Goal: Task Accomplishment & Management: Use online tool/utility

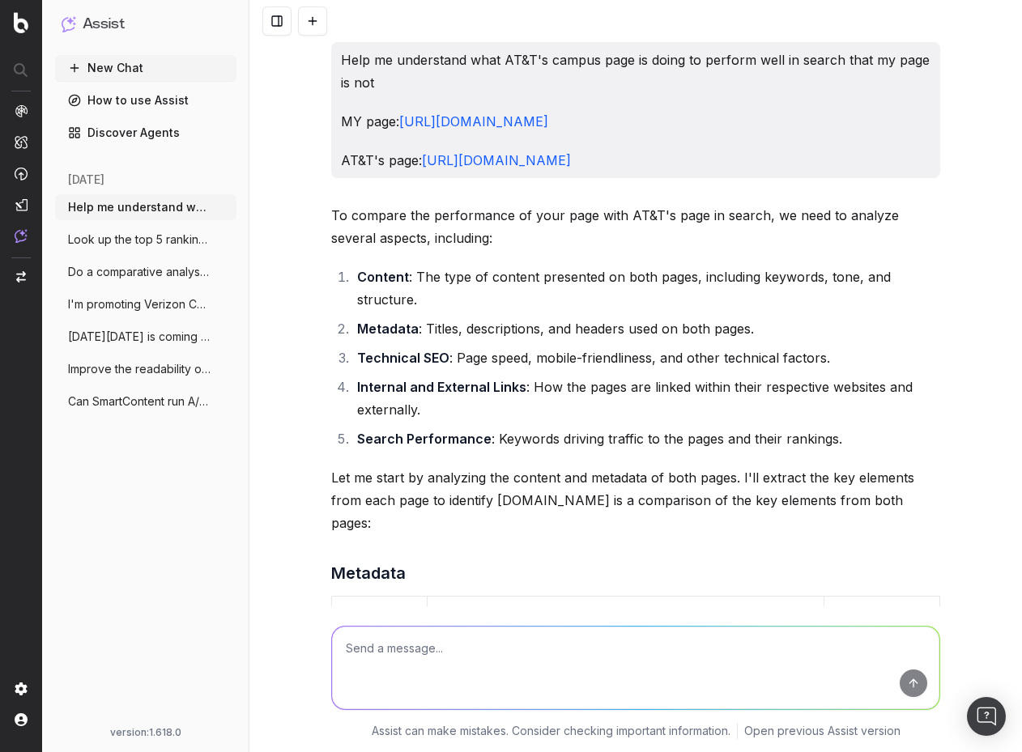
scroll to position [4538, 0]
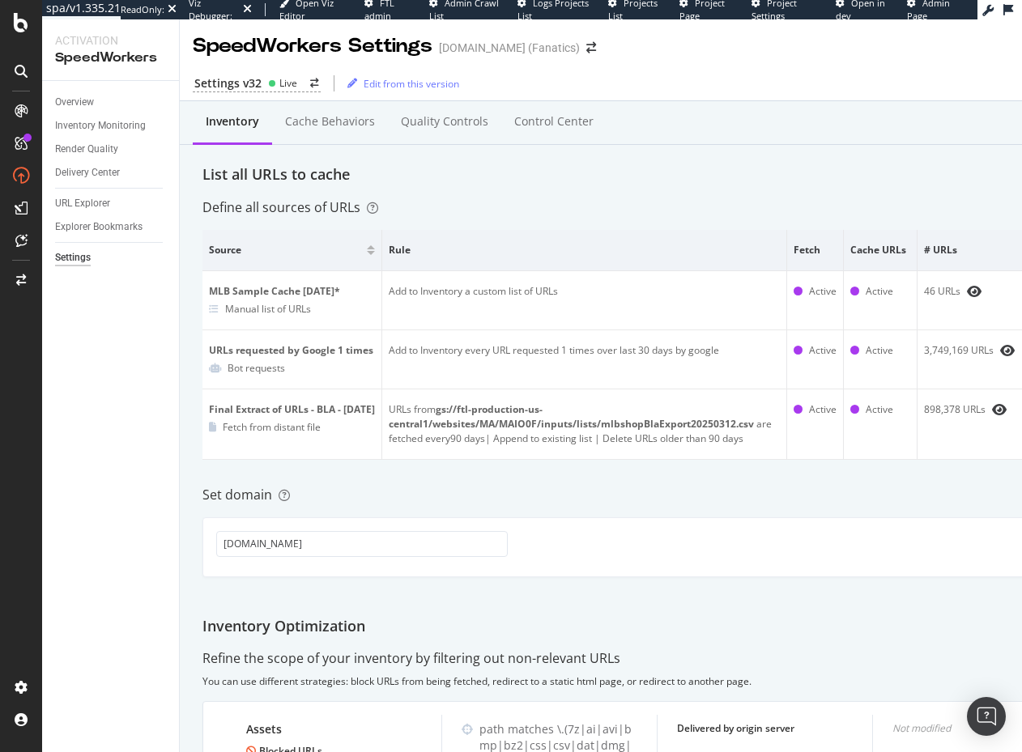
click at [537, 198] on div "Inventory Cache behaviors Quality Controls Control Center List all URLs to cach…" at bounding box center [670, 580] width 980 height 959
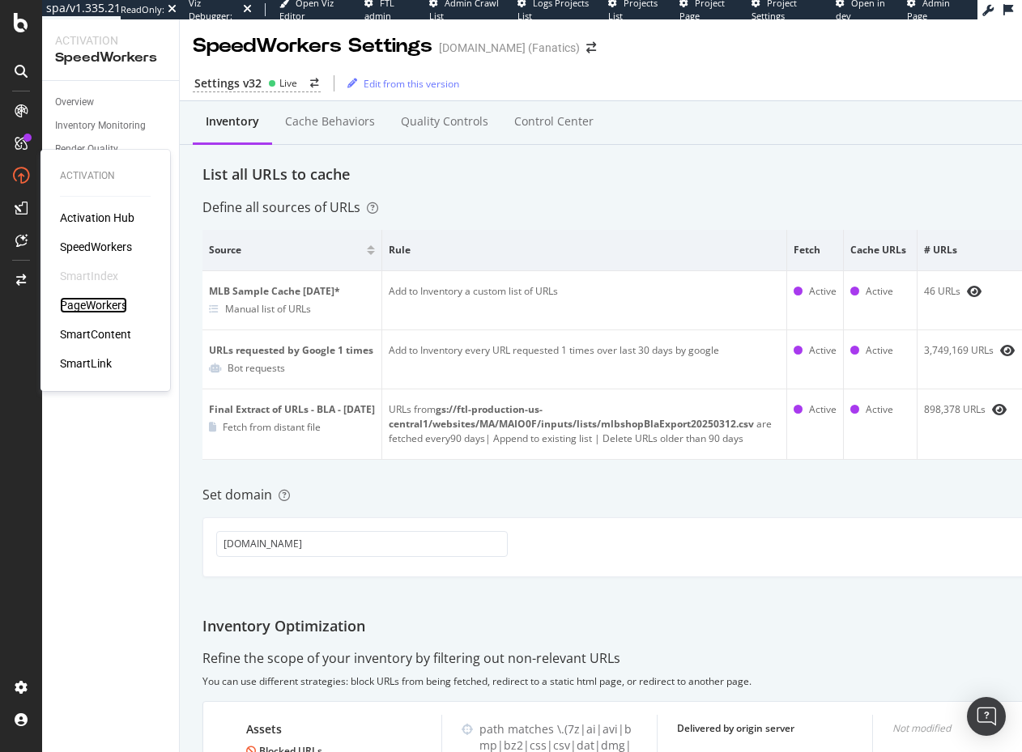
click at [101, 300] on div "PageWorkers" at bounding box center [93, 305] width 67 height 16
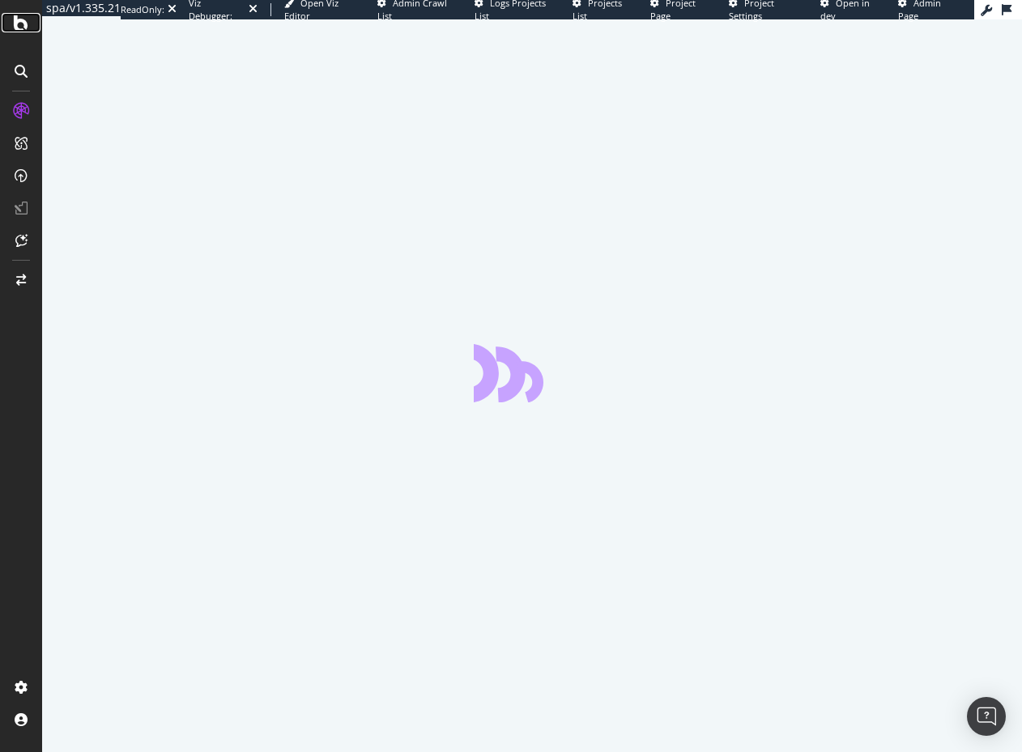
click at [18, 28] on icon at bounding box center [21, 22] width 15 height 19
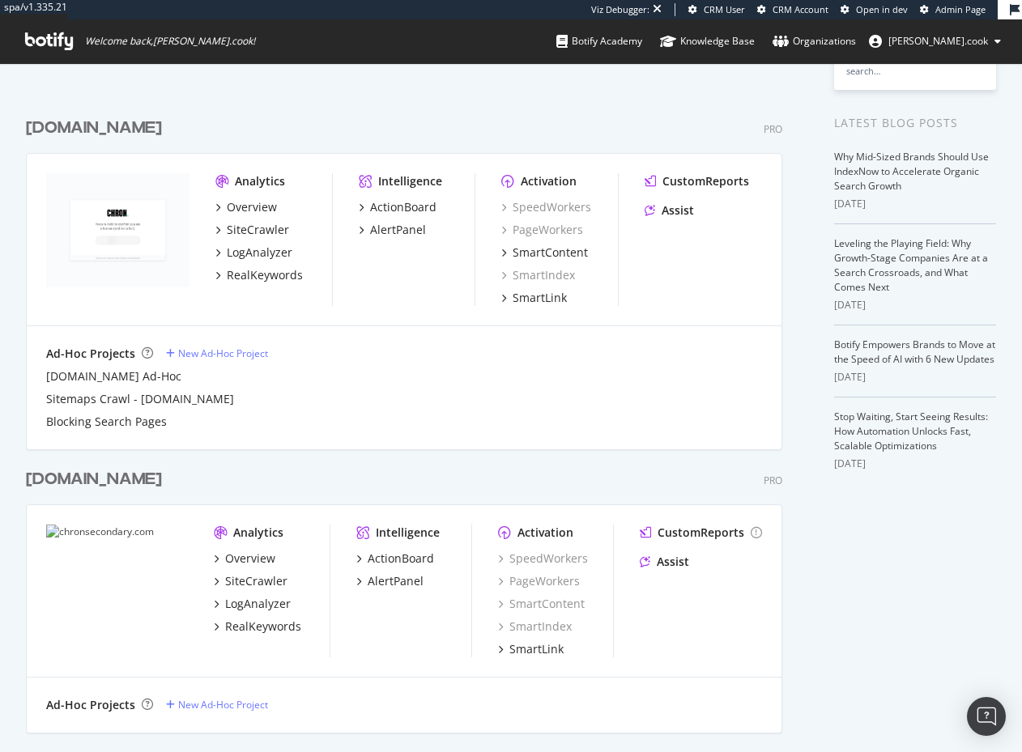
scroll to position [1995, 769]
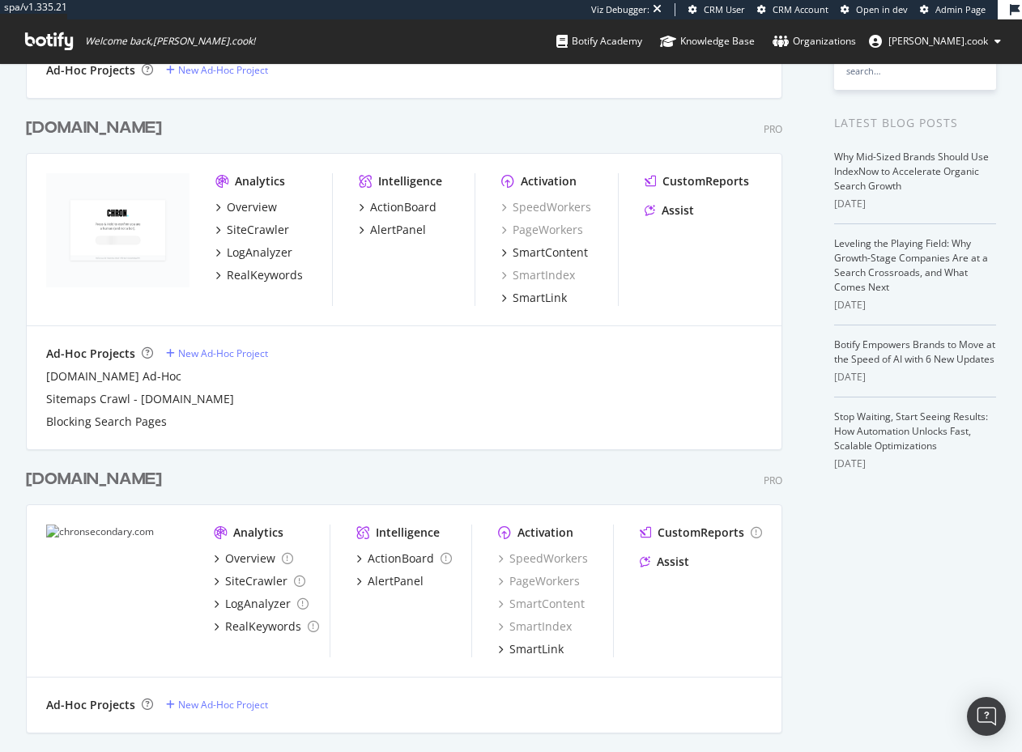
click at [389, 449] on div "chronsecondary.com Pro Analytics Overview SiteCrawler LogAnalyzer RealKeywords …" at bounding box center [410, 590] width 769 height 283
drag, startPoint x: 389, startPoint y: 449, endPoint x: 292, endPoint y: 420, distance: 101.4
click at [389, 449] on div "chronsecondary.com Pro Analytics Overview SiteCrawler LogAnalyzer RealKeywords …" at bounding box center [410, 590] width 769 height 283
drag, startPoint x: 353, startPoint y: 483, endPoint x: 166, endPoint y: 406, distance: 202.5
click at [350, 482] on div "chronsecondary.com Pro" at bounding box center [404, 479] width 756 height 23
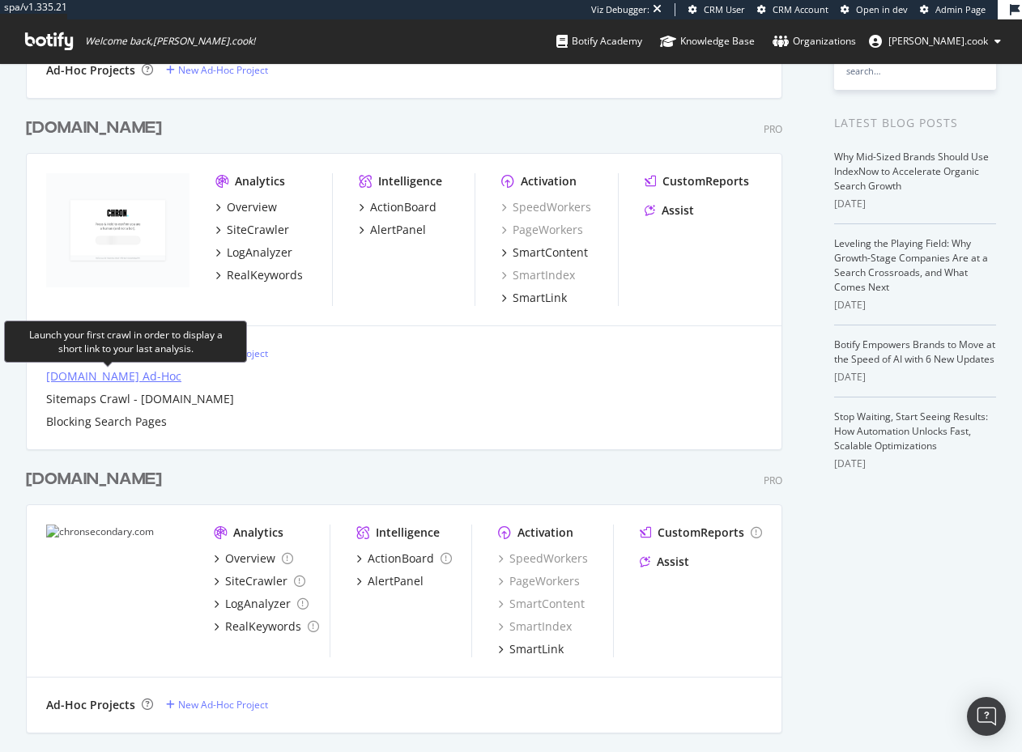
click at [138, 373] on div "Statesman.com Ad-Hoc" at bounding box center [113, 376] width 135 height 16
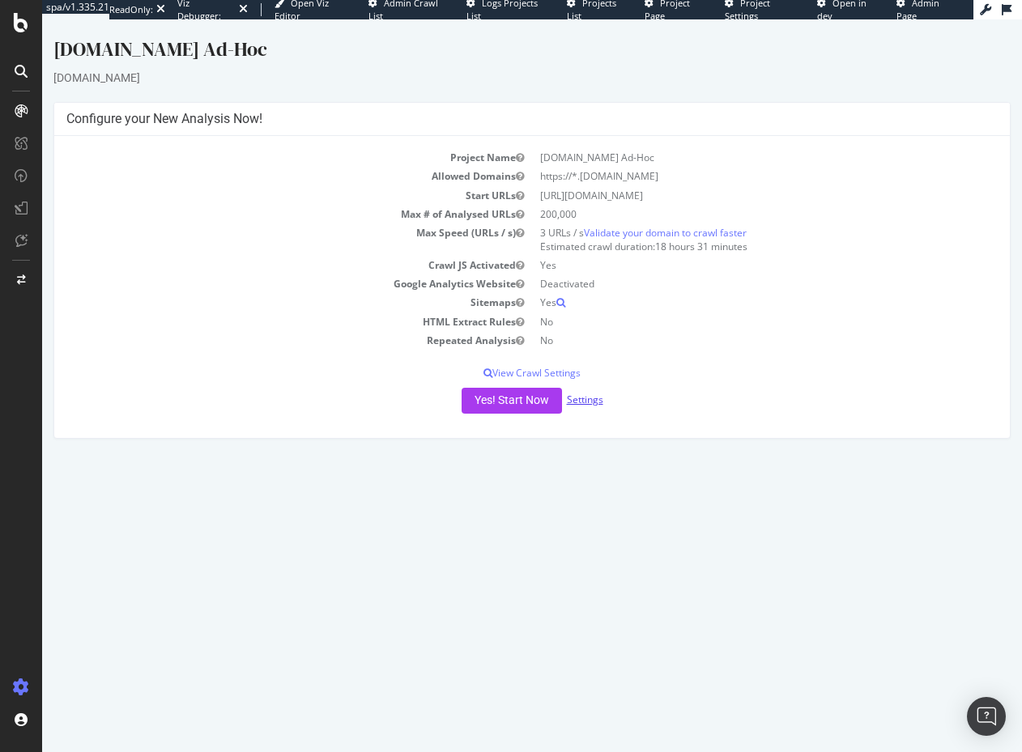
click at [589, 403] on link "Settings" at bounding box center [585, 400] width 36 height 14
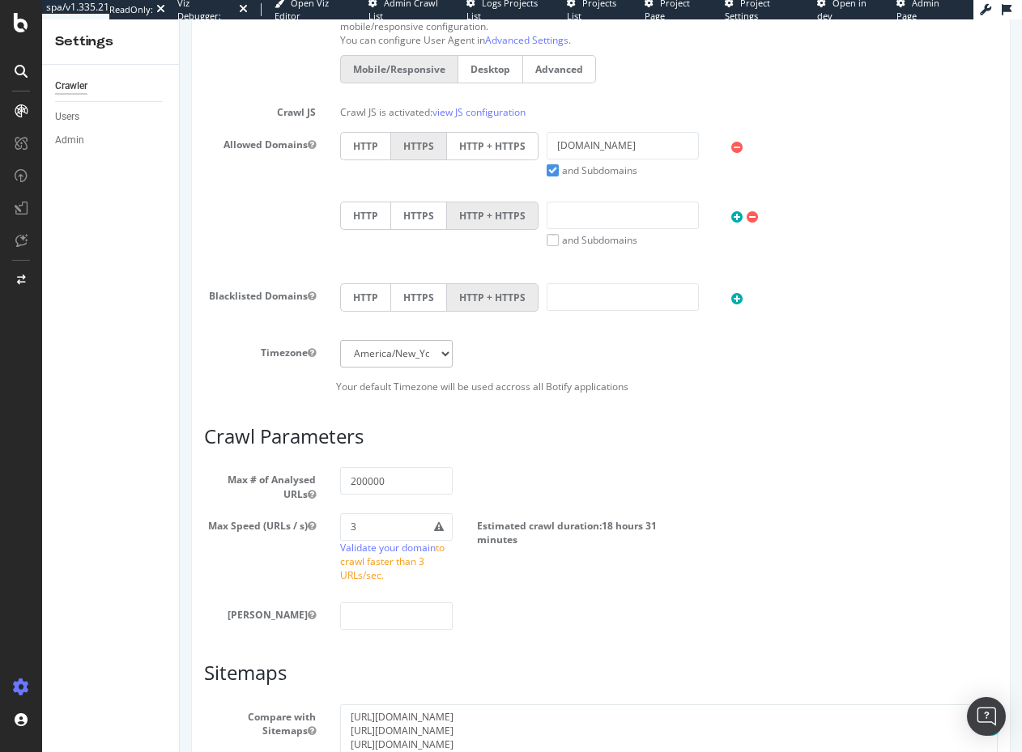
scroll to position [662, 0]
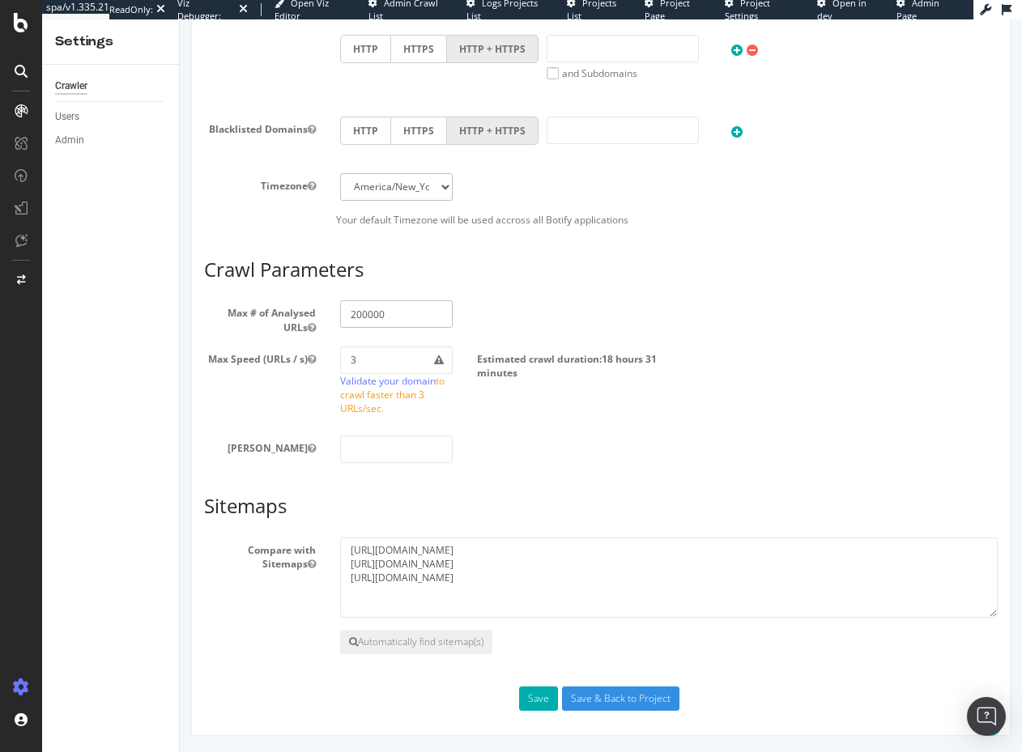
drag, startPoint x: 354, startPoint y: 305, endPoint x: 276, endPoint y: 303, distance: 77.8
click at [276, 303] on div "Max # of Analysed URLs 200000" at bounding box center [601, 316] width 818 height 33
type input "10000"
drag, startPoint x: 521, startPoint y: 440, endPoint x: 467, endPoint y: 419, distance: 57.9
click at [509, 438] on div "[PERSON_NAME]" at bounding box center [601, 450] width 818 height 28
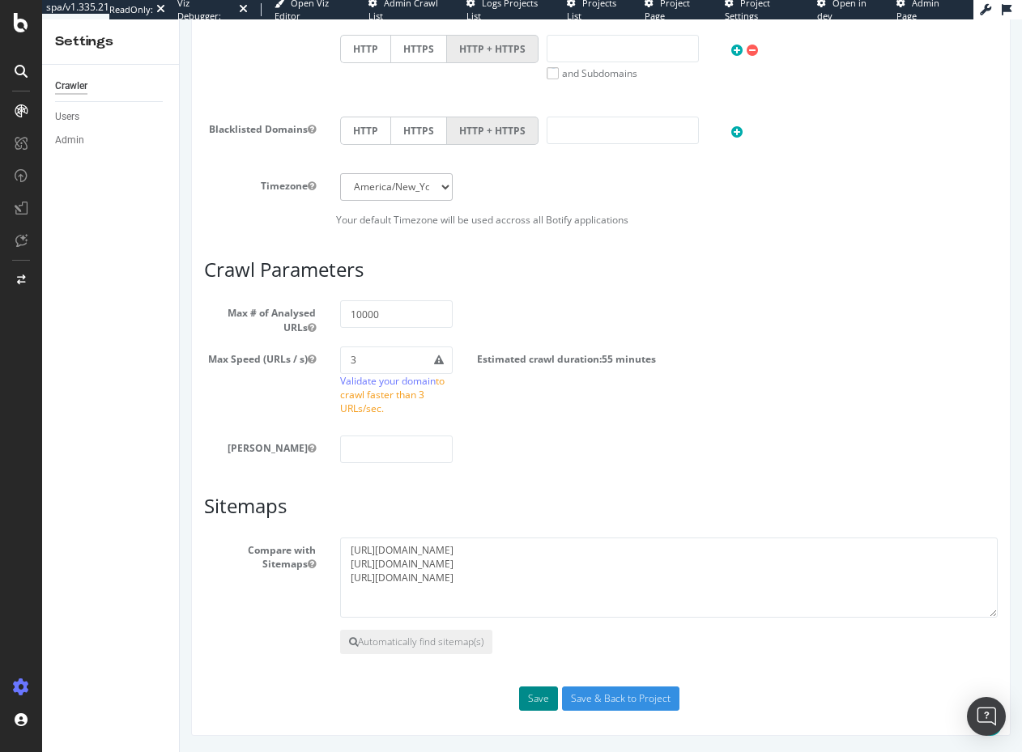
click at [542, 703] on button "Save" at bounding box center [538, 699] width 39 height 24
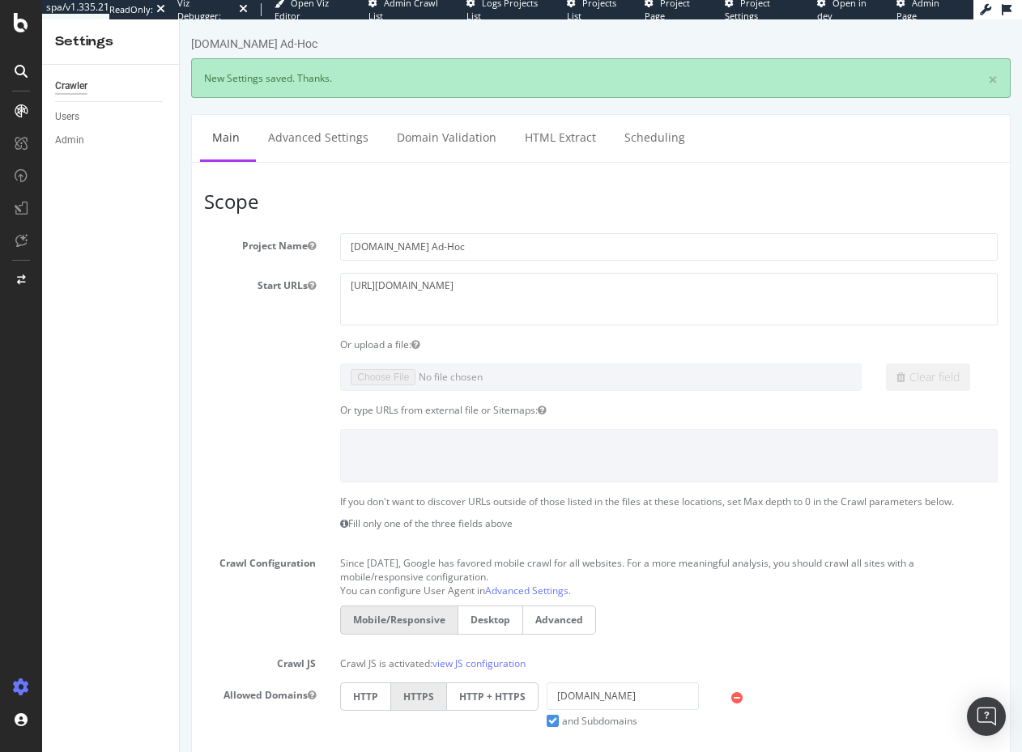
scroll to position [0, 0]
click at [319, 141] on link "Advanced Settings" at bounding box center [318, 137] width 125 height 45
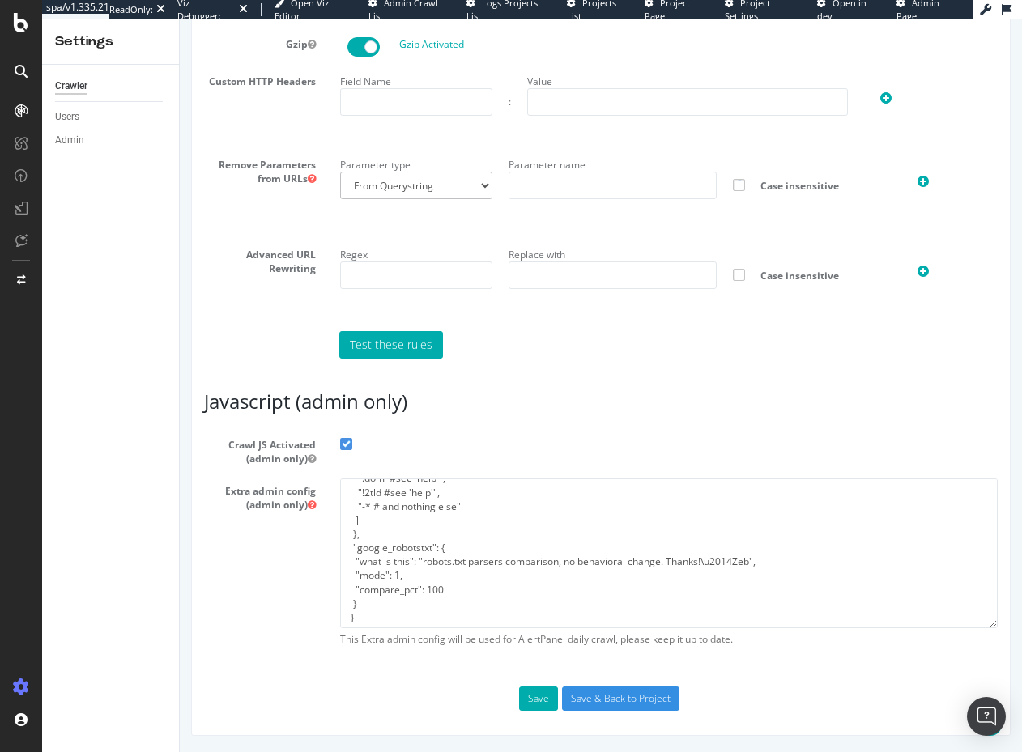
scroll to position [97, 0]
click at [291, 572] on div "Extra admin config (admin only) { "flags": [ "cube" ], "beta": { "pap_mini_rule…" at bounding box center [601, 567] width 818 height 177
click at [449, 611] on textarea "{ "flags": [ "cube" ], "beta": { "pap_mini_rules": [ "!dom #see 'help'", "!2tld…" at bounding box center [668, 554] width 657 height 150
click at [239, 581] on div "Extra admin config (admin only) { "flags": [ "cube" ], "beta": { "pap_mini_rule…" at bounding box center [601, 567] width 818 height 177
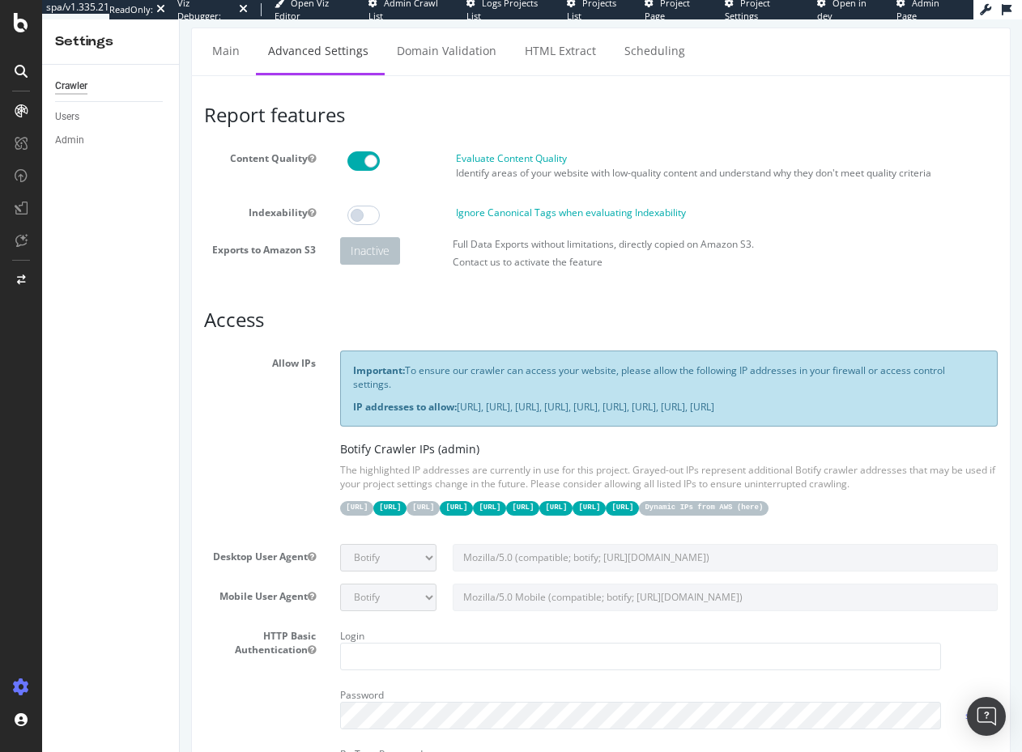
scroll to position [0, 0]
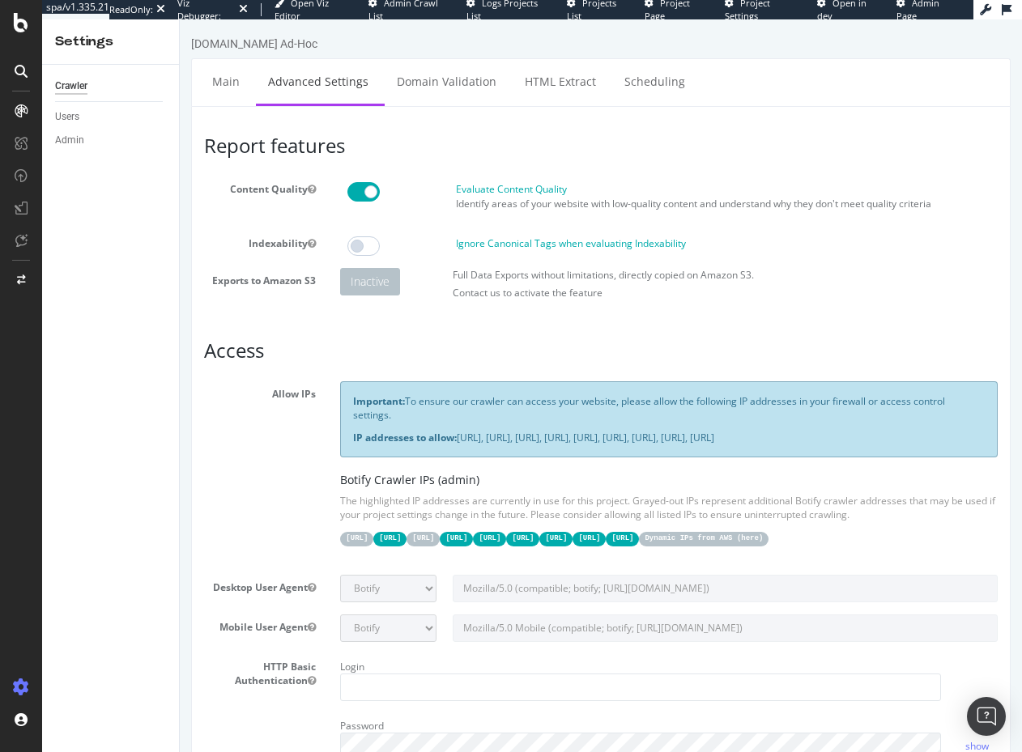
click at [253, 483] on div "Allow IPs Important: To ensure our crawler can access your website, please allo…" at bounding box center [601, 471] width 818 height 181
click at [544, 84] on link "HTML Extract" at bounding box center [561, 81] width 96 height 45
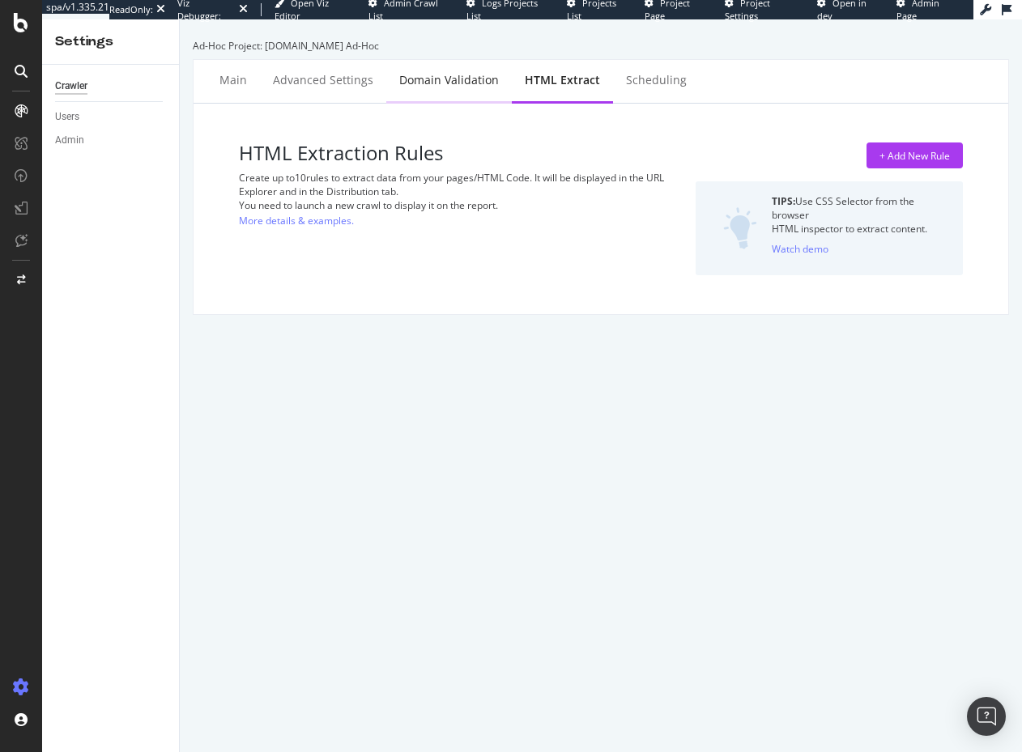
click at [456, 86] on div "Domain Validation" at bounding box center [449, 80] width 100 height 16
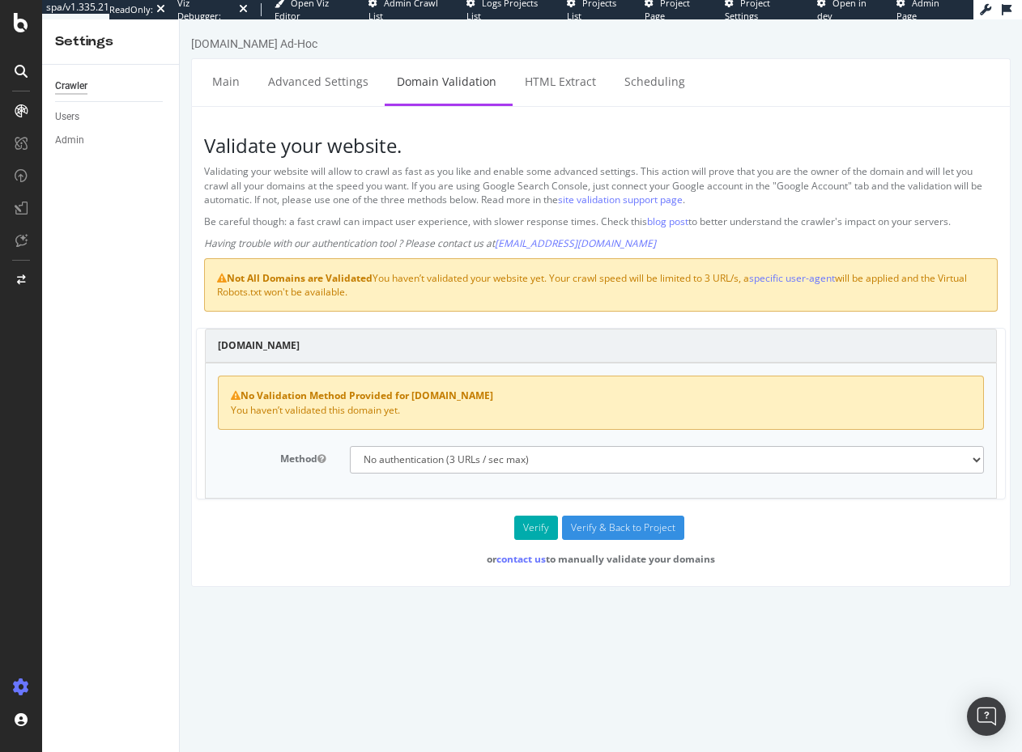
click at [478, 474] on div "No Validation Method Provided for statesman.com You haven’t validated this doma…" at bounding box center [601, 430] width 792 height 135
click at [382, 508] on div "statesman.com No Validation Method Provided for statesman.com You haven’t valid…" at bounding box center [601, 421] width 810 height 187
click at [468, 308] on div "Not All Domains are Validated You haven’t validated your website yet. Your craw…" at bounding box center [600, 284] width 793 height 53
click at [347, 215] on p "Be careful though: a fast crawl can impact user experience, with slower respons…" at bounding box center [600, 222] width 793 height 14
click at [314, 76] on link "Advanced Settings" at bounding box center [318, 81] width 125 height 45
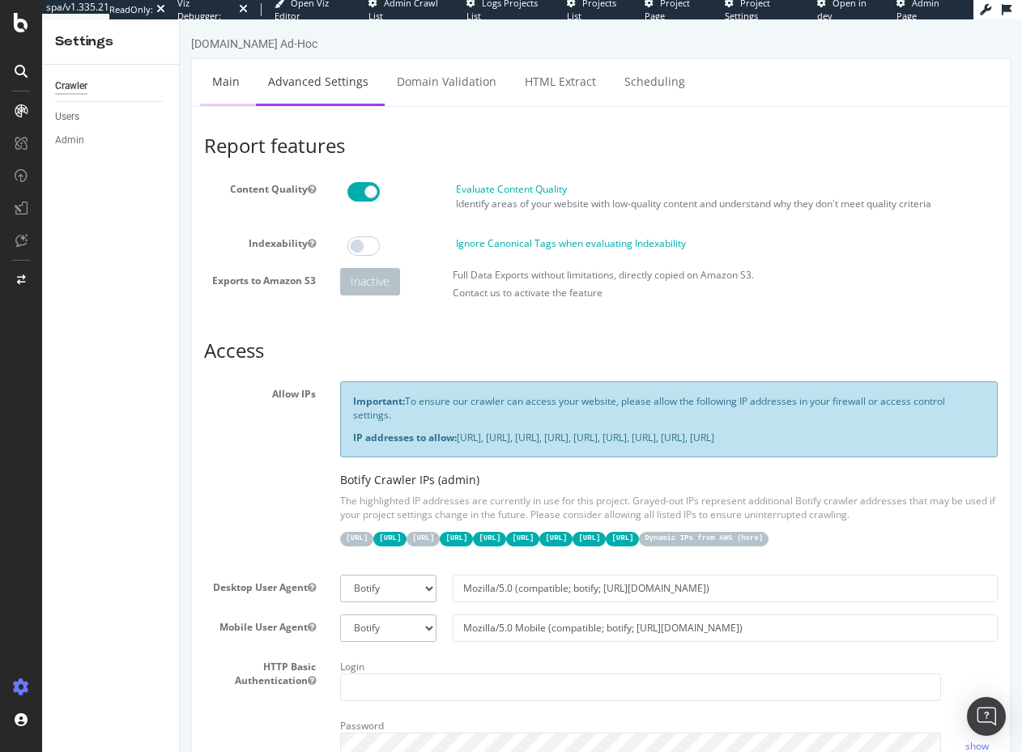
click at [213, 91] on link "Main" at bounding box center [226, 81] width 52 height 45
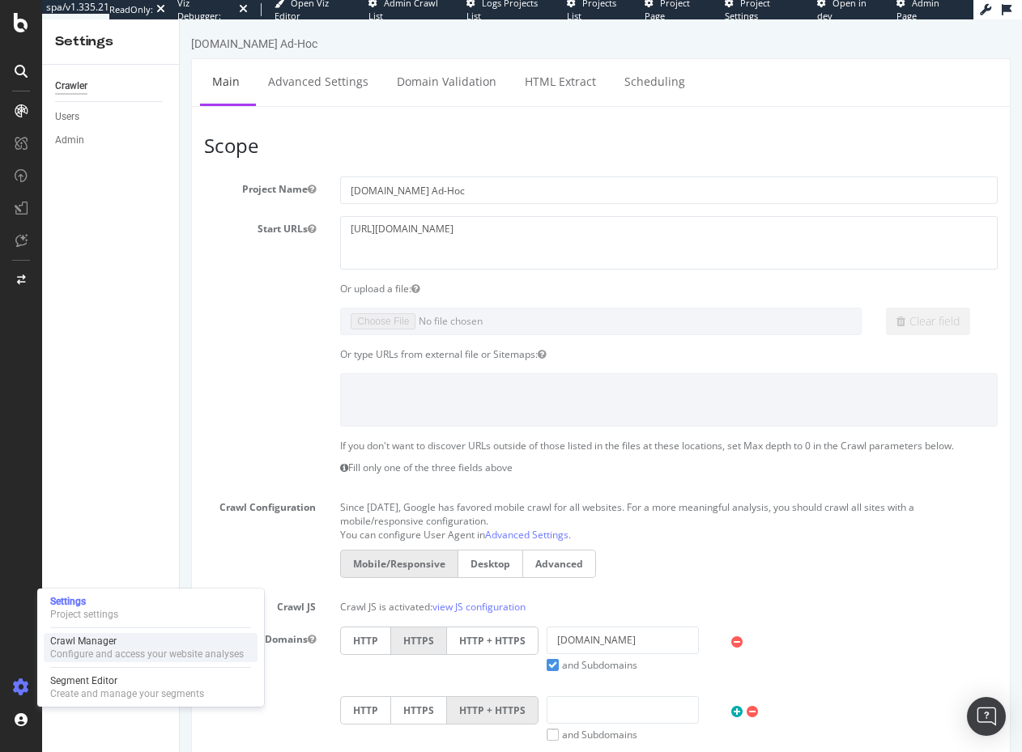
click at [135, 645] on div "Crawl Manager" at bounding box center [147, 641] width 194 height 13
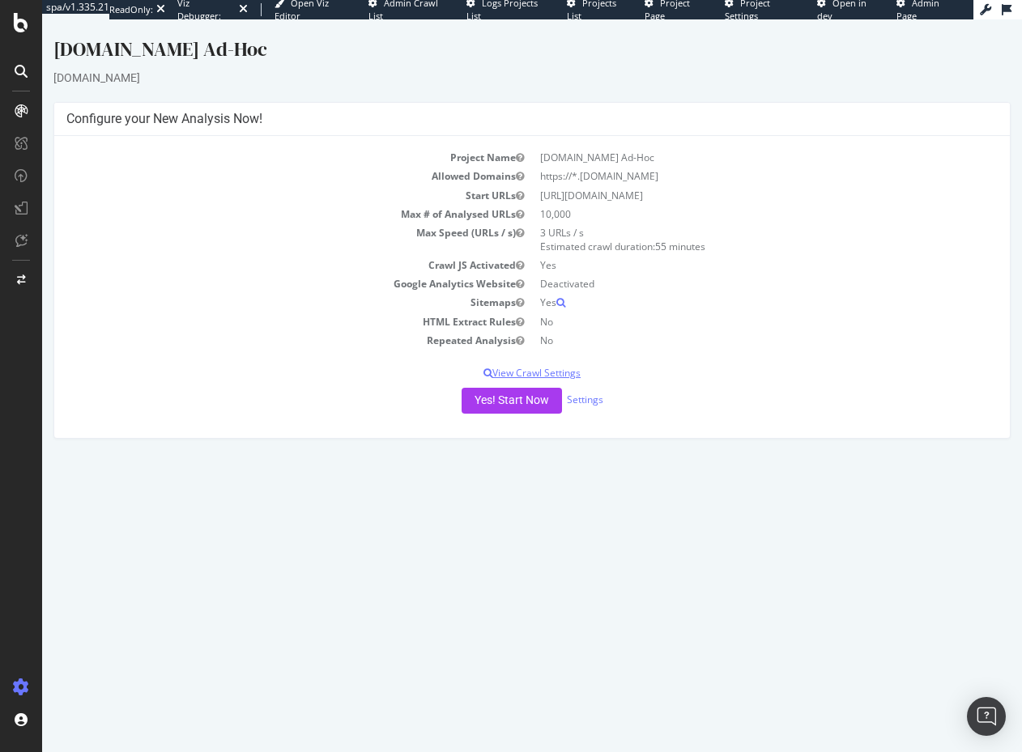
click at [404, 368] on p "View Crawl Settings" at bounding box center [531, 373] width 931 height 14
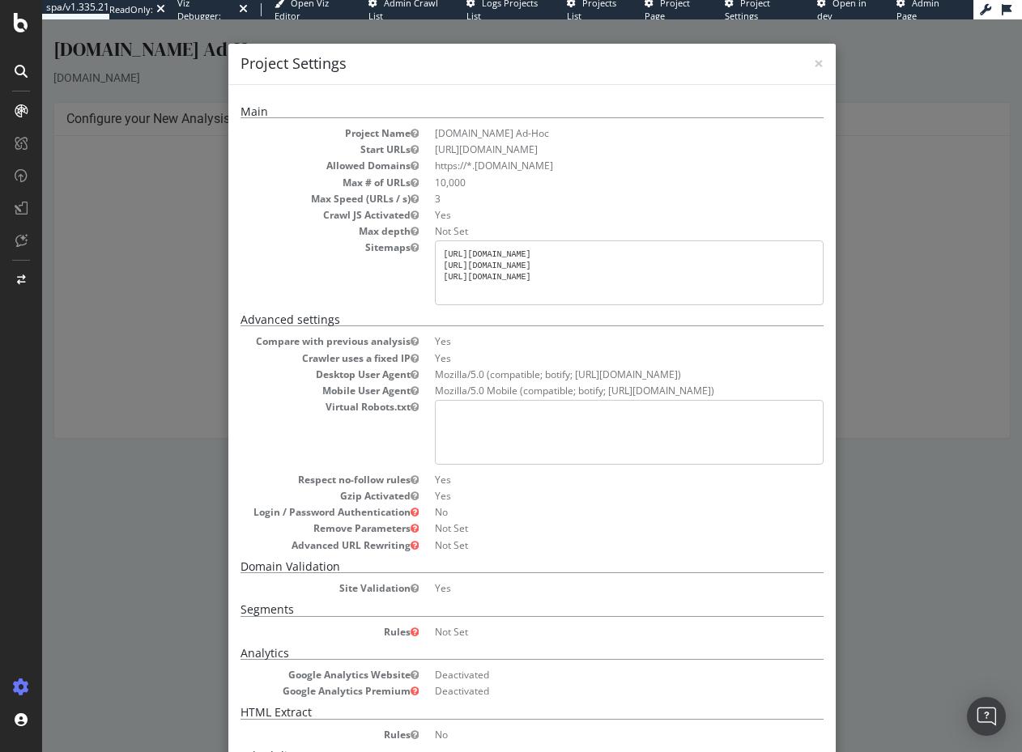
click at [925, 444] on div "× Close Project Settings Main Project Name Statesman.com Ad-Hoc Start URLs http…" at bounding box center [532, 385] width 980 height 733
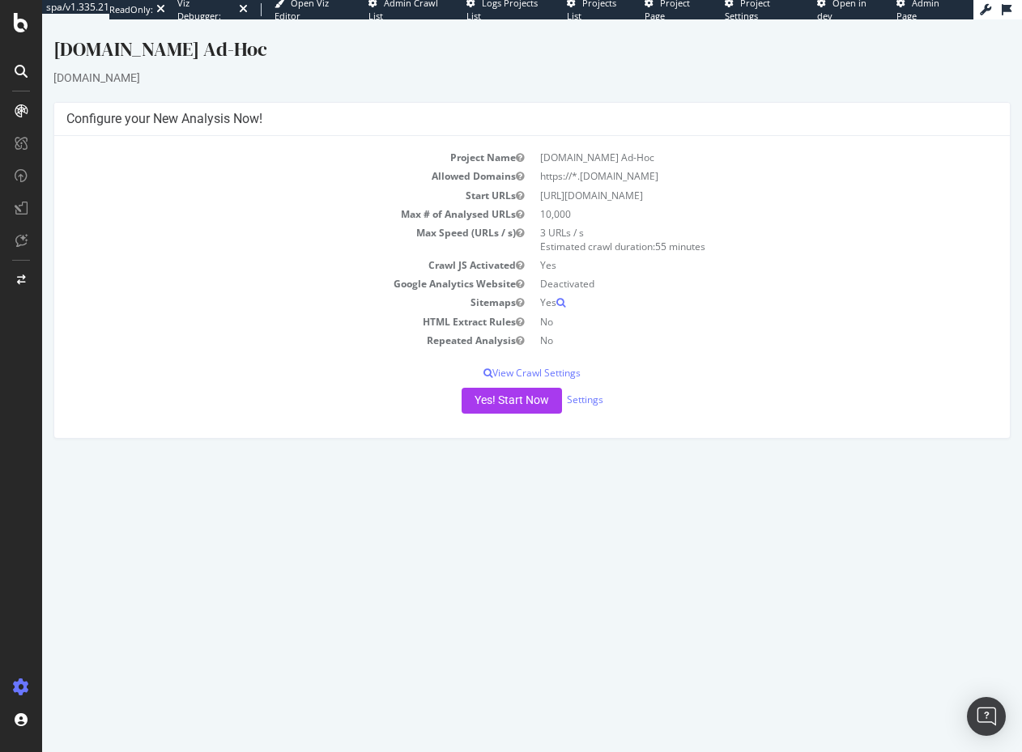
drag, startPoint x: 367, startPoint y: 381, endPoint x: 456, endPoint y: 400, distance: 91.2
click at [367, 381] on div "Project Name Statesman.com Ad-Hoc Allowed Domains https://*.statesman.com Start…" at bounding box center [531, 287] width 955 height 302
drag, startPoint x: 411, startPoint y: 395, endPoint x: 441, endPoint y: 397, distance: 30.0
click at [417, 395] on div "Yes! Start Now Settings" at bounding box center [531, 401] width 931 height 26
click at [591, 395] on link "Settings" at bounding box center [585, 400] width 36 height 14
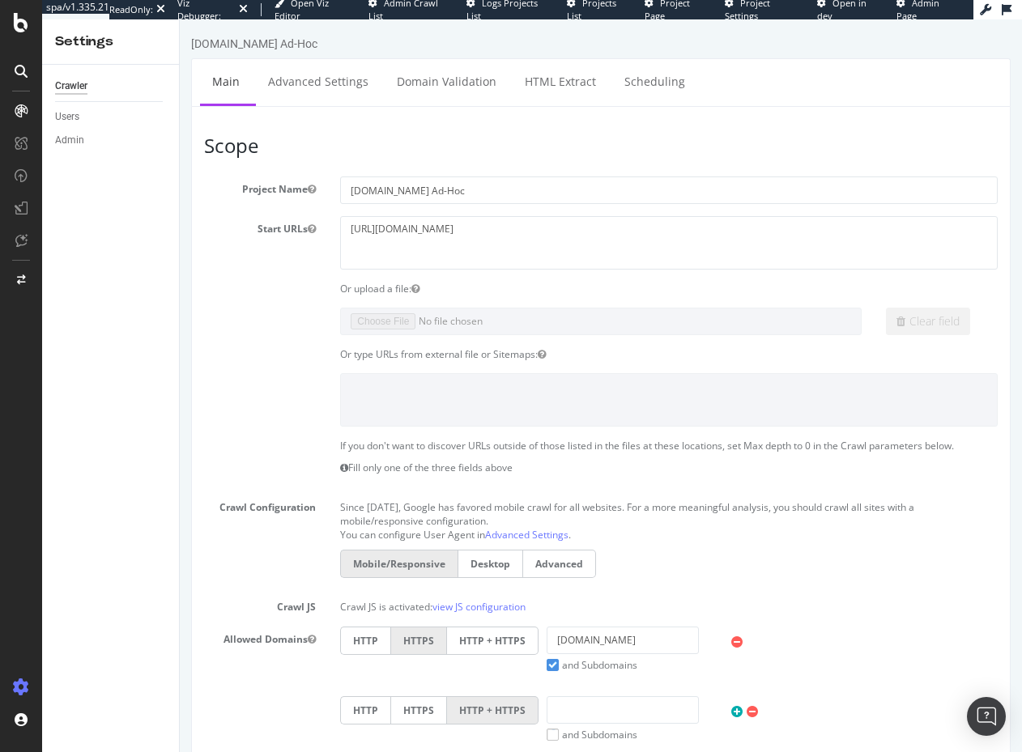
scroll to position [618, 0]
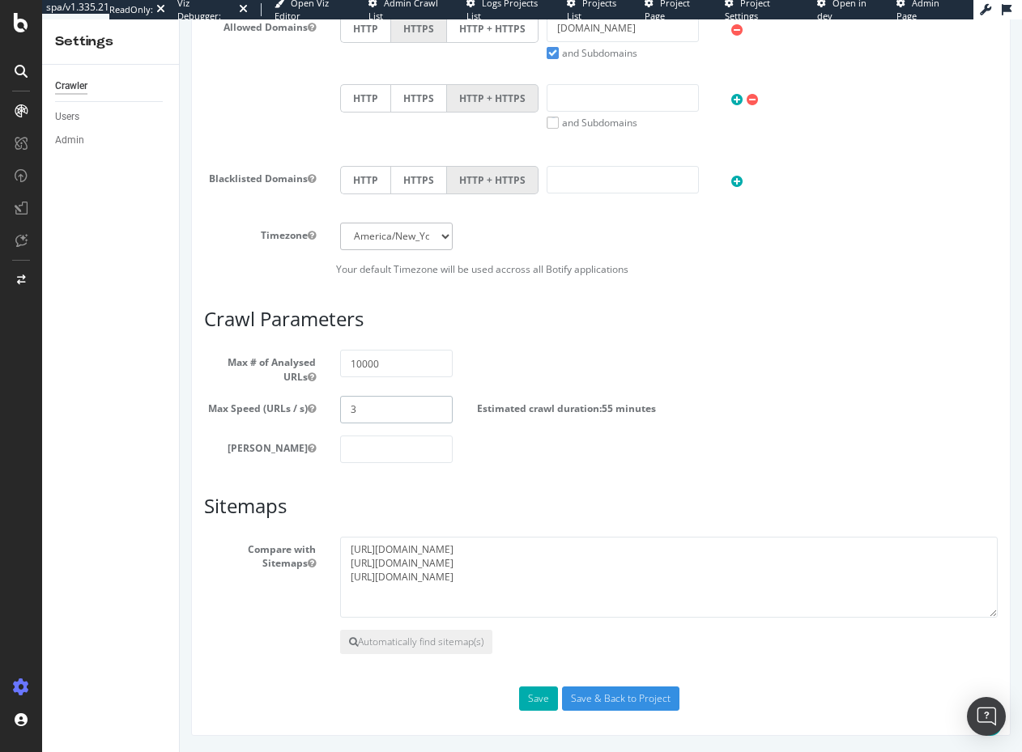
click at [402, 409] on input "3" at bounding box center [396, 410] width 112 height 28
type input "6"
drag, startPoint x: 539, startPoint y: 693, endPoint x: 517, endPoint y: 708, distance: 27.4
click at [539, 693] on button "Save" at bounding box center [538, 699] width 39 height 24
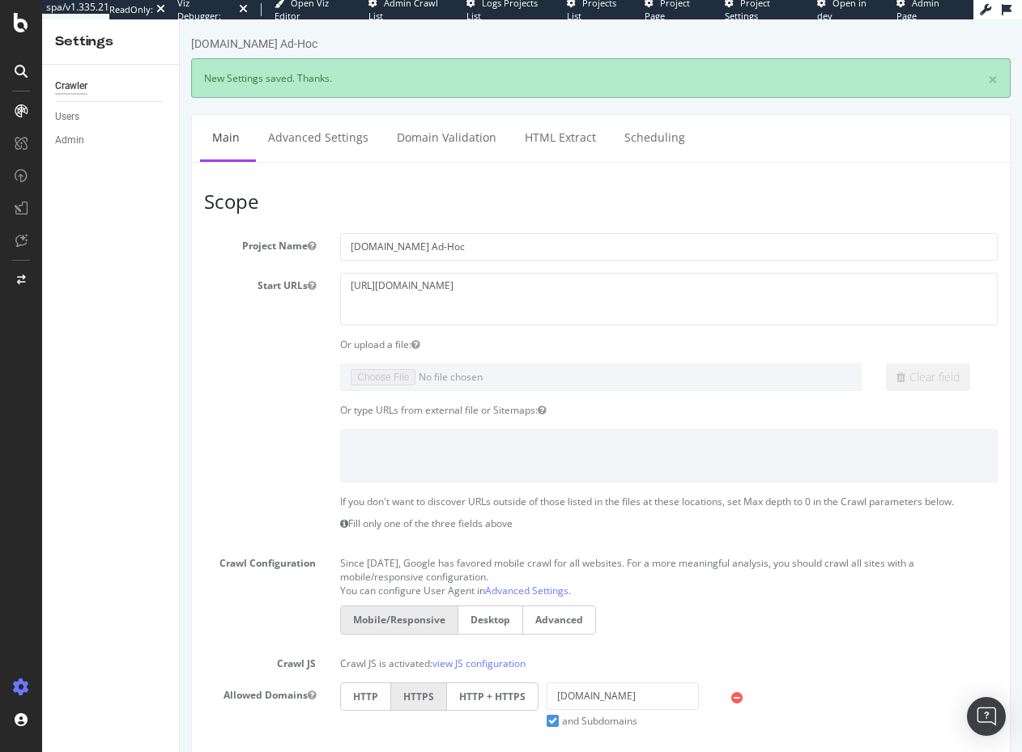
scroll to position [0, 0]
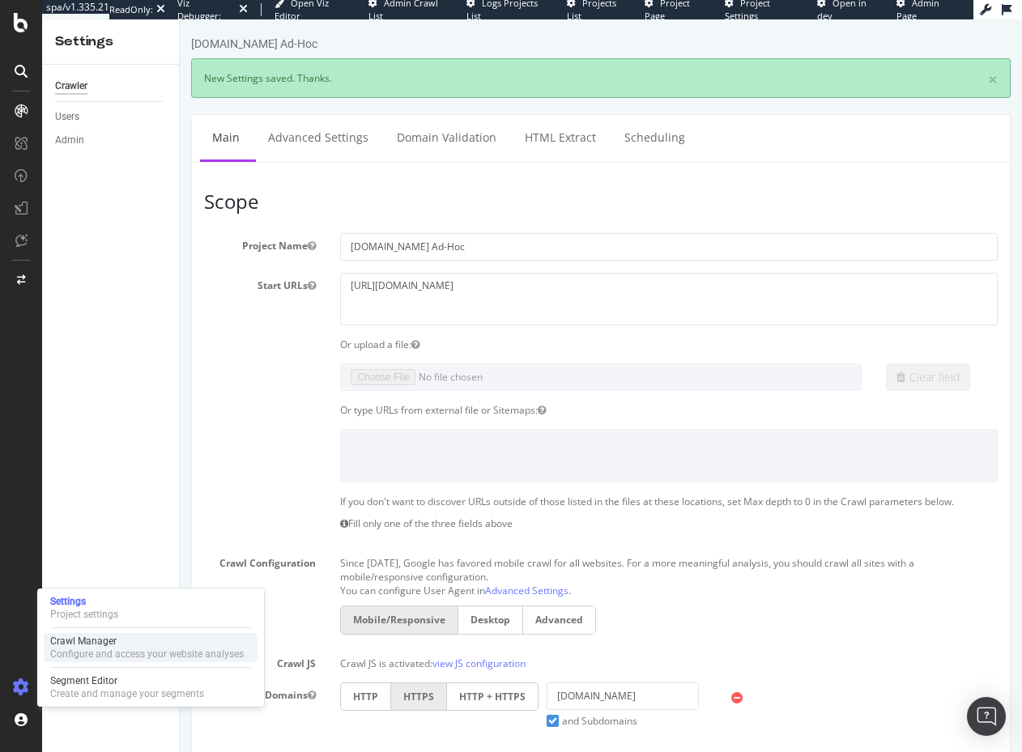
click at [123, 645] on div "Crawl Manager" at bounding box center [147, 641] width 194 height 13
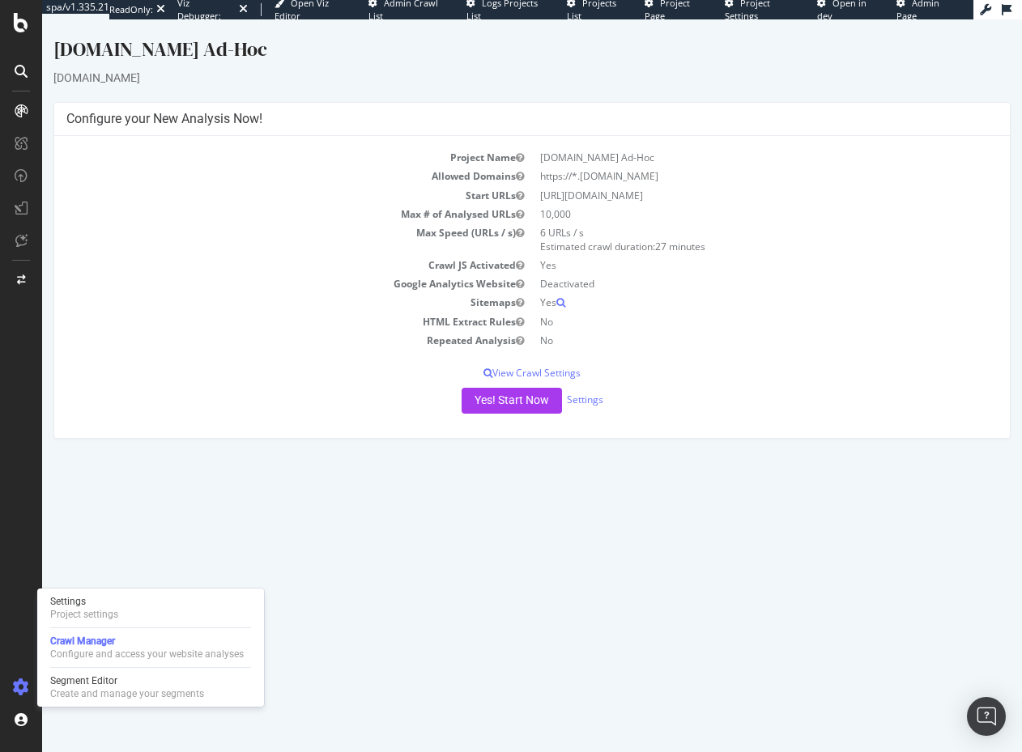
click at [507, 455] on html "Statesman.com Ad-Hoc statesman.com × × Configure your New Analysis Now! Project…" at bounding box center [532, 237] width 980 height 436
click at [528, 410] on button "Yes! Start Now" at bounding box center [512, 401] width 100 height 26
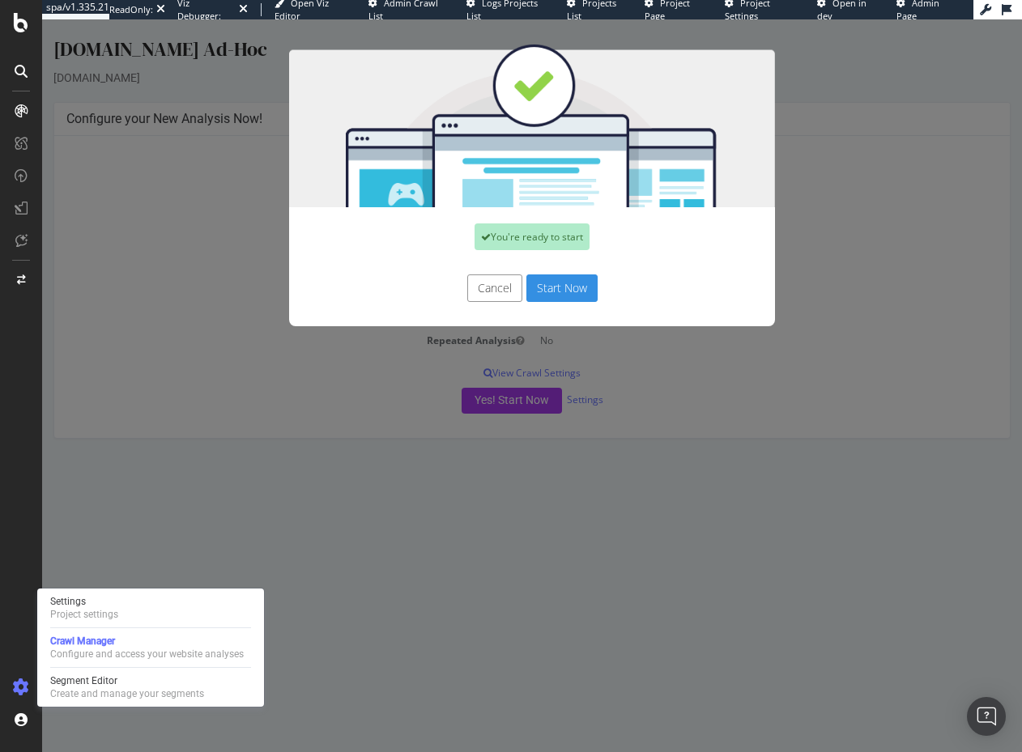
drag, startPoint x: 567, startPoint y: 285, endPoint x: 551, endPoint y: 293, distance: 18.1
click at [567, 285] on button "Start Now" at bounding box center [561, 288] width 71 height 28
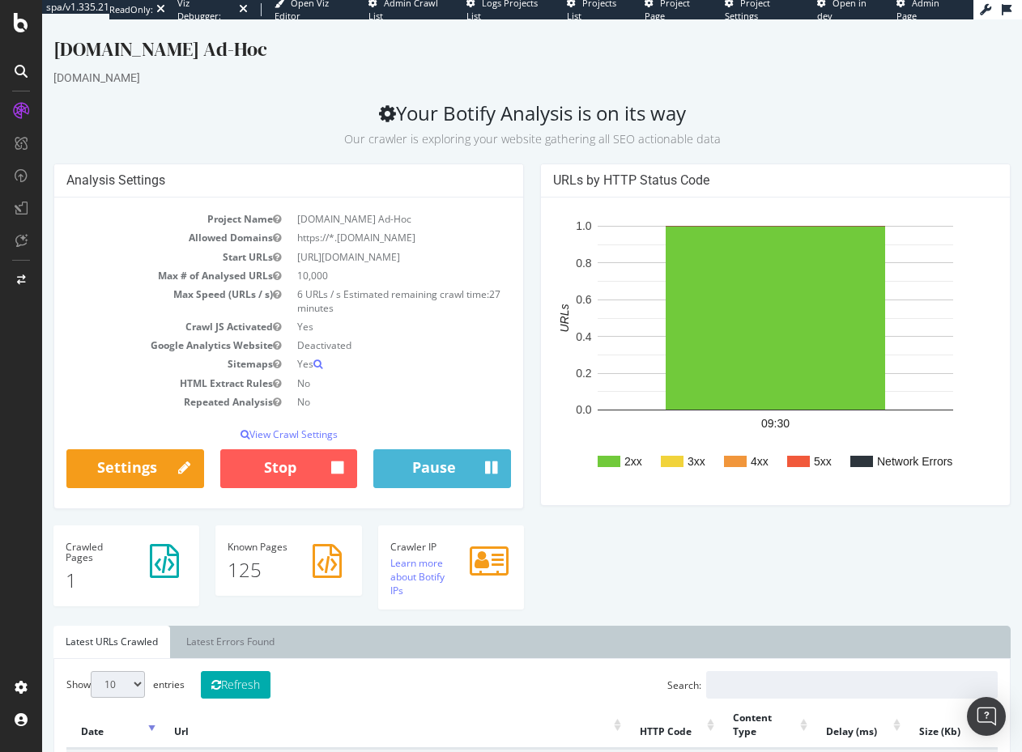
click at [799, 76] on div "statesman.com" at bounding box center [531, 78] width 957 height 16
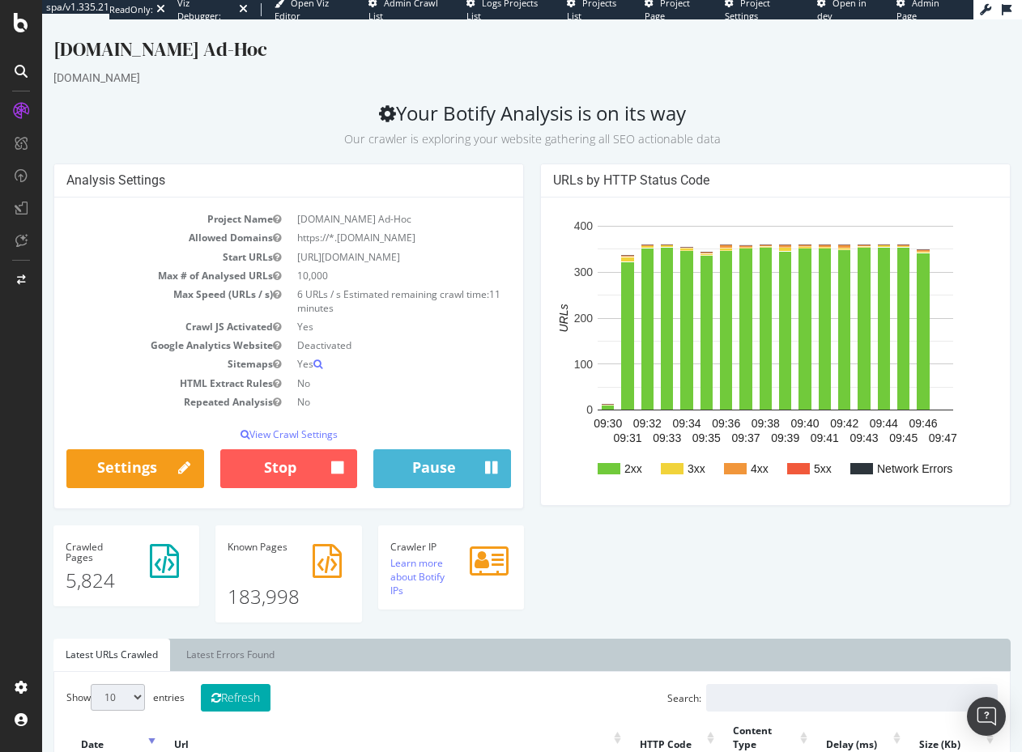
drag, startPoint x: 139, startPoint y: 134, endPoint x: 145, endPoint y: 57, distance: 77.1
click at [139, 134] on p "Our crawler is exploring your website gathering all SEO actionable data" at bounding box center [531, 136] width 957 height 23
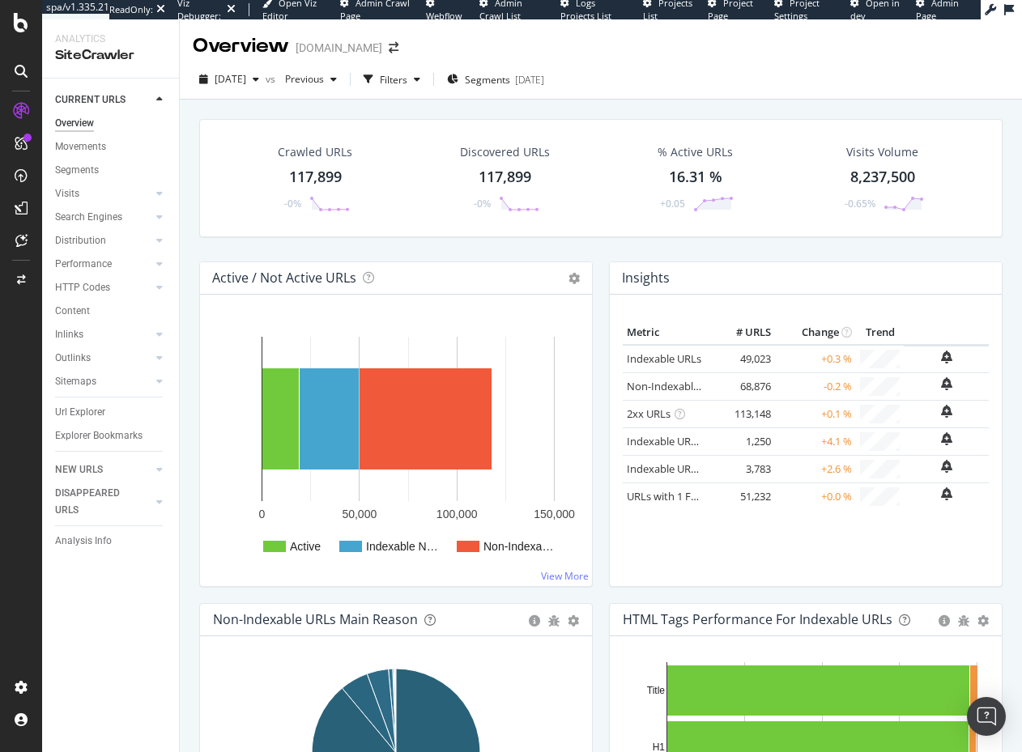
click at [452, 244] on div "Crawled URLs 117,899 -0% Discovered URLs 117,899 -0% % Active URLs 16.31 % +0.0…" at bounding box center [600, 190] width 819 height 143
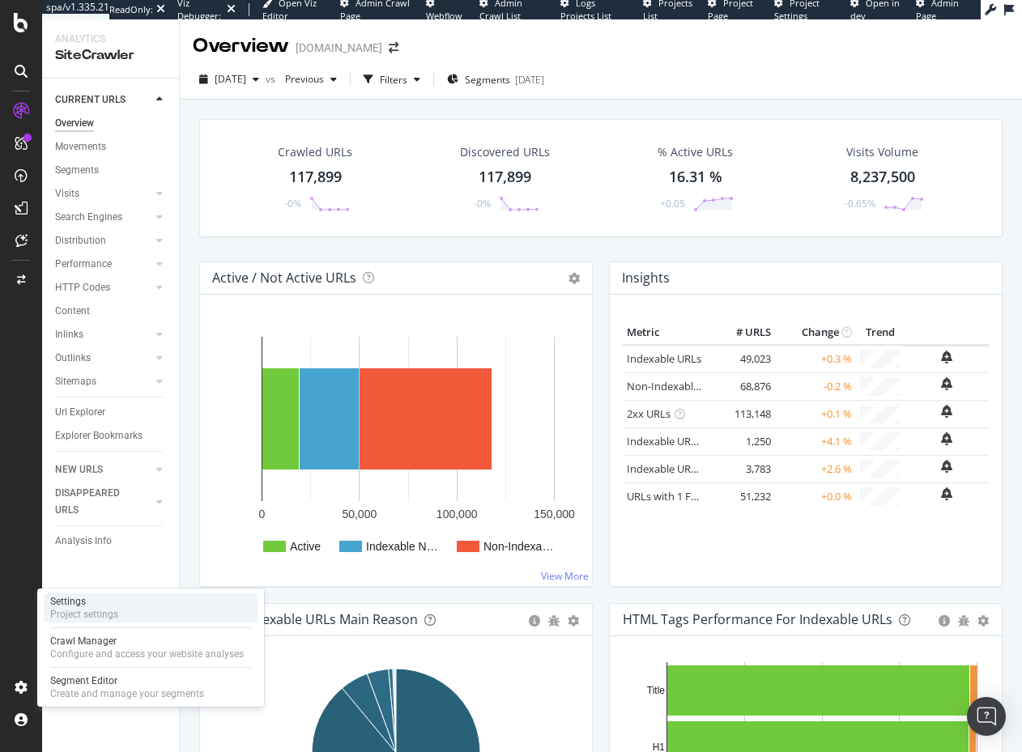
click at [163, 614] on div "Settings Project settings" at bounding box center [151, 608] width 214 height 29
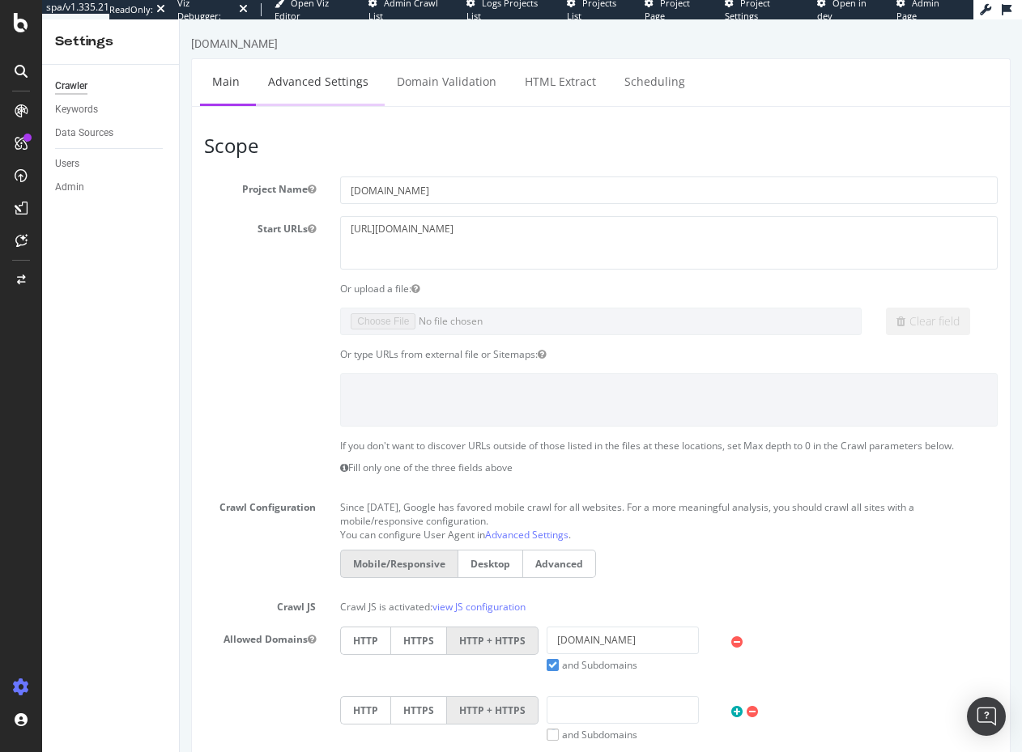
click at [302, 66] on link "Advanced Settings" at bounding box center [318, 81] width 125 height 45
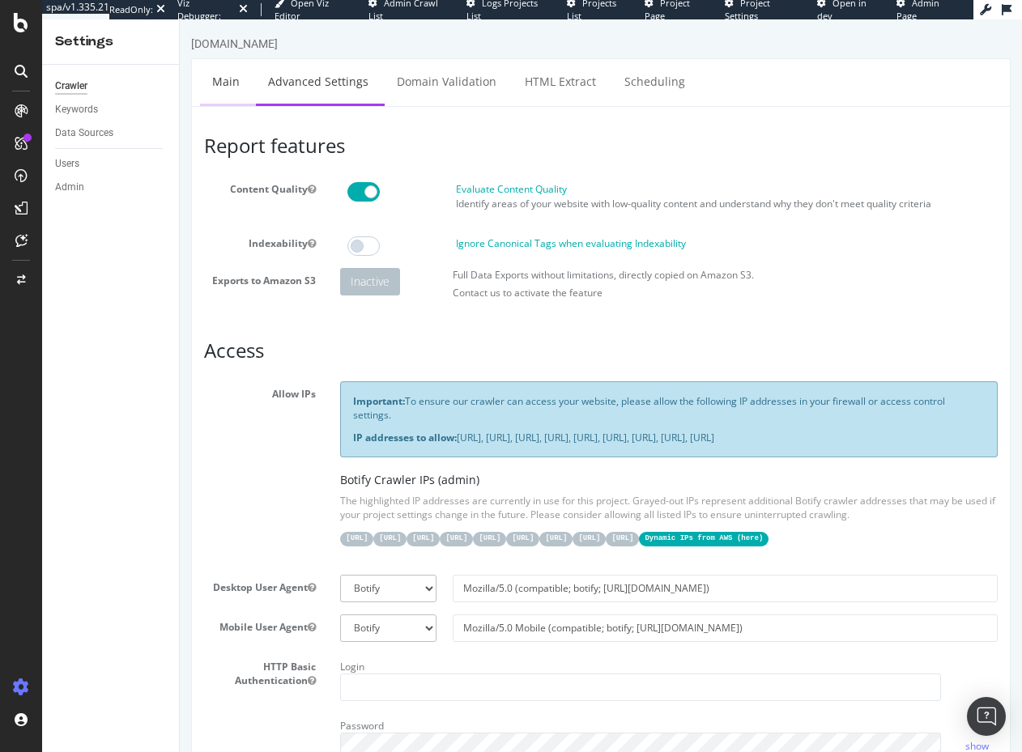
click at [205, 82] on link "Main" at bounding box center [226, 81] width 52 height 45
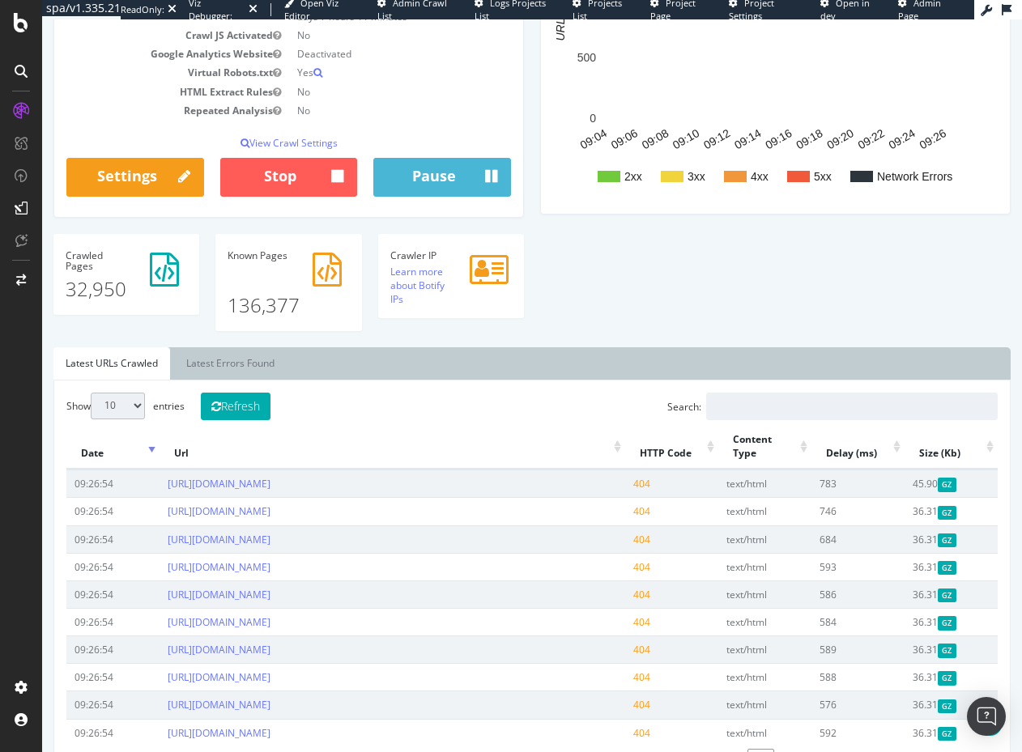
scroll to position [280, 0]
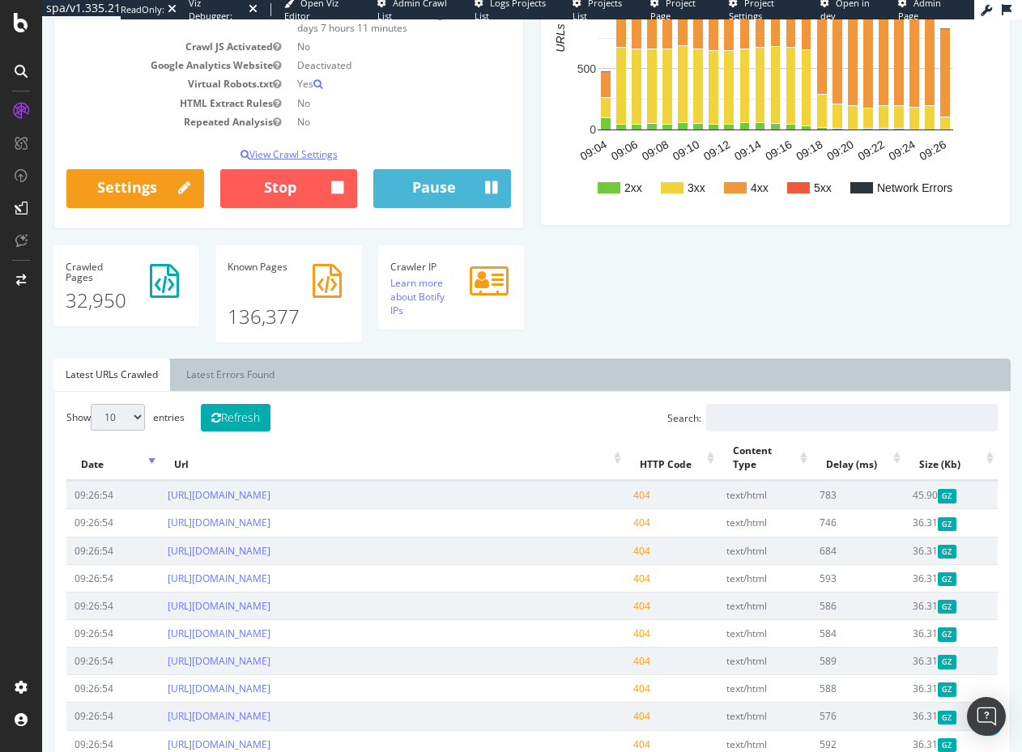
click at [317, 161] on p "View Crawl Settings" at bounding box center [288, 154] width 445 height 14
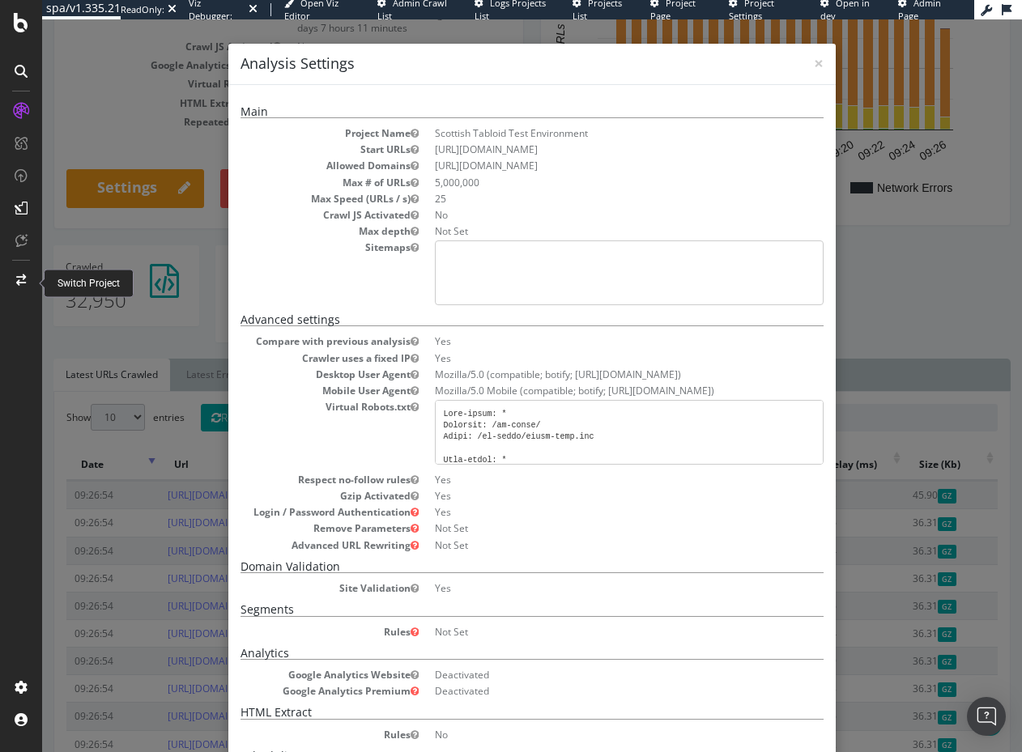
click at [325, 432] on dl "Compare with previous analysis Yes Crawler uses a fixed IP Yes Desktop User Age…" at bounding box center [531, 442] width 583 height 217
click at [819, 65] on span "×" at bounding box center [819, 63] width 10 height 23
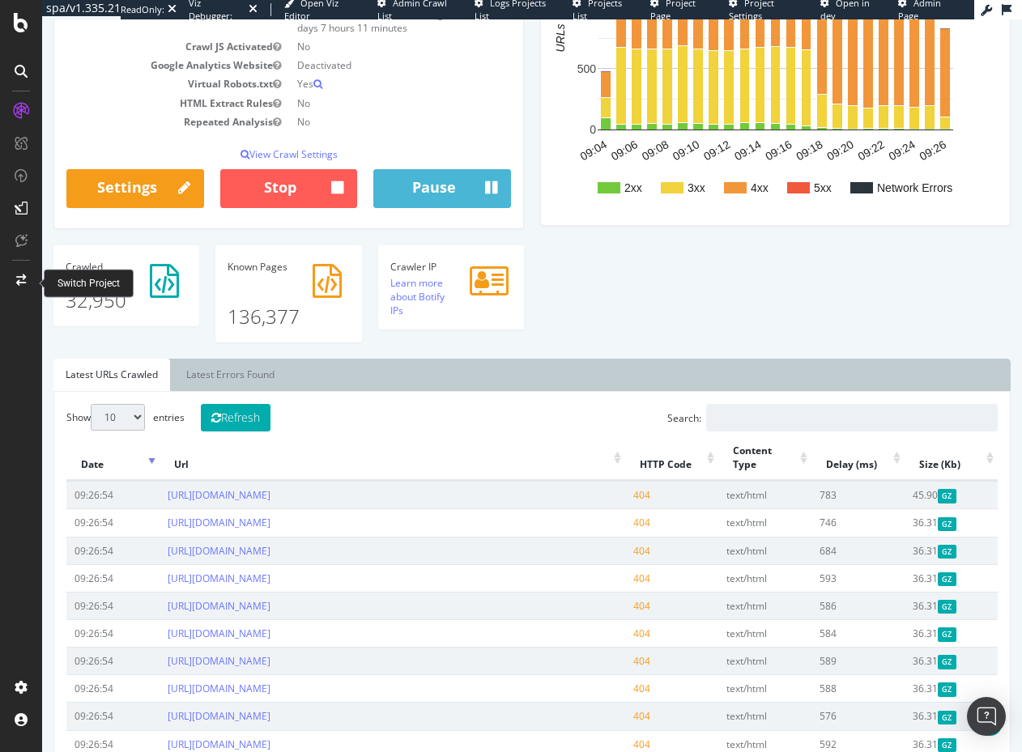
click at [691, 312] on div "Analysis Settings Project Name Scottish Tabloid Test Environment Allowed Domain…" at bounding box center [531, 120] width 973 height 475
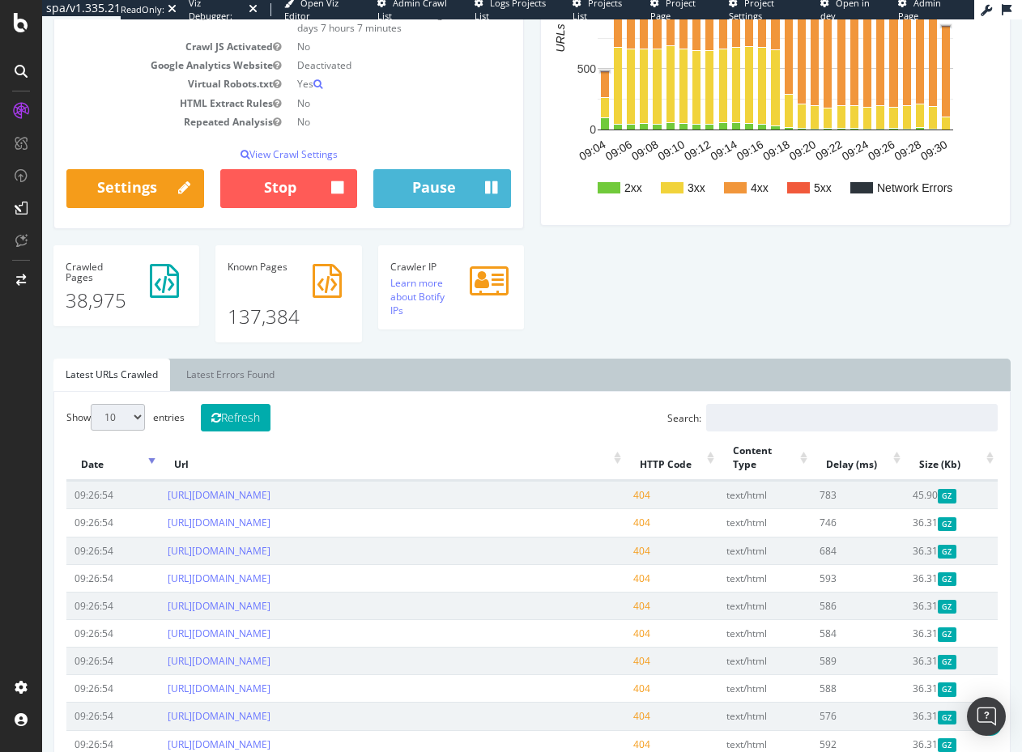
drag, startPoint x: 749, startPoint y: 334, endPoint x: 734, endPoint y: 49, distance: 284.6
click at [747, 331] on div "Analysis Settings Project Name Scottish Tabloid Test Environment Allowed Domain…" at bounding box center [531, 120] width 973 height 475
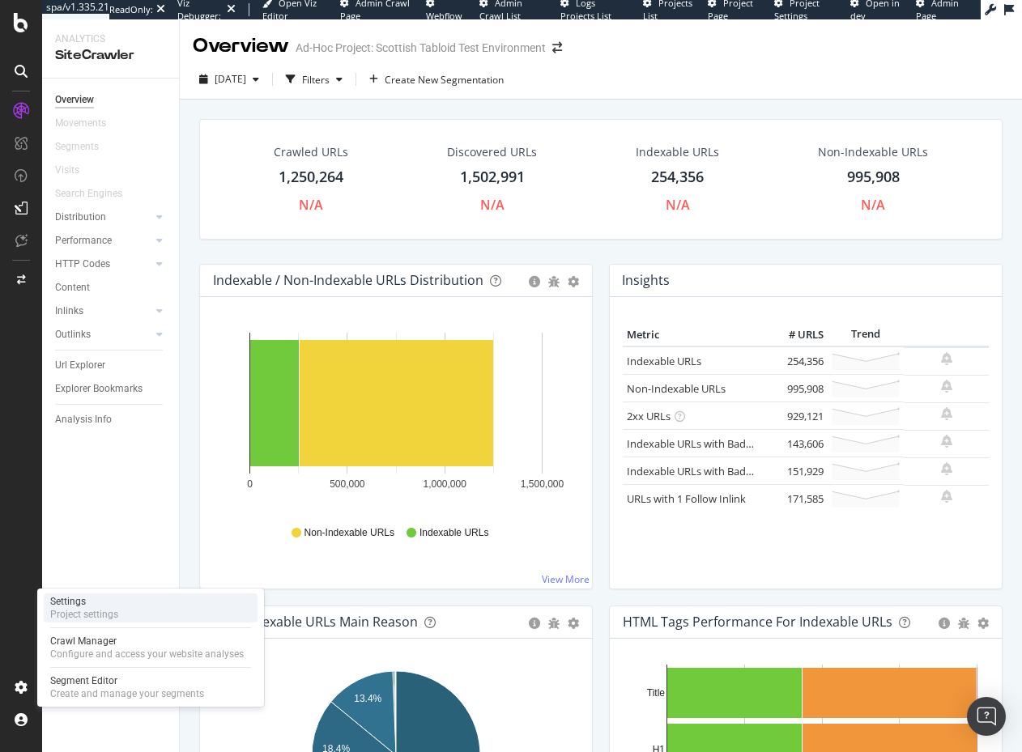
click at [112, 600] on div "Settings" at bounding box center [84, 601] width 68 height 13
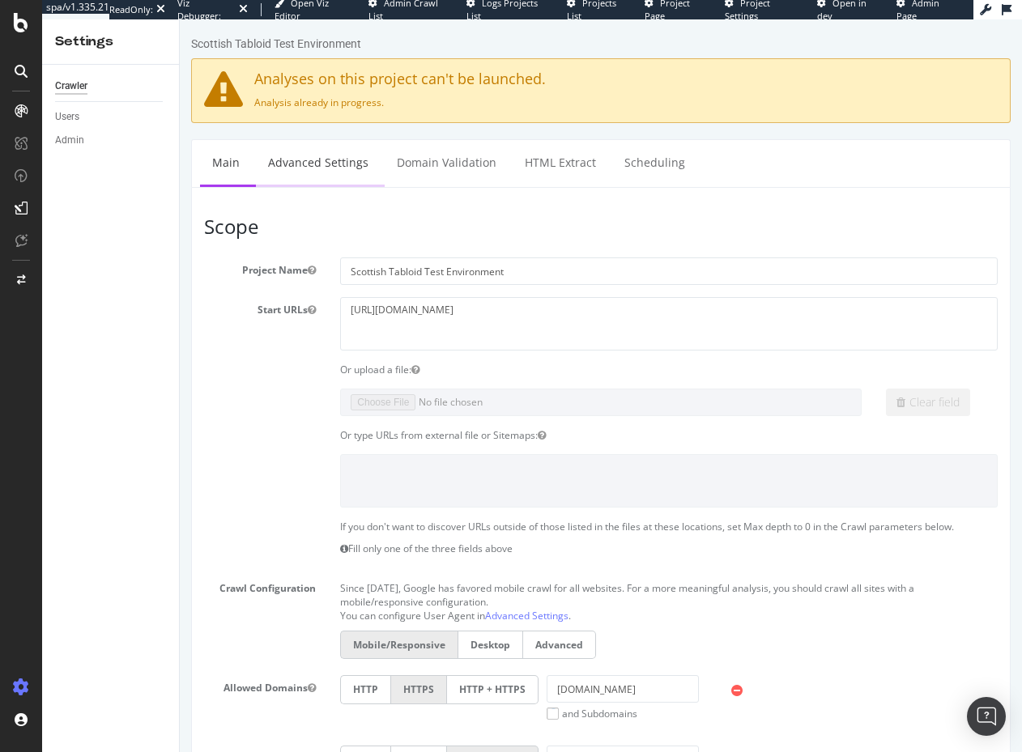
click at [304, 160] on link "Advanced Settings" at bounding box center [318, 162] width 125 height 45
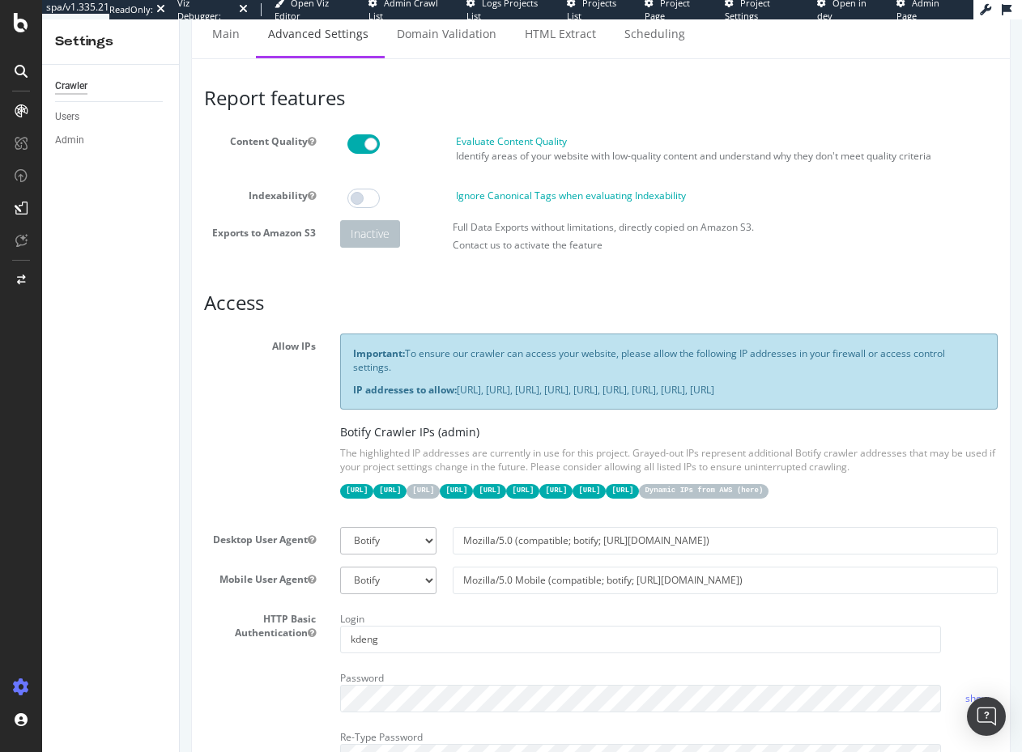
scroll to position [128, 0]
drag, startPoint x: 734, startPoint y: 87, endPoint x: 914, endPoint y: 25, distance: 190.0
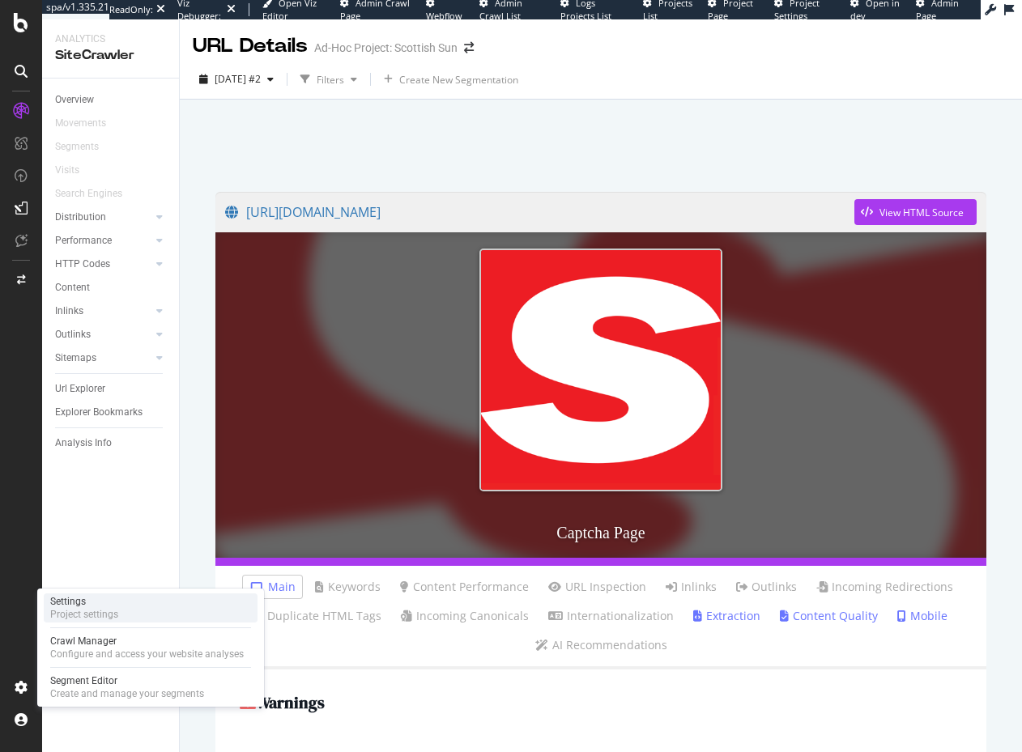
click at [133, 615] on div "Settings Project settings" at bounding box center [151, 608] width 214 height 29
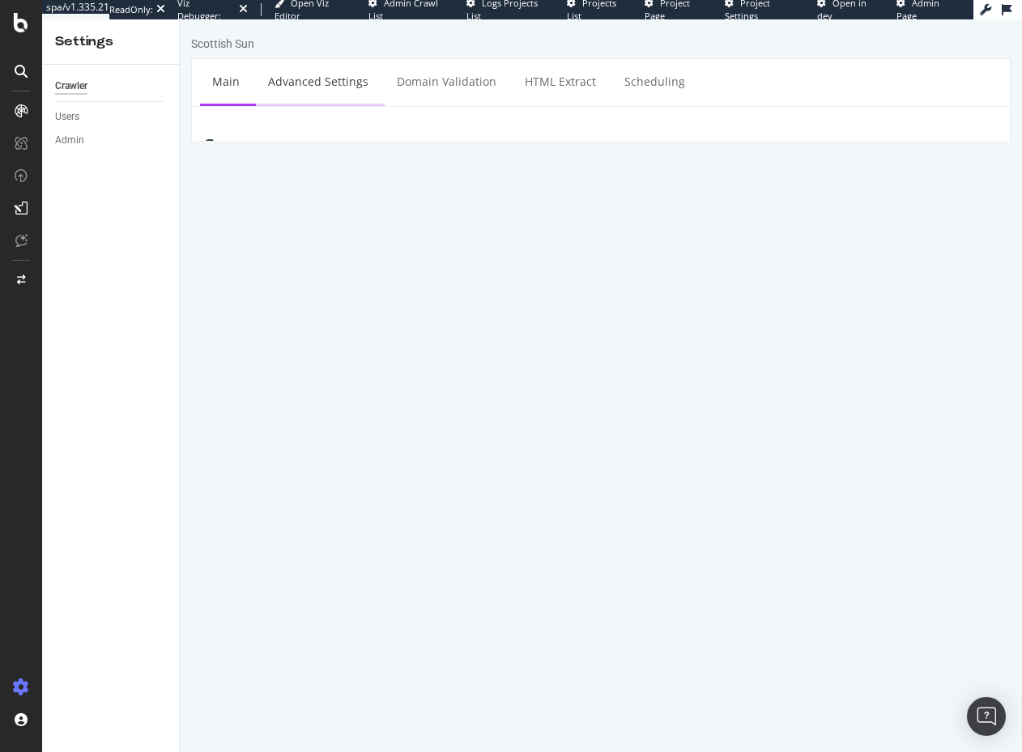
click at [314, 94] on link "Advanced Settings" at bounding box center [318, 81] width 125 height 45
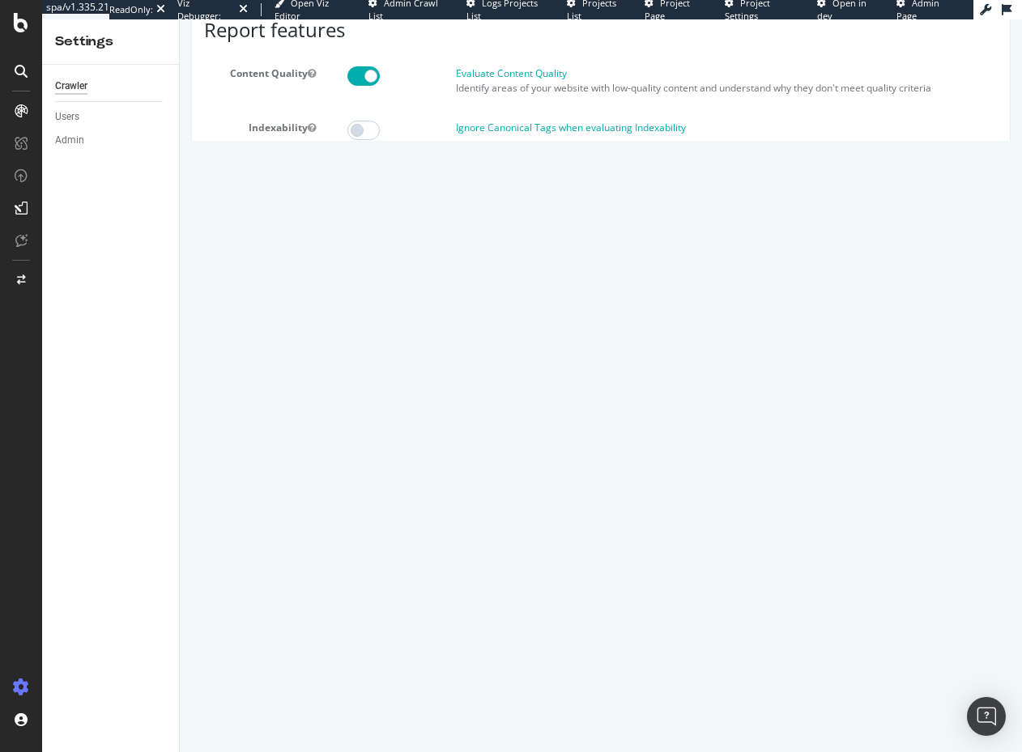
scroll to position [114, 0]
click at [243, 435] on div "Allow IPs Important: To ensure our crawler can access your website, please allo…" at bounding box center [601, 357] width 818 height 181
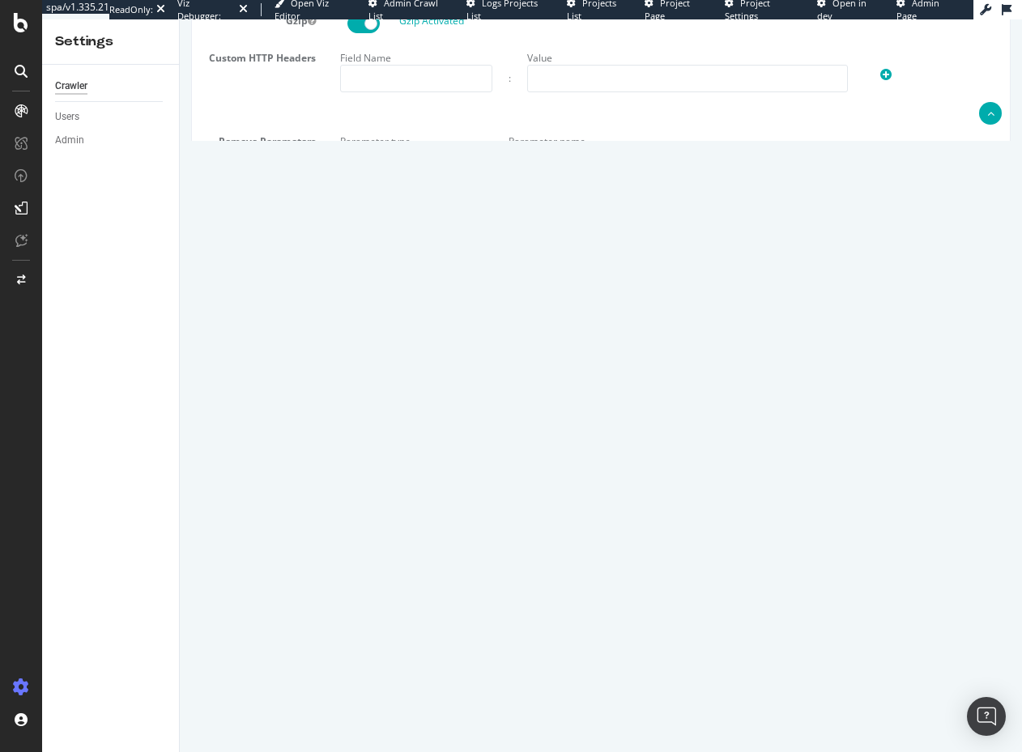
scroll to position [0, 0]
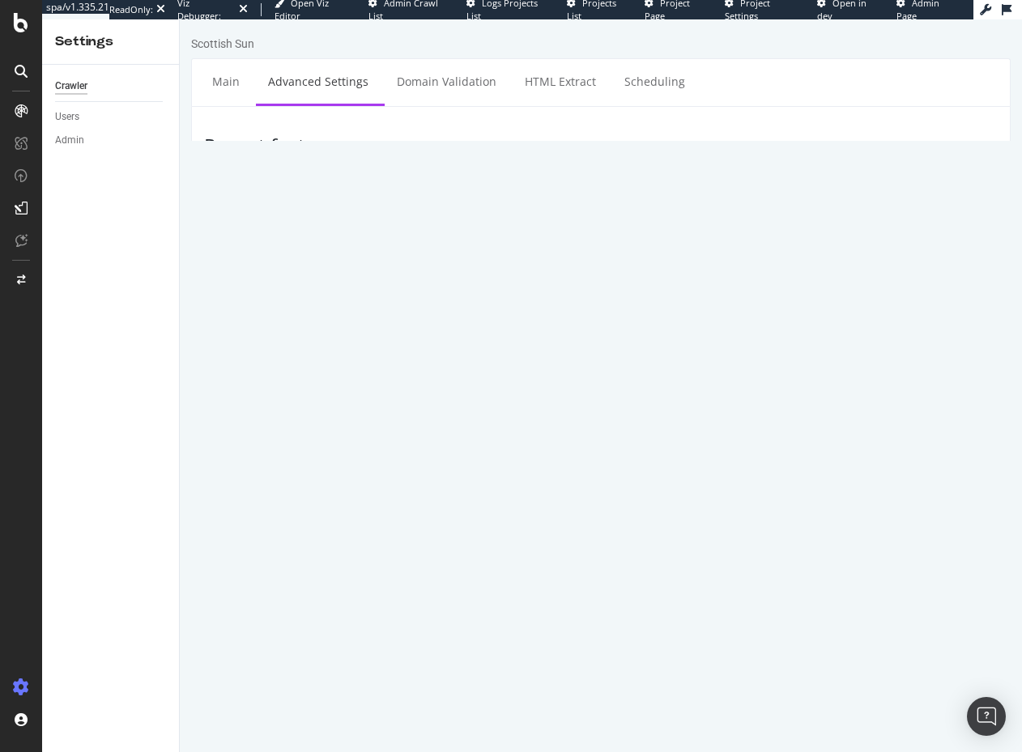
click at [219, 342] on h3 "Access" at bounding box center [600, 350] width 793 height 21
click at [606, 535] on div "Botify Crawler IPs (admin) The highlighted IP addresses are currently in use fo…" at bounding box center [668, 510] width 657 height 73
click at [612, 521] on p "The highlighted IP addresses are currently in use for this project. Grayed-out …" at bounding box center [668, 508] width 657 height 28
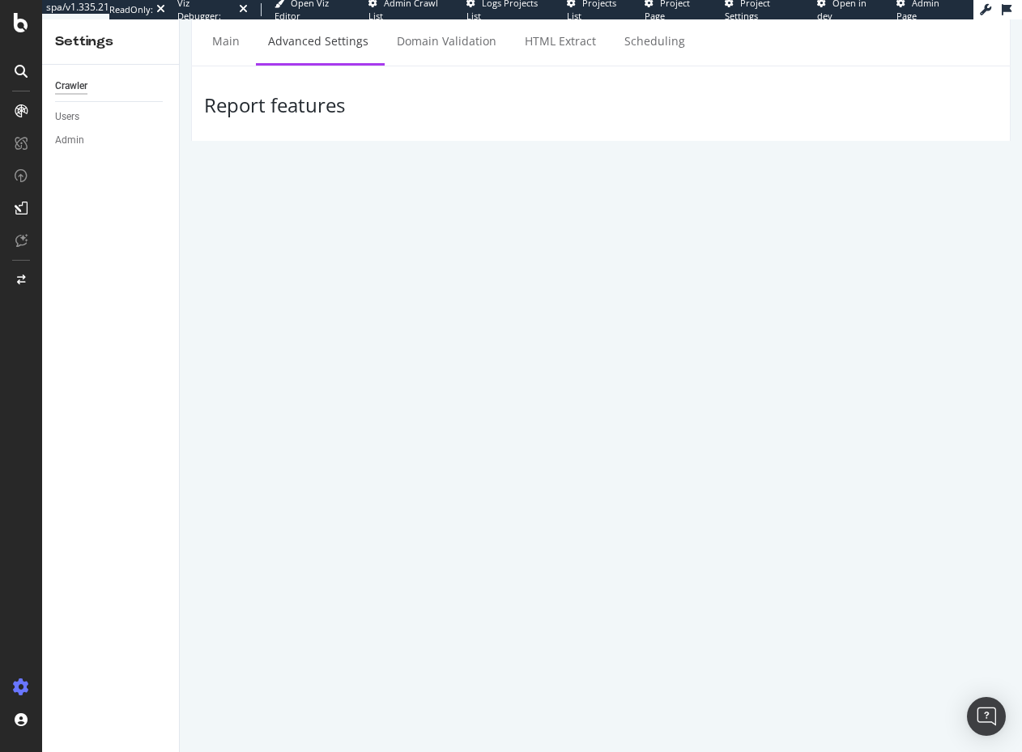
click at [287, 378] on div "Allow IPs Important: To ensure our crawler can access your website, please allo…" at bounding box center [601, 431] width 818 height 181
click at [369, 505] on code "31.41.37.0/24" at bounding box center [356, 498] width 33 height 14
click at [369, 505] on code "[URL]" at bounding box center [356, 498] width 33 height 14
drag, startPoint x: 369, startPoint y: 511, endPoint x: 303, endPoint y: 505, distance: 66.6
click at [369, 505] on code "[URL]" at bounding box center [356, 498] width 33 height 14
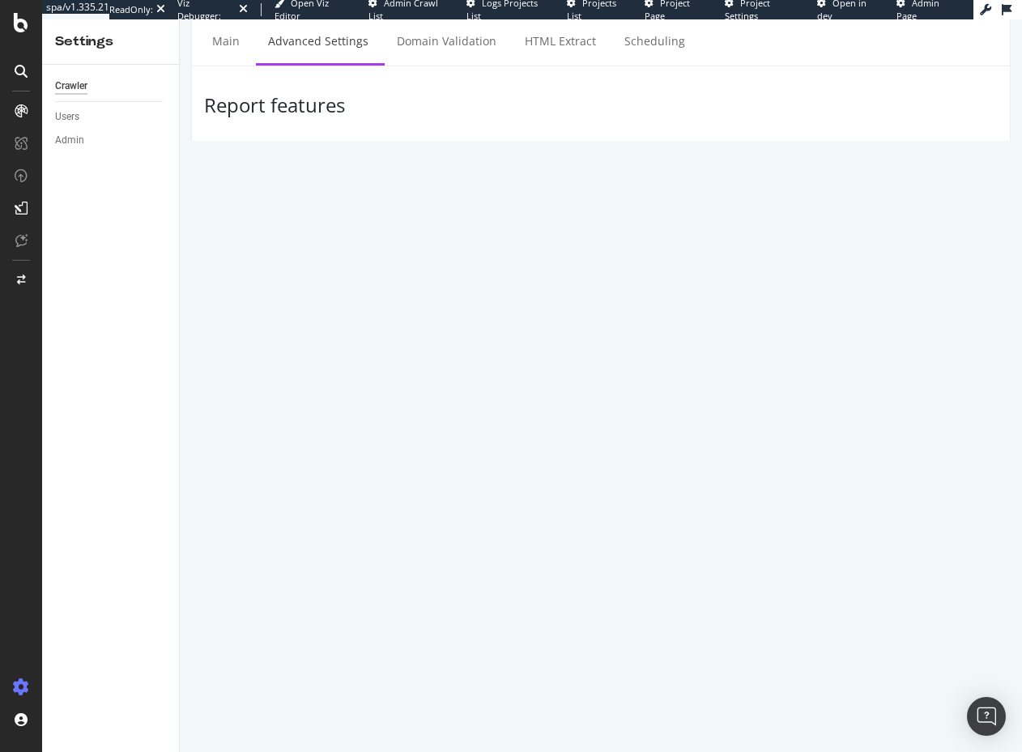
click at [270, 504] on div "Allow IPs Important: To ensure our crawler can access your website, please allo…" at bounding box center [601, 431] width 818 height 181
drag, startPoint x: 785, startPoint y: 290, endPoint x: 702, endPoint y: 49, distance: 255.0
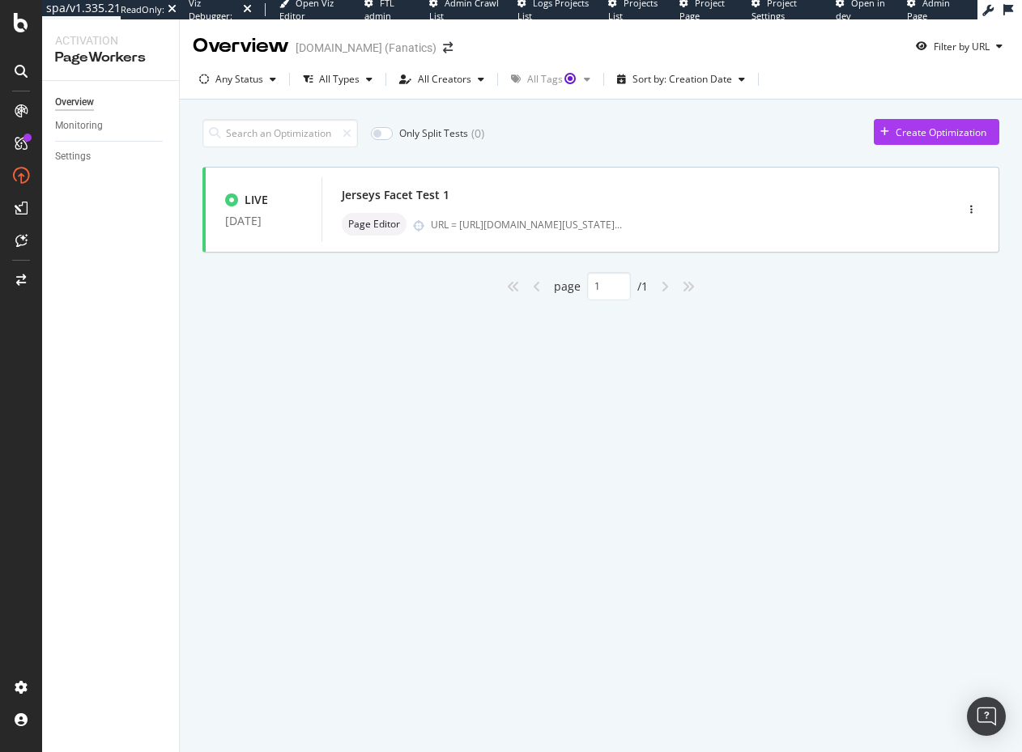
click at [618, 428] on div "Overview [DOMAIN_NAME] (Fanatics) Filter by URL Any Status All Types All Creato…" at bounding box center [601, 385] width 842 height 733
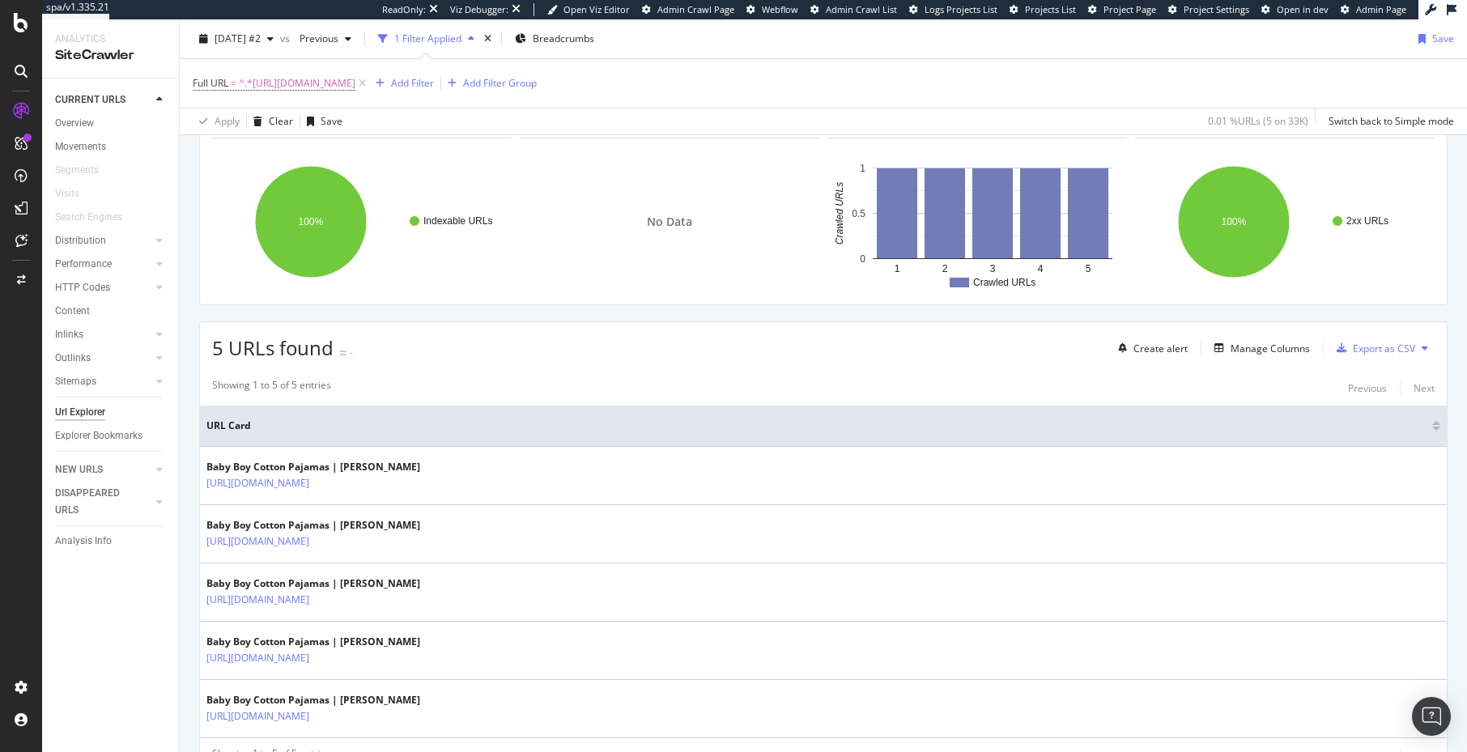
scroll to position [287, 0]
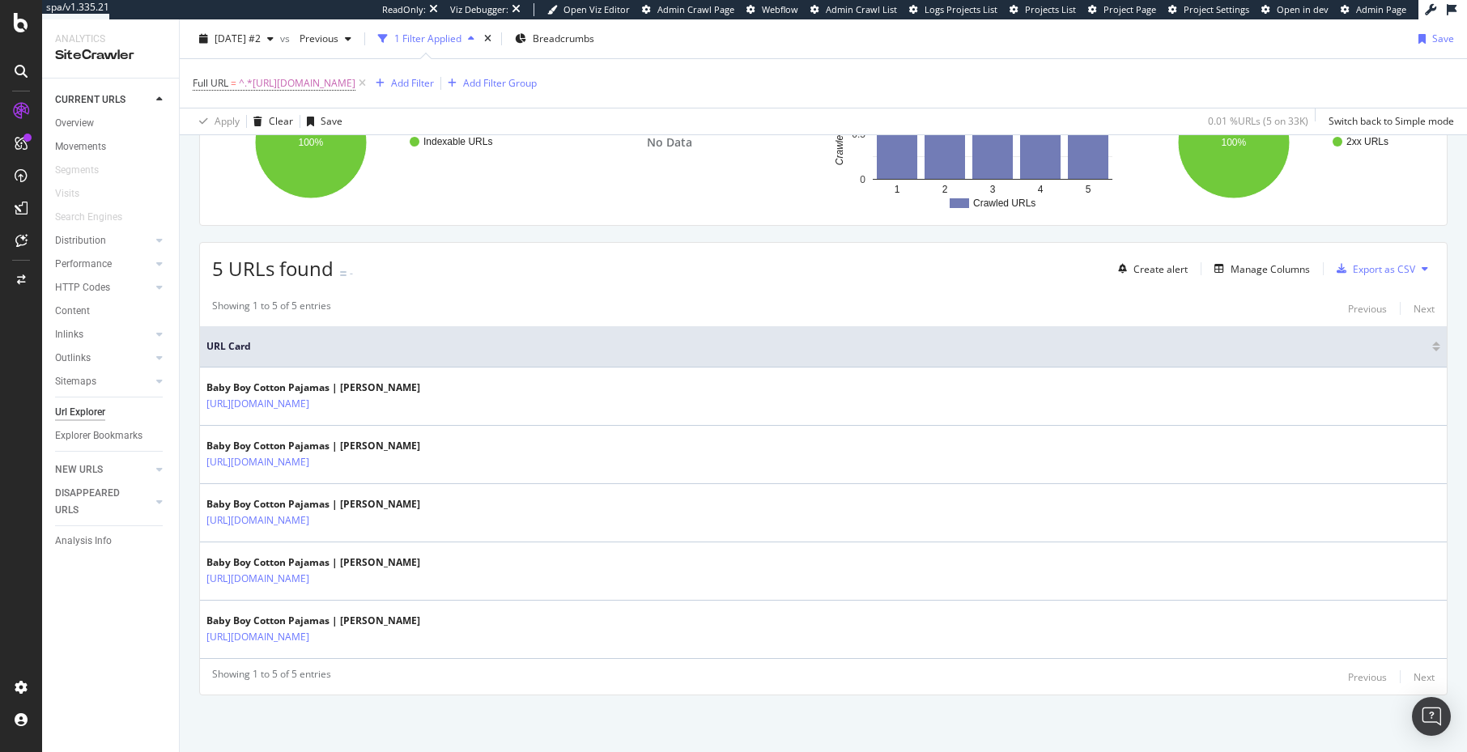
click at [1228, 292] on div "Showing 1 to 5 of 5 entries Previous Next URL Card Baby Boy Cotton Pajamas | [P…" at bounding box center [823, 493] width 1247 height 404
click at [1270, 268] on div "Manage Columns" at bounding box center [1270, 269] width 79 height 14
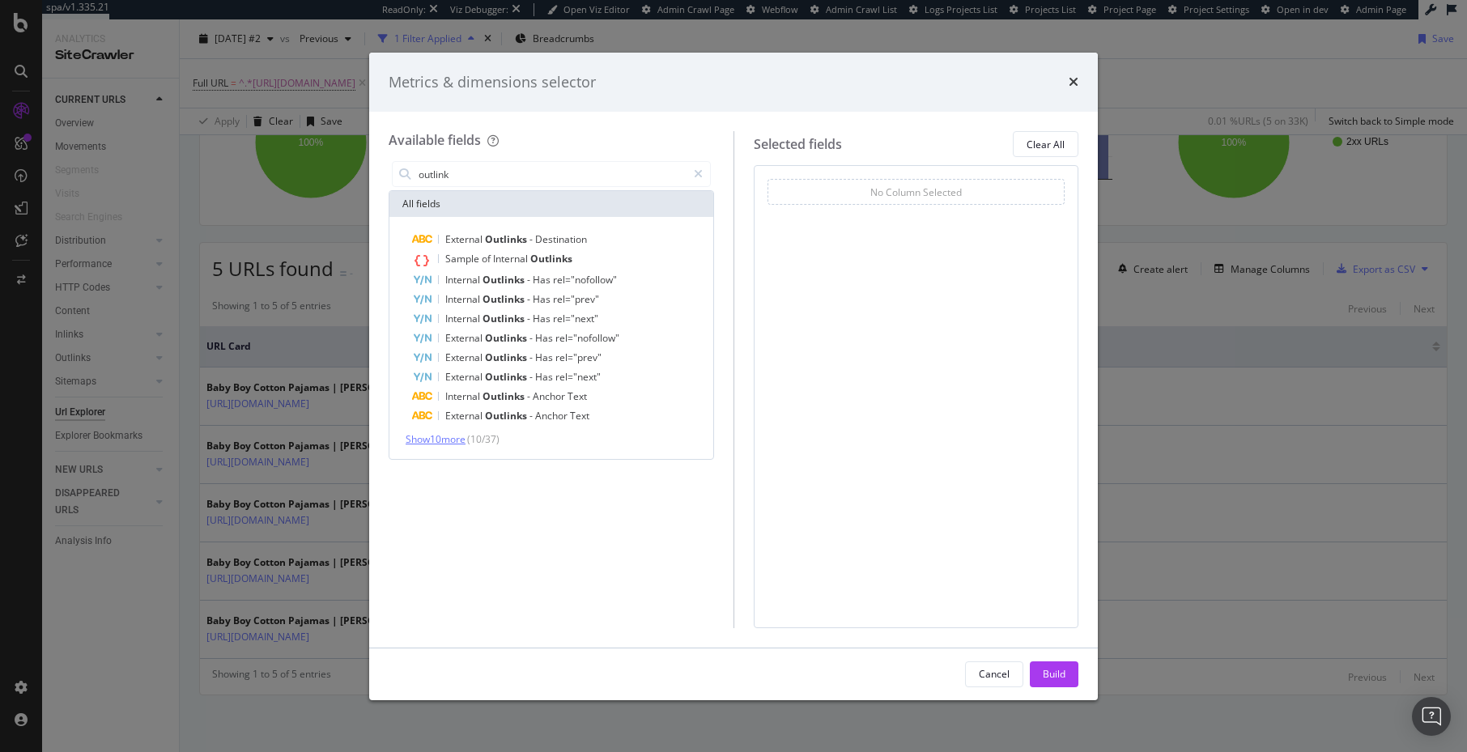
type input "outlink"
click at [453, 441] on span "Show 10 more" at bounding box center [436, 439] width 60 height 14
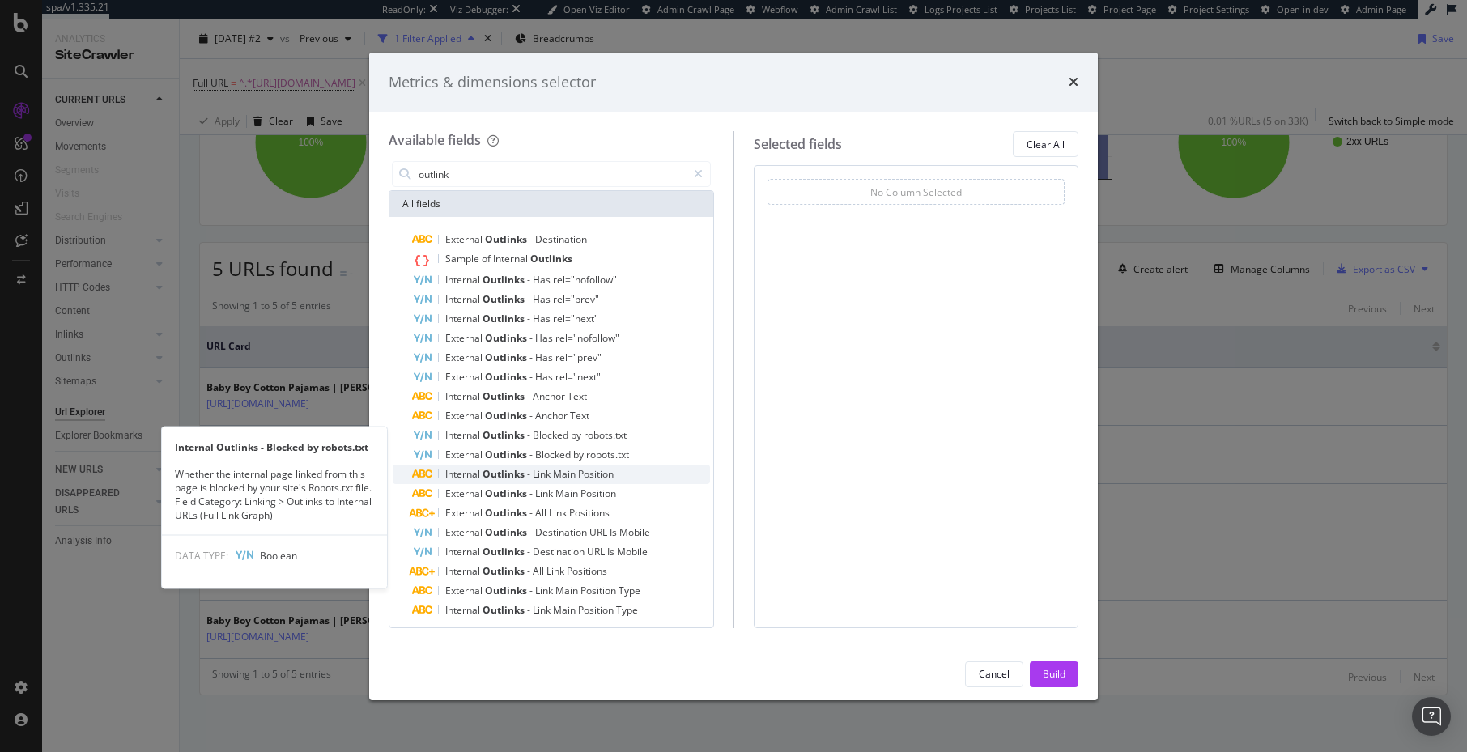
scroll to position [26, 0]
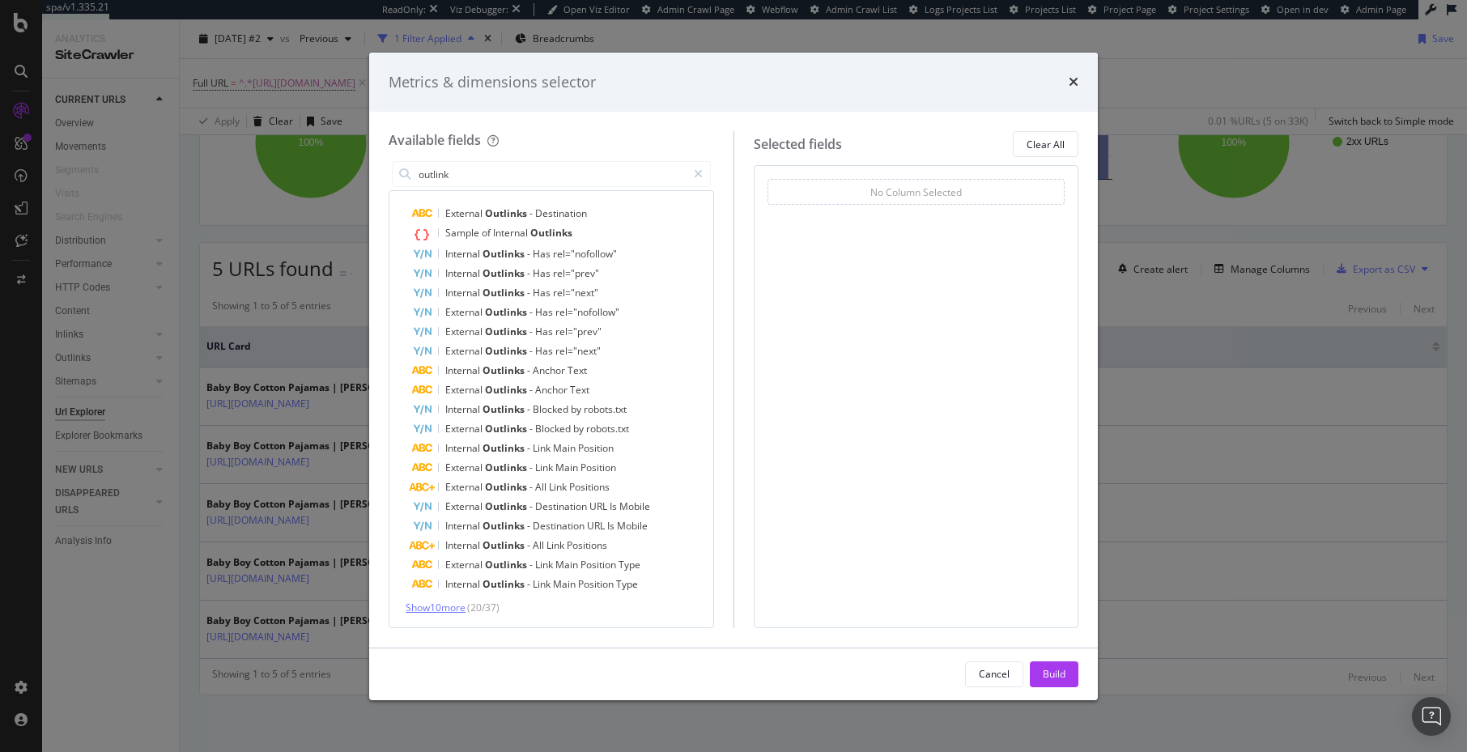
click at [446, 603] on div "External Outlinks - Destination Sample of Internal Outlinks Internal Outlinks -…" at bounding box center [551, 409] width 317 height 411
click at [446, 605] on span "Show 10 more" at bounding box center [436, 608] width 60 height 14
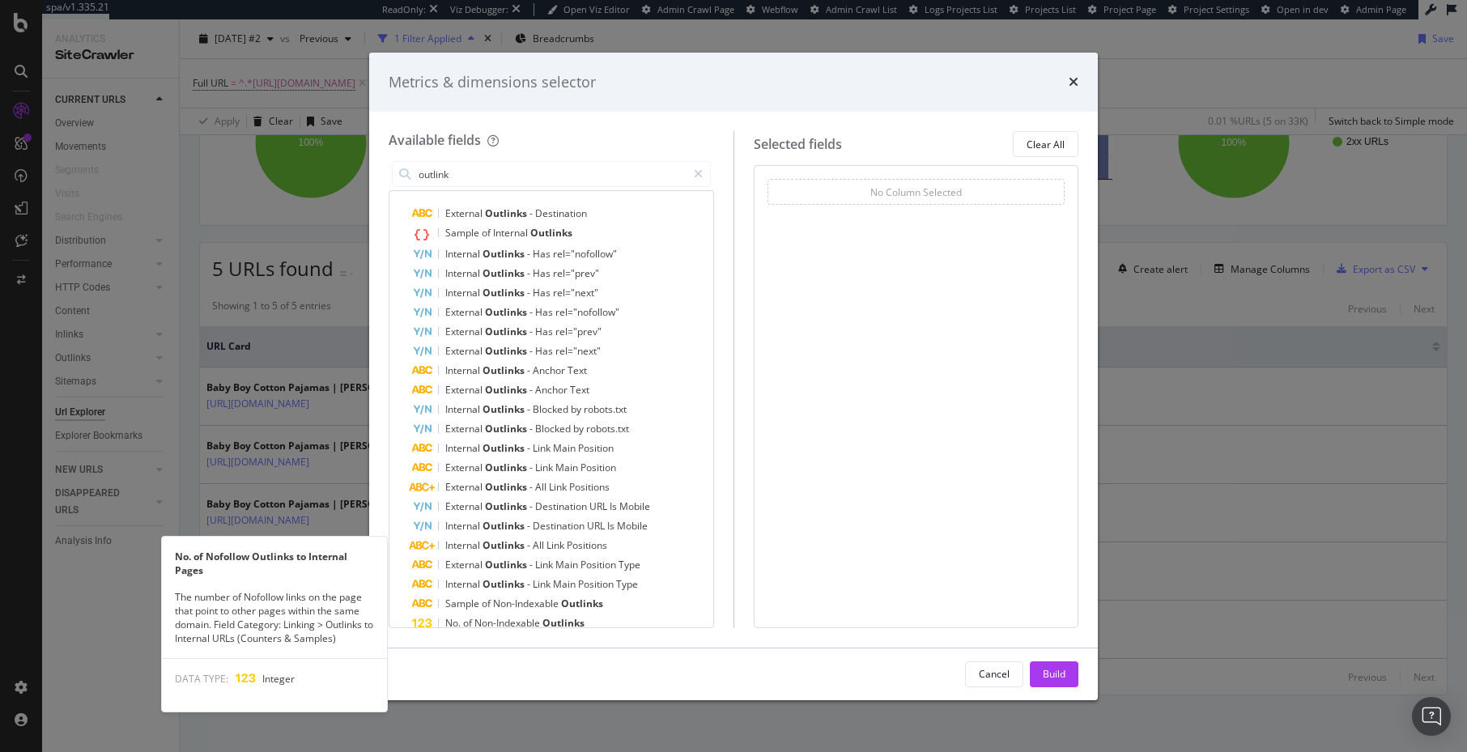
scroll to position [220, 0]
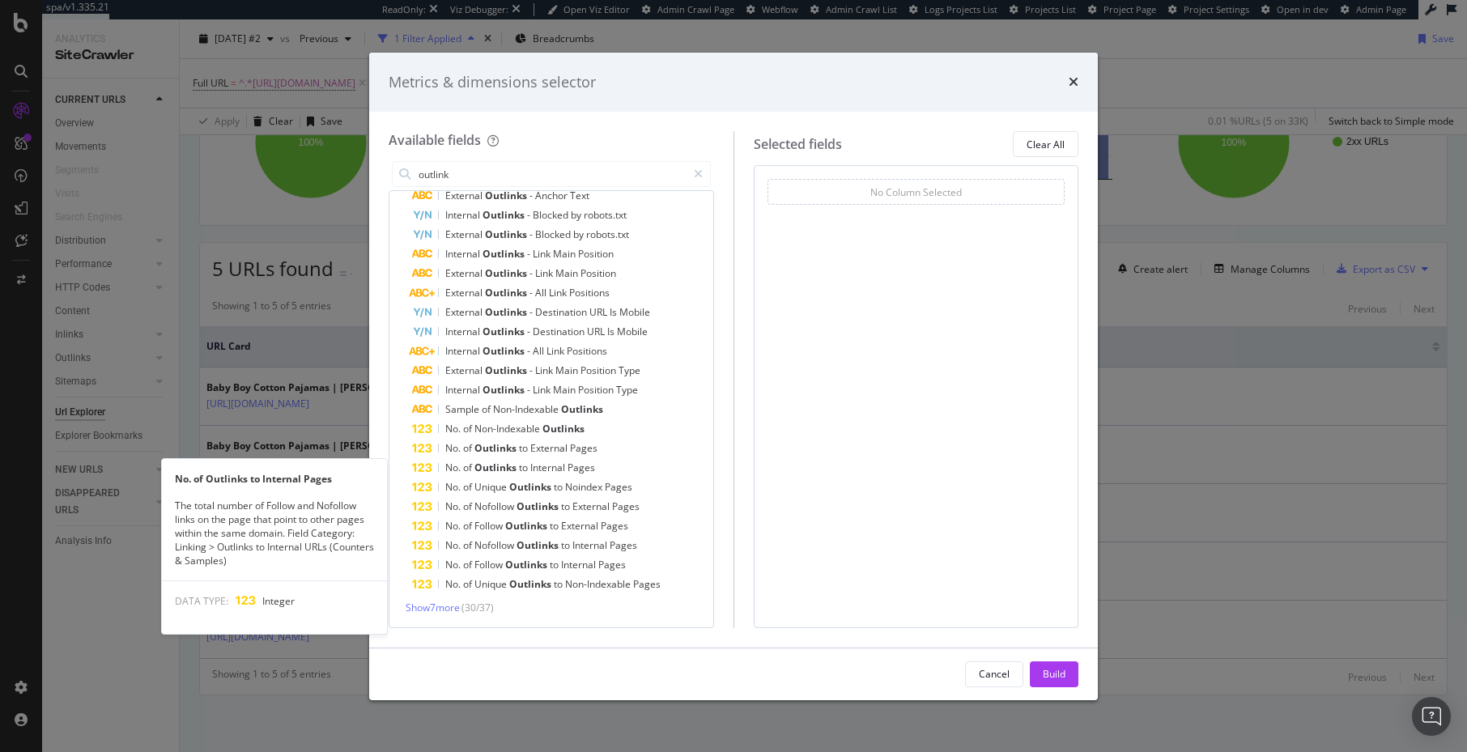
drag, startPoint x: 494, startPoint y: 467, endPoint x: 770, endPoint y: 567, distance: 293.5
click at [494, 467] on span "Outlinks" at bounding box center [496, 468] width 45 height 14
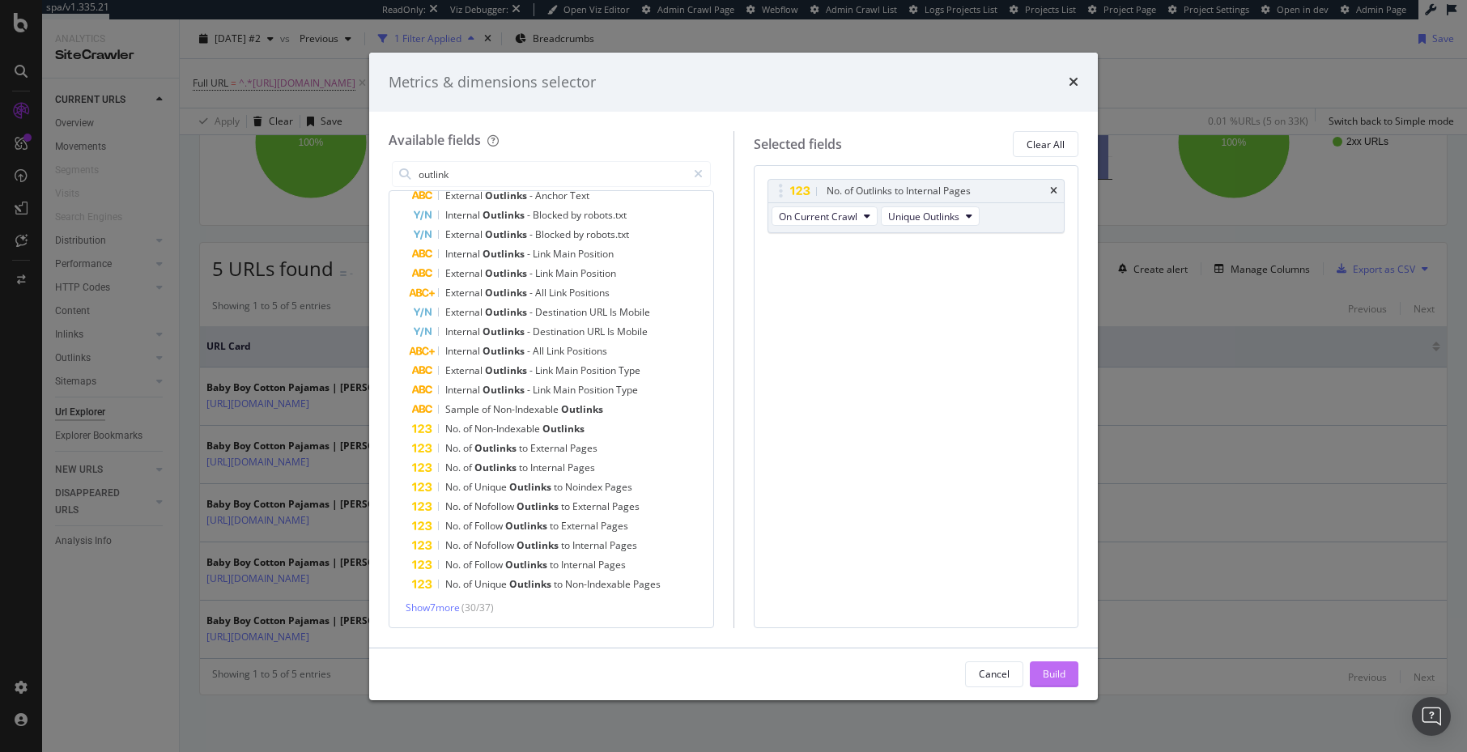
drag, startPoint x: 1061, startPoint y: 672, endPoint x: 994, endPoint y: 670, distance: 66.4
click at [1061, 672] on div "Build" at bounding box center [1054, 674] width 23 height 14
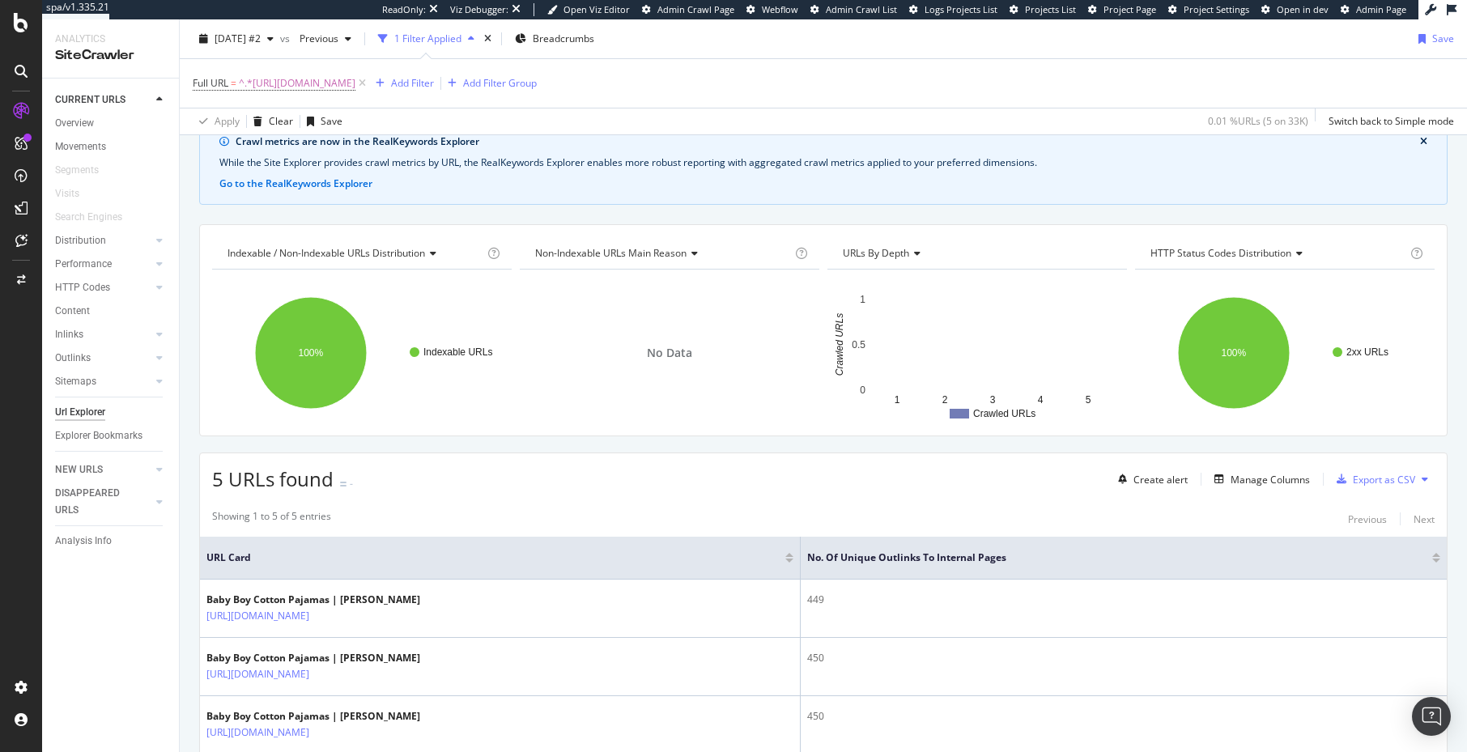
scroll to position [288, 0]
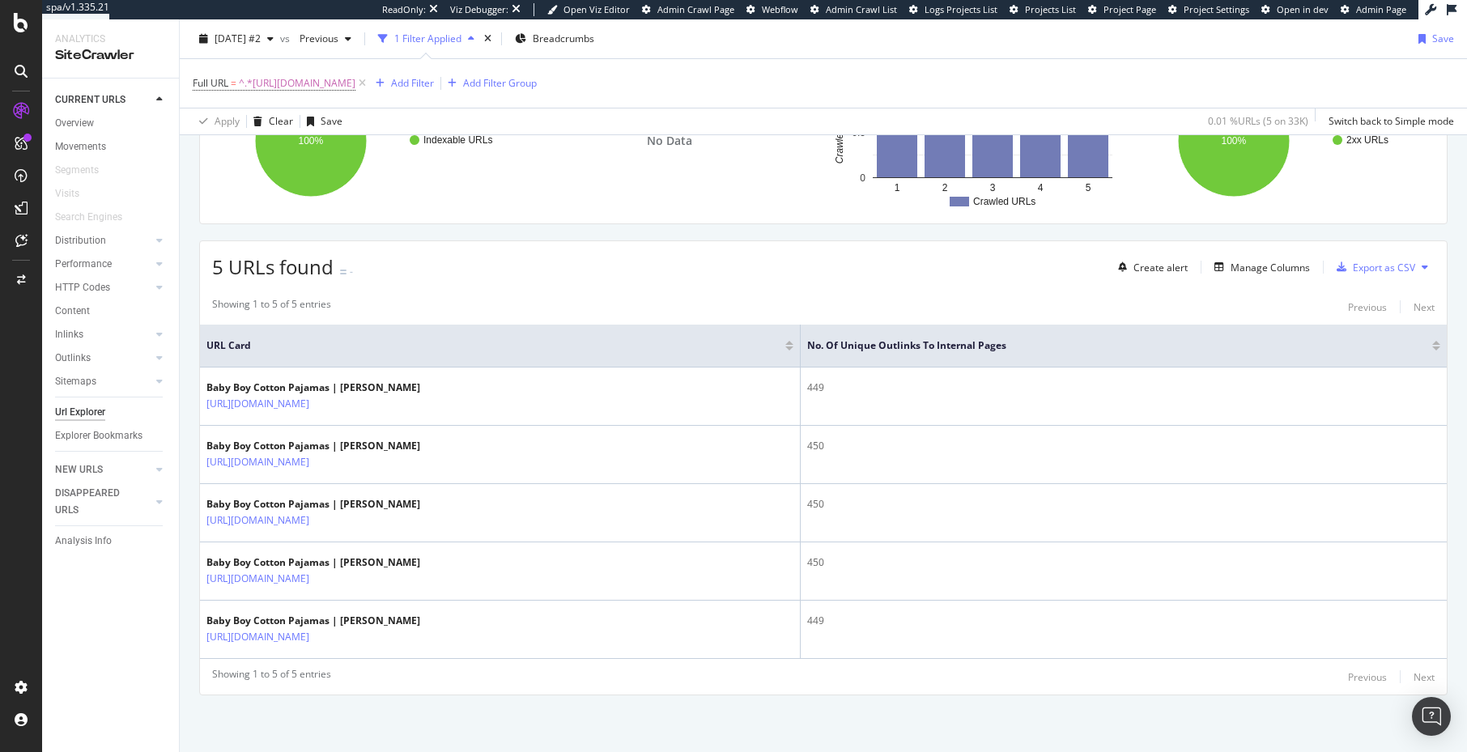
click at [154, 635] on div "CURRENT URLS Overview Movements Segments Visits Search Engines Distribution Top…" at bounding box center [110, 416] width 137 height 674
click at [535, 255] on div "5 URLs found - Create alert Manage Columns Export as CSV" at bounding box center [823, 261] width 1247 height 40
click at [154, 615] on div "Settings Project settings" at bounding box center [151, 608] width 214 height 29
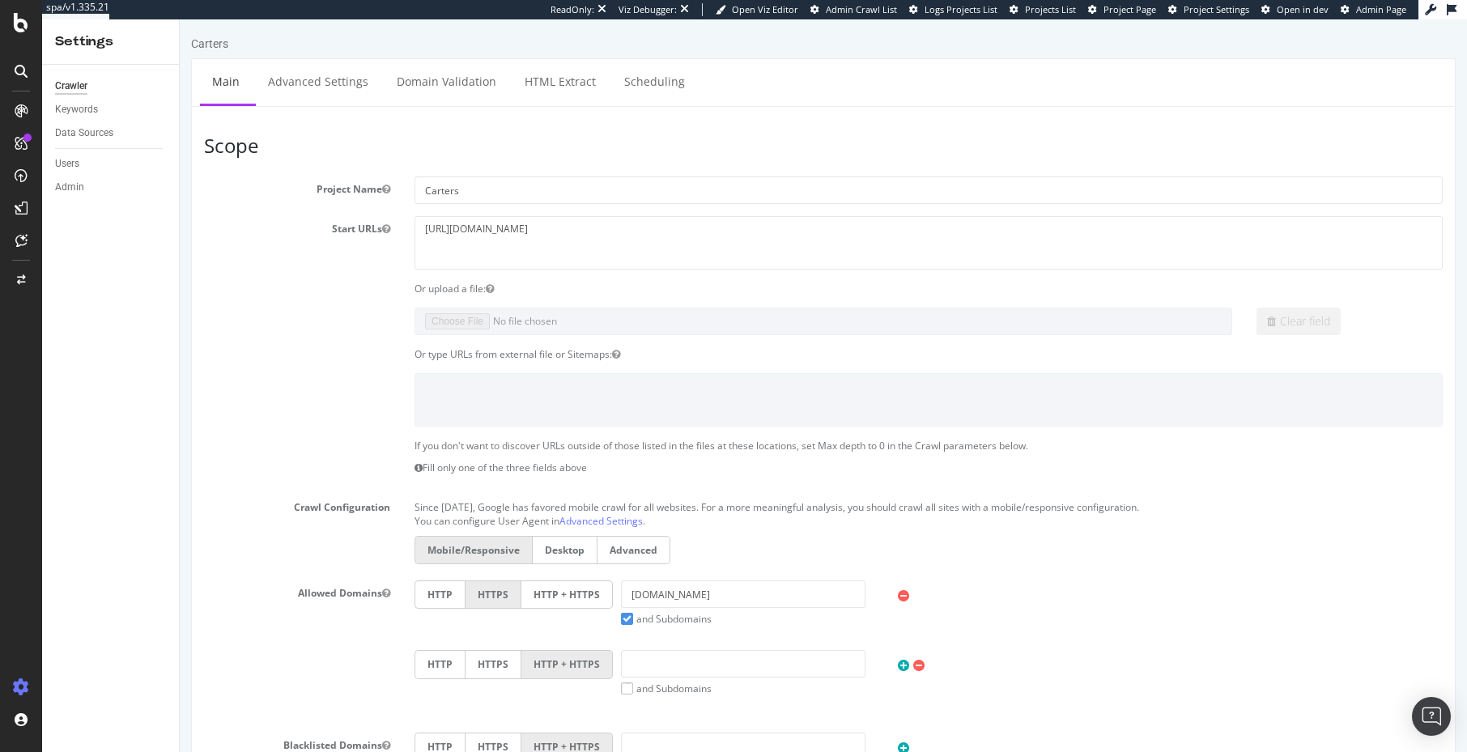
drag, startPoint x: 256, startPoint y: 331, endPoint x: 286, endPoint y: 114, distance: 219.1
click at [257, 328] on div "Clear field" at bounding box center [823, 322] width 1263 height 28
click at [310, 83] on link "Advanced Settings" at bounding box center [318, 81] width 125 height 45
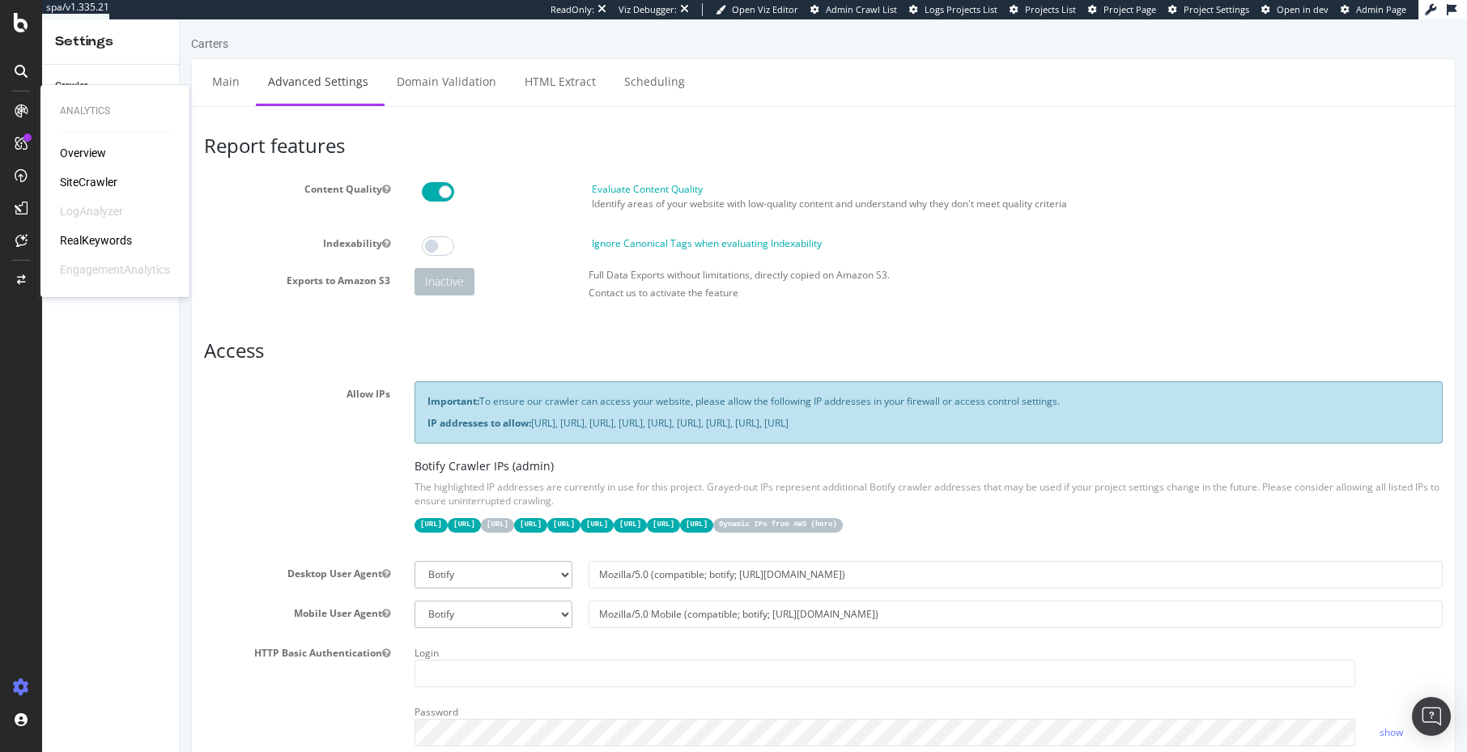
click at [90, 183] on div "SiteCrawler" at bounding box center [88, 182] width 57 height 16
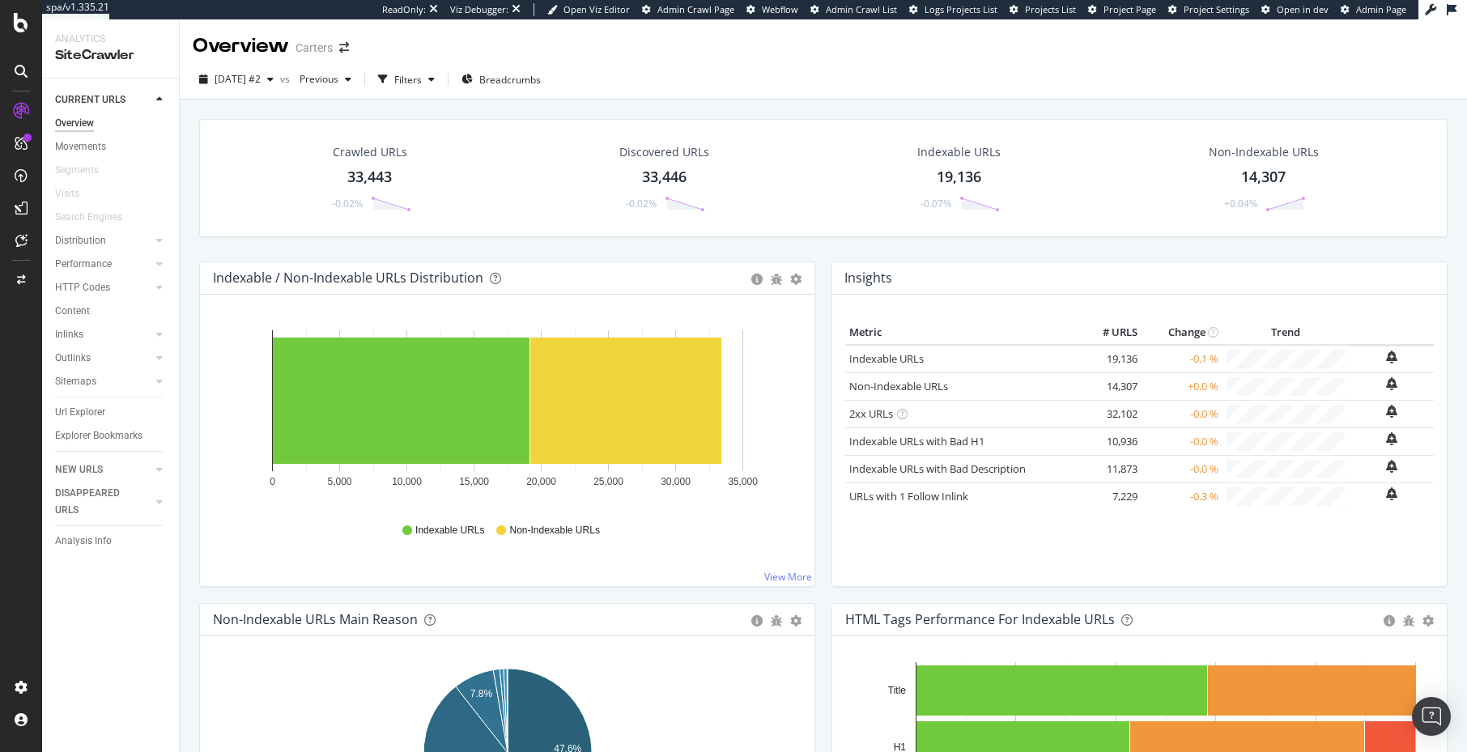
drag, startPoint x: 425, startPoint y: 245, endPoint x: 298, endPoint y: 295, distance: 136.7
click at [424, 245] on div "Crawled URLs 33,443 -0.02% Discovered URLs 33,446 -0.02% Indexable URLs 19,136 …" at bounding box center [823, 190] width 1265 height 143
click at [75, 408] on div "Url Explorer" at bounding box center [80, 412] width 50 height 17
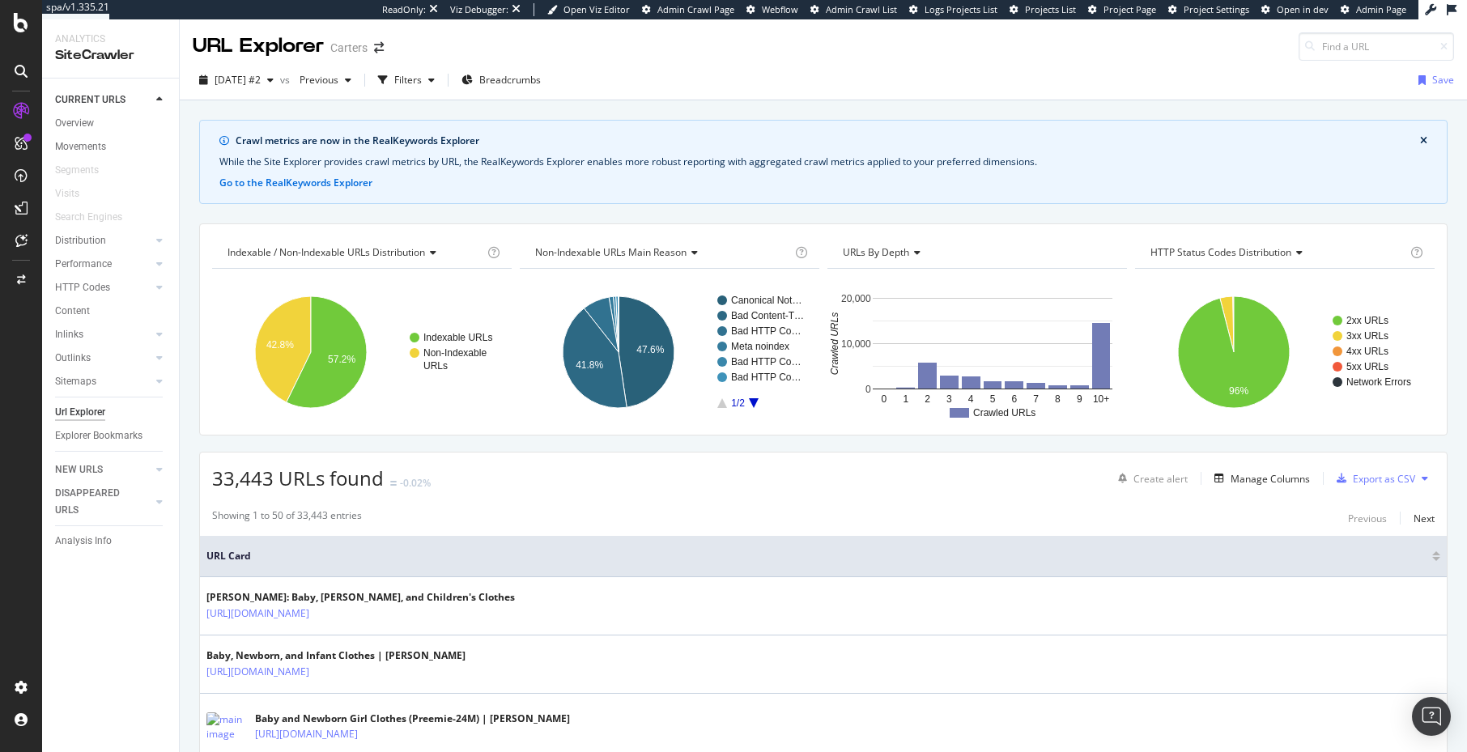
click at [612, 247] on span "Non-Indexable URLs Main Reason" at bounding box center [610, 252] width 151 height 14
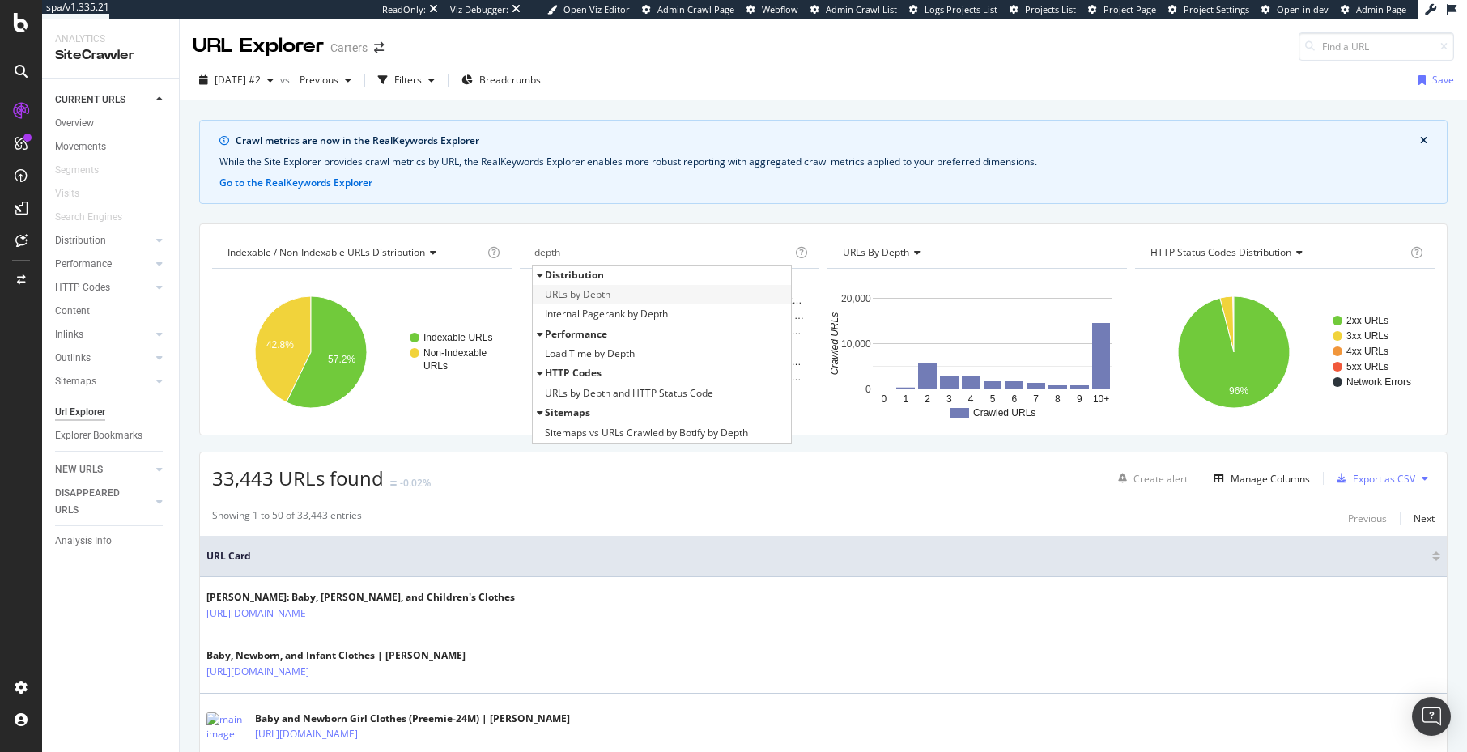
type input "depth"
click at [605, 298] on span "URLs by Depth" at bounding box center [578, 295] width 66 height 16
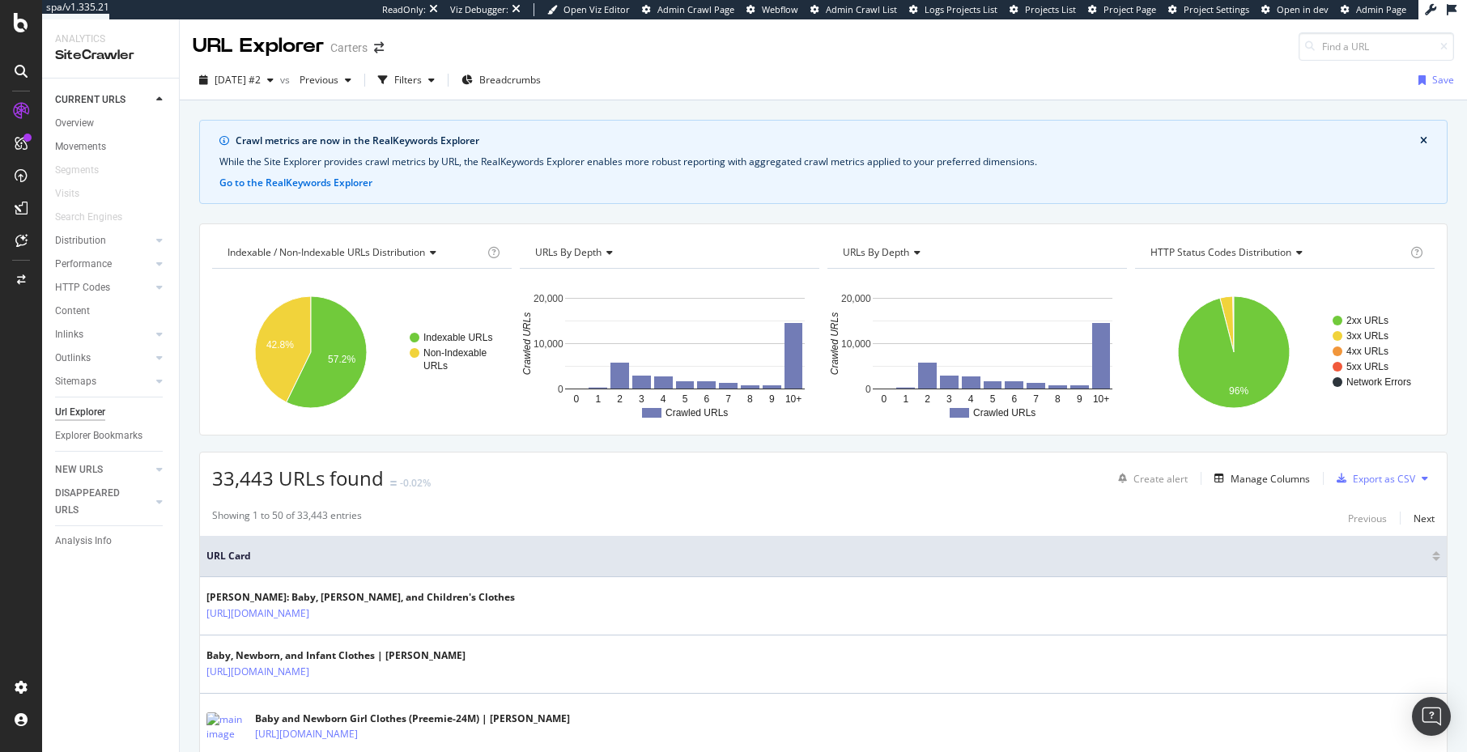
click at [763, 235] on div "Indexable / Non-Indexable URLs distribution Chart (by Value) Table Expand Expor…" at bounding box center [823, 329] width 1249 height 212
click at [768, 203] on div "Crawl metrics are now in the RealKeywords Explorer While the Site Explorer prov…" at bounding box center [823, 162] width 1249 height 84
click at [792, 344] on rect "A chart." at bounding box center [794, 356] width 18 height 66
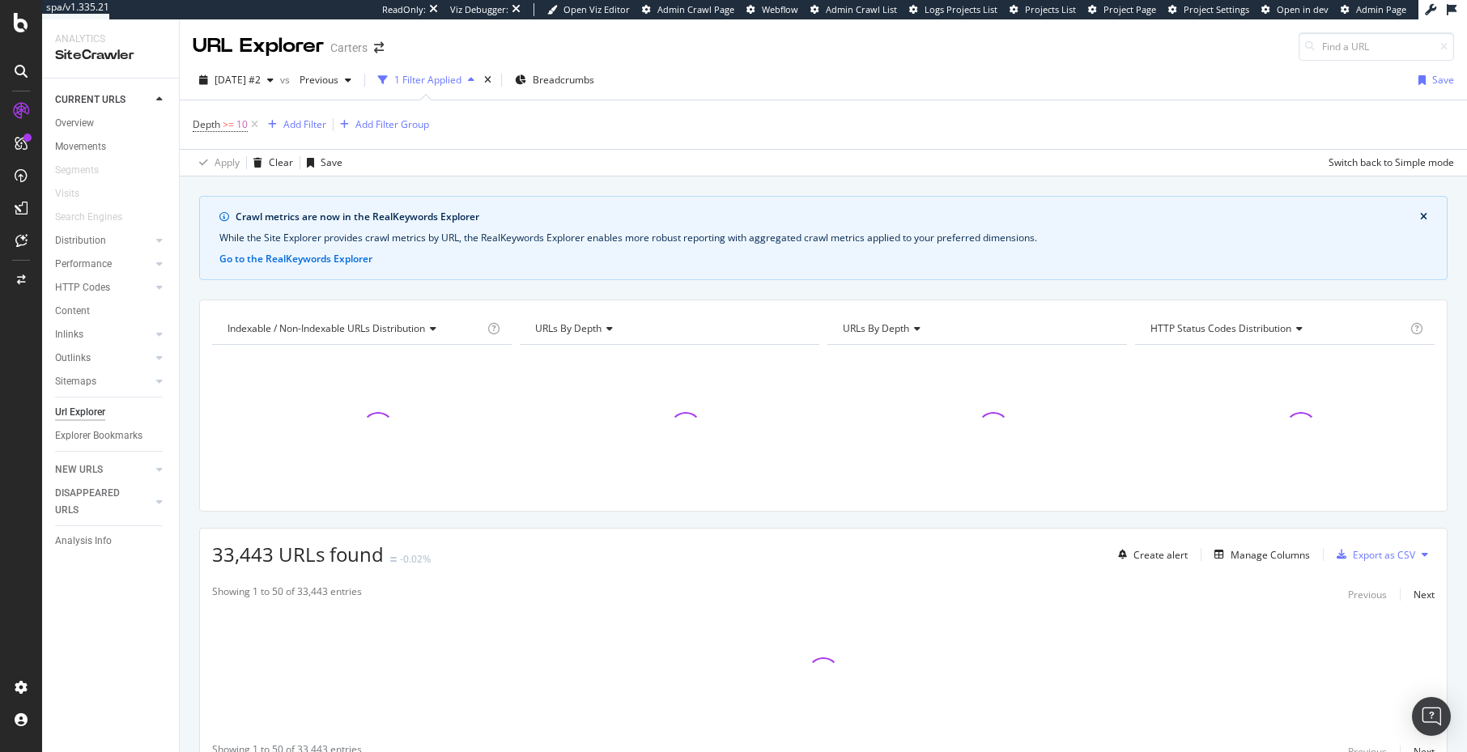
click at [817, 291] on div "Crawl metrics are now in the RealKeywords Explorer While the Site Explorer prov…" at bounding box center [823, 512] width 1287 height 632
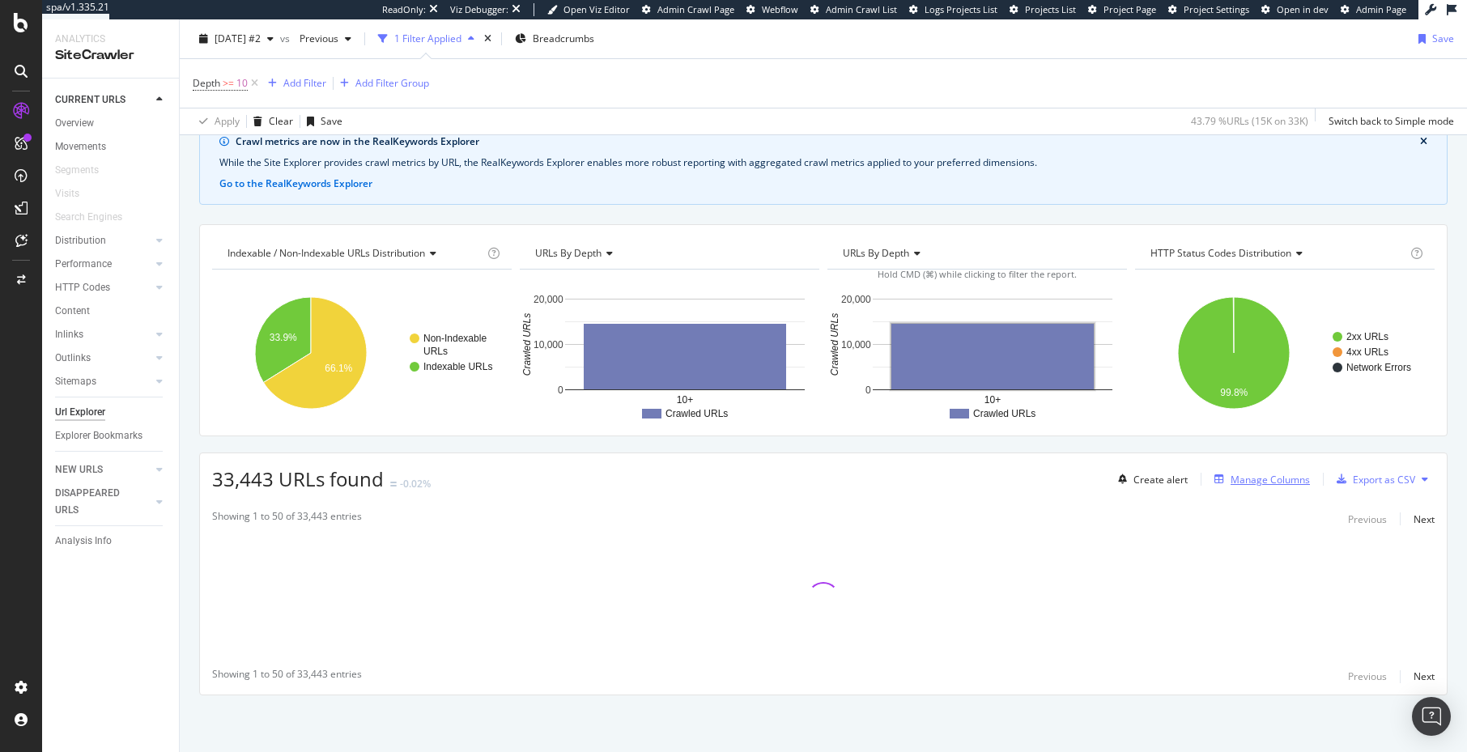
click at [1262, 480] on div "Manage Columns" at bounding box center [1270, 480] width 79 height 14
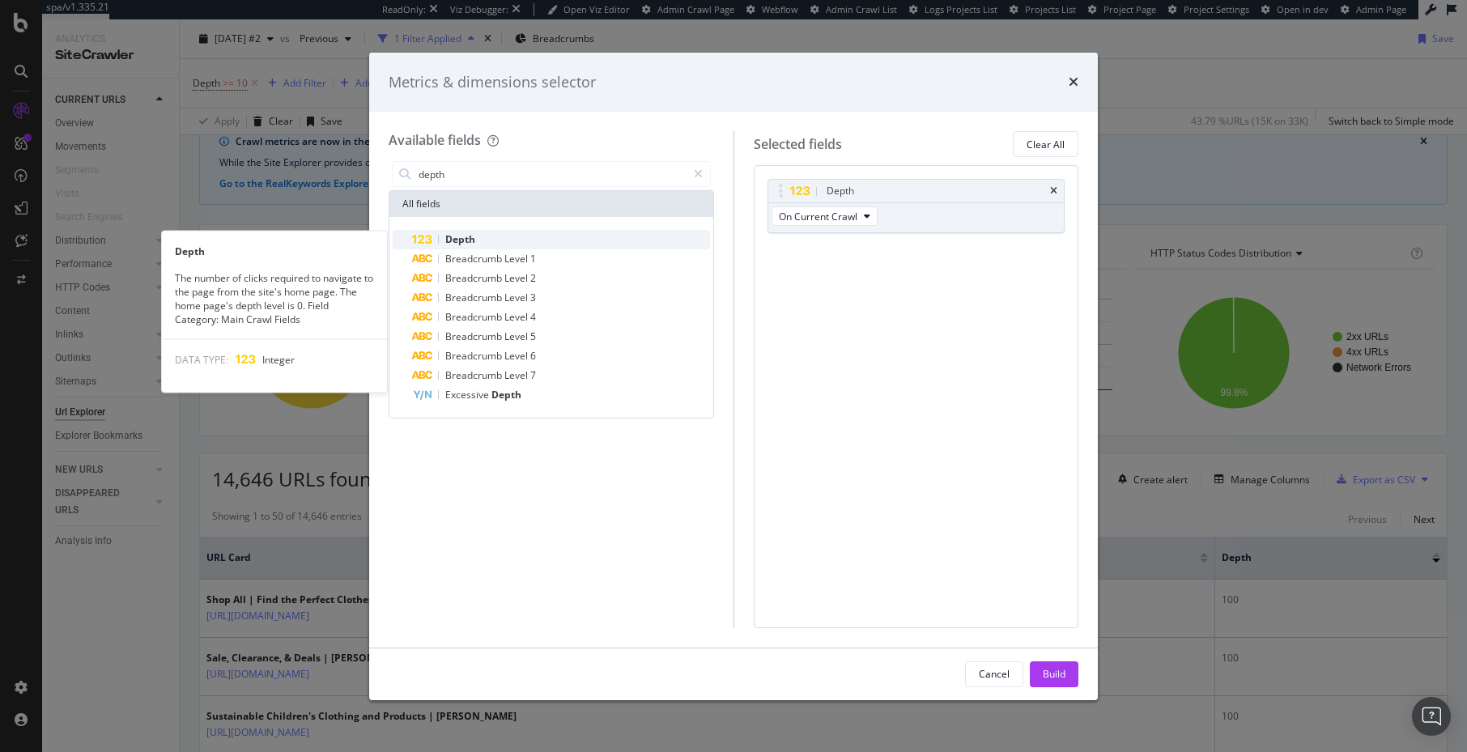
type input "depth"
click at [479, 245] on div "Depth" at bounding box center [561, 239] width 298 height 19
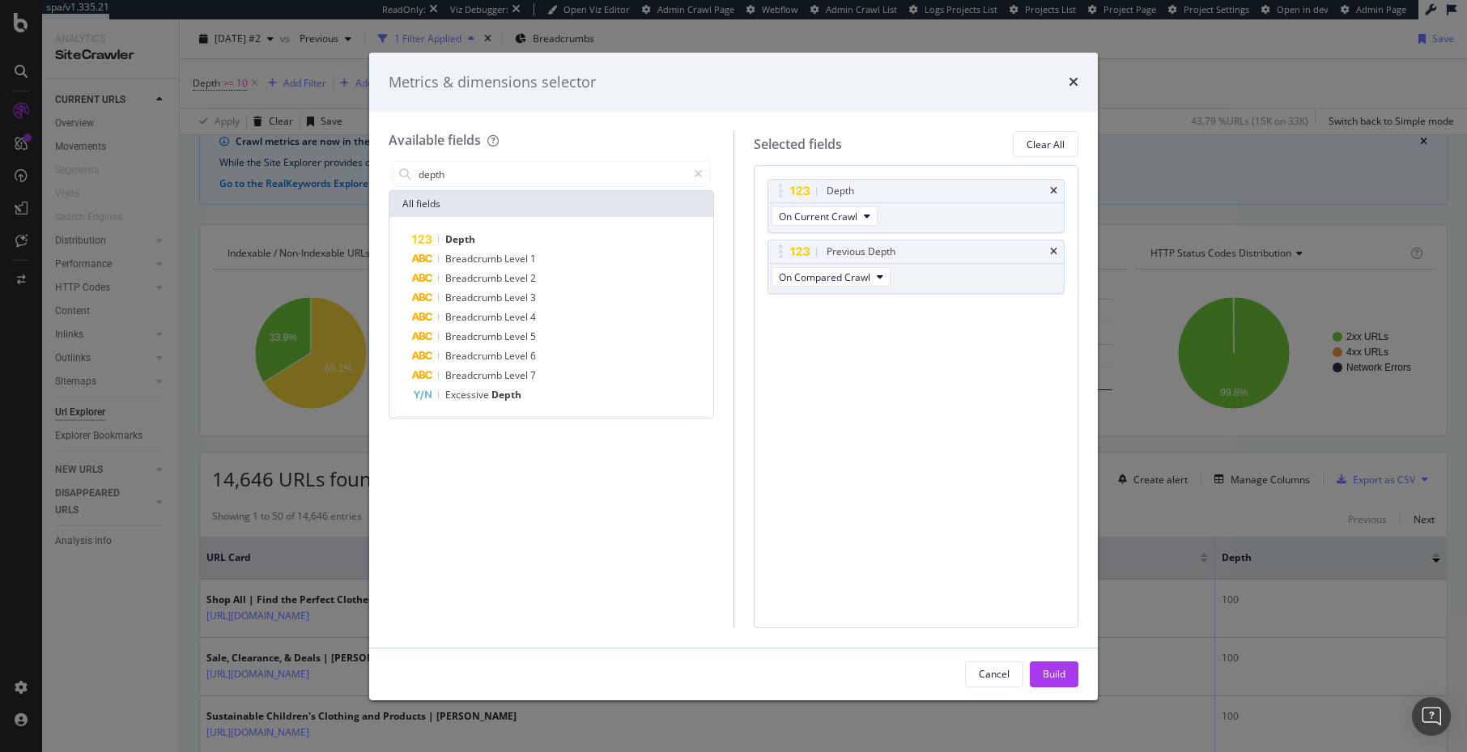
drag, startPoint x: 1054, startPoint y: 249, endPoint x: 1096, endPoint y: 464, distance: 219.3
click at [1054, 249] on icon "times" at bounding box center [1053, 252] width 7 height 10
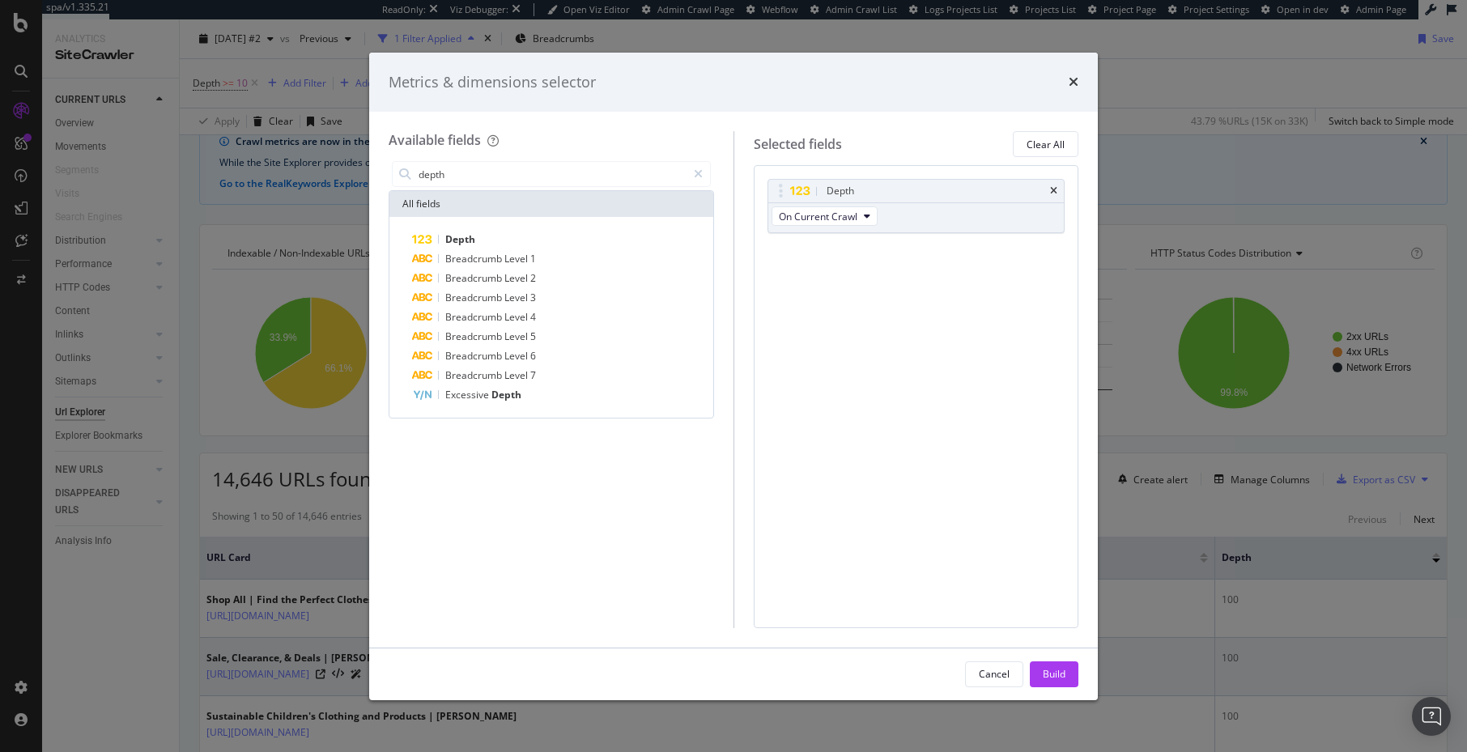
click at [1067, 681] on button "Build" at bounding box center [1054, 675] width 49 height 26
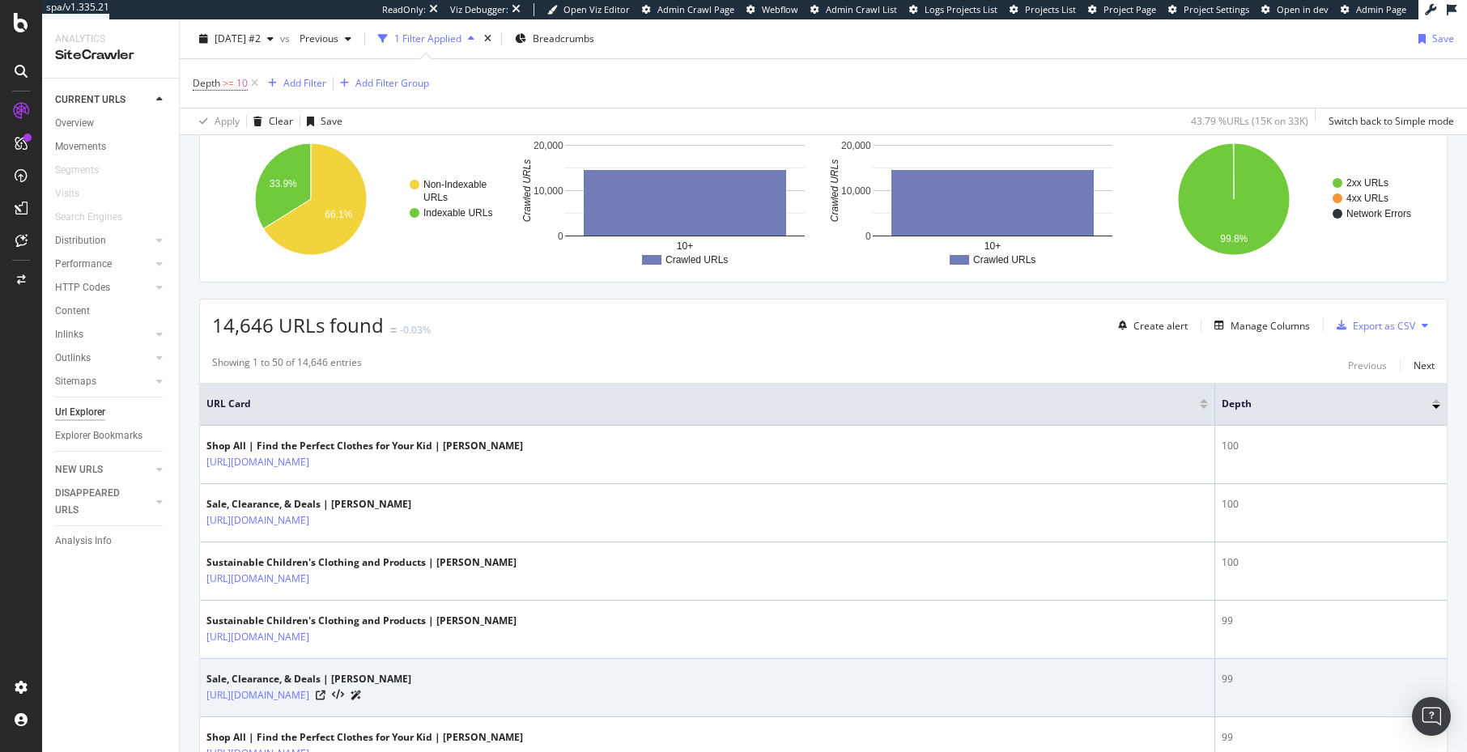
scroll to position [411, 0]
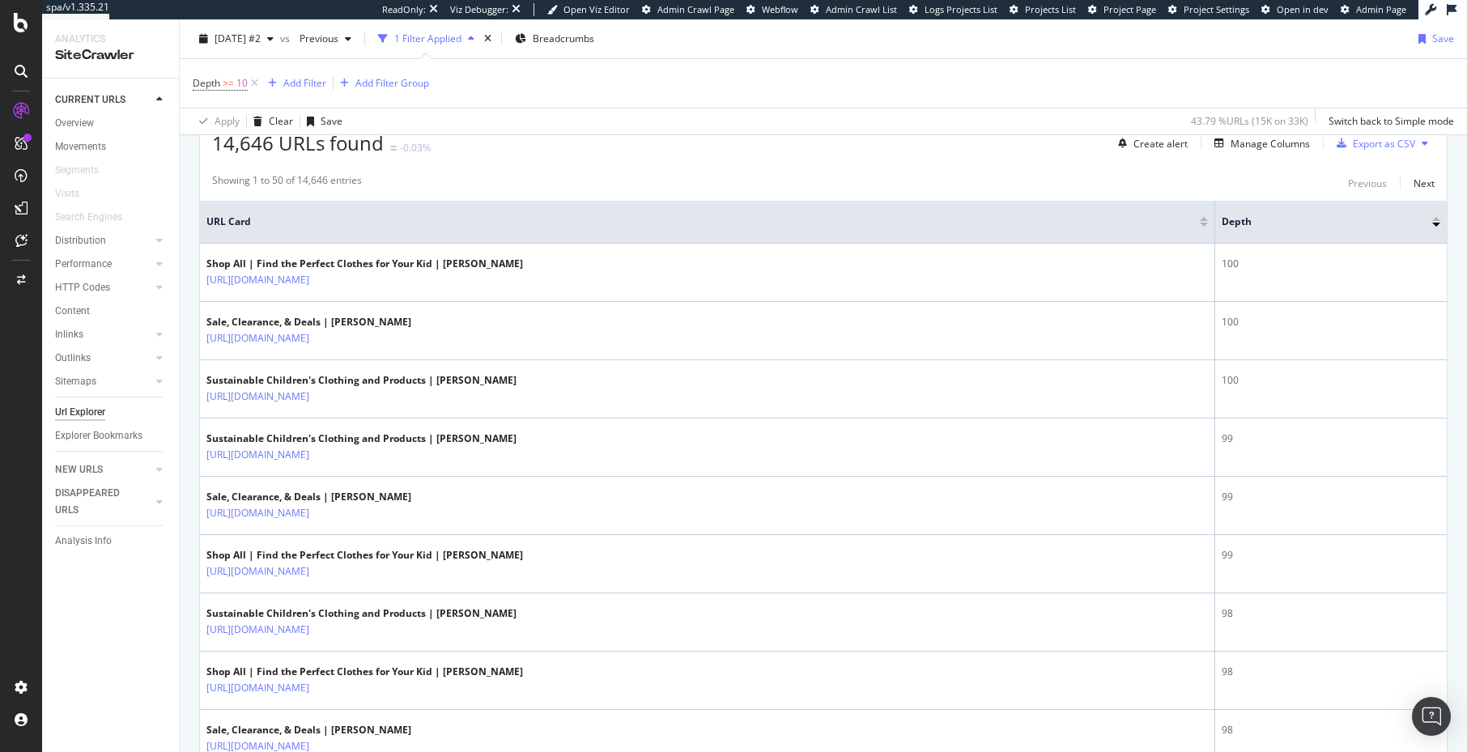
click at [767, 184] on div "Showing 1 to 50 of 14,646 entries Previous Next" at bounding box center [823, 182] width 1247 height 19
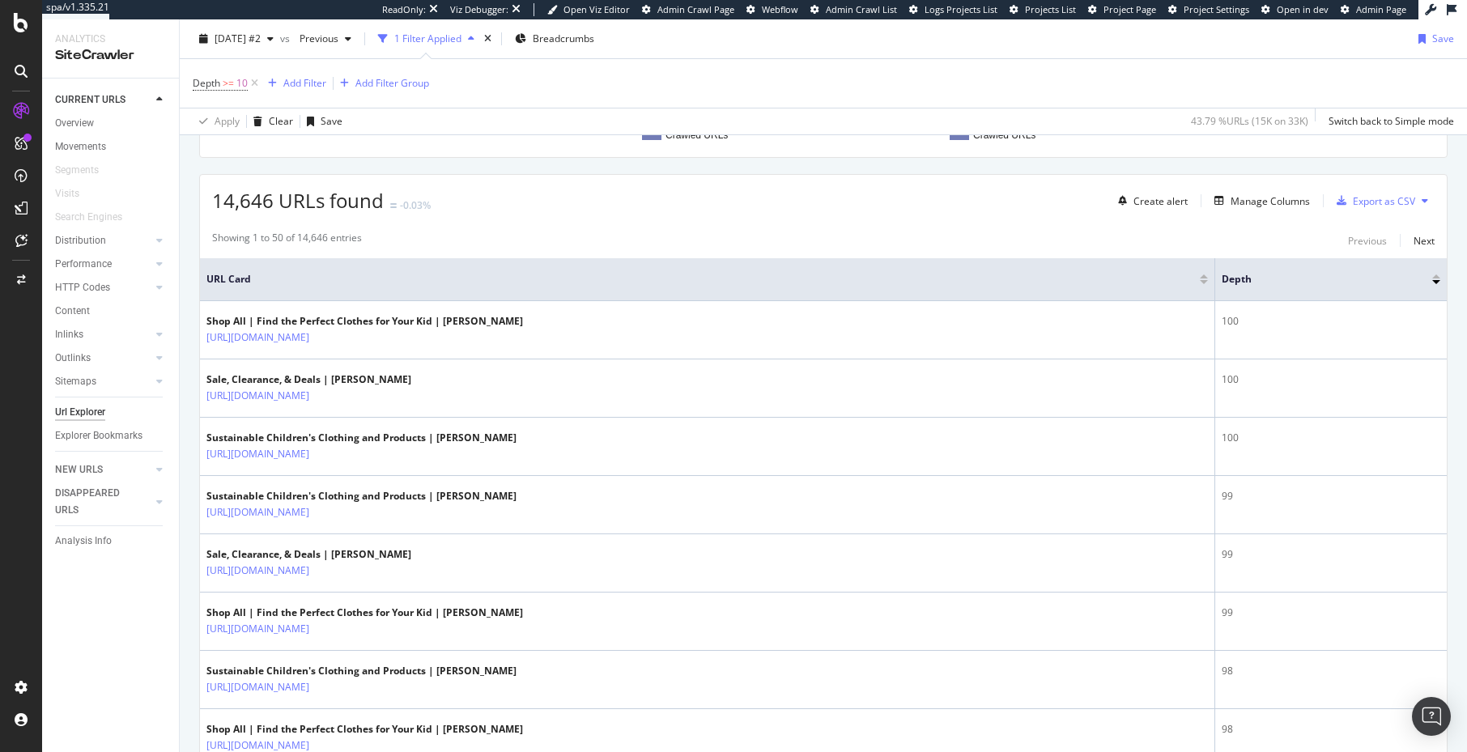
scroll to position [353, 0]
drag, startPoint x: 764, startPoint y: 166, endPoint x: 718, endPoint y: 169, distance: 45.5
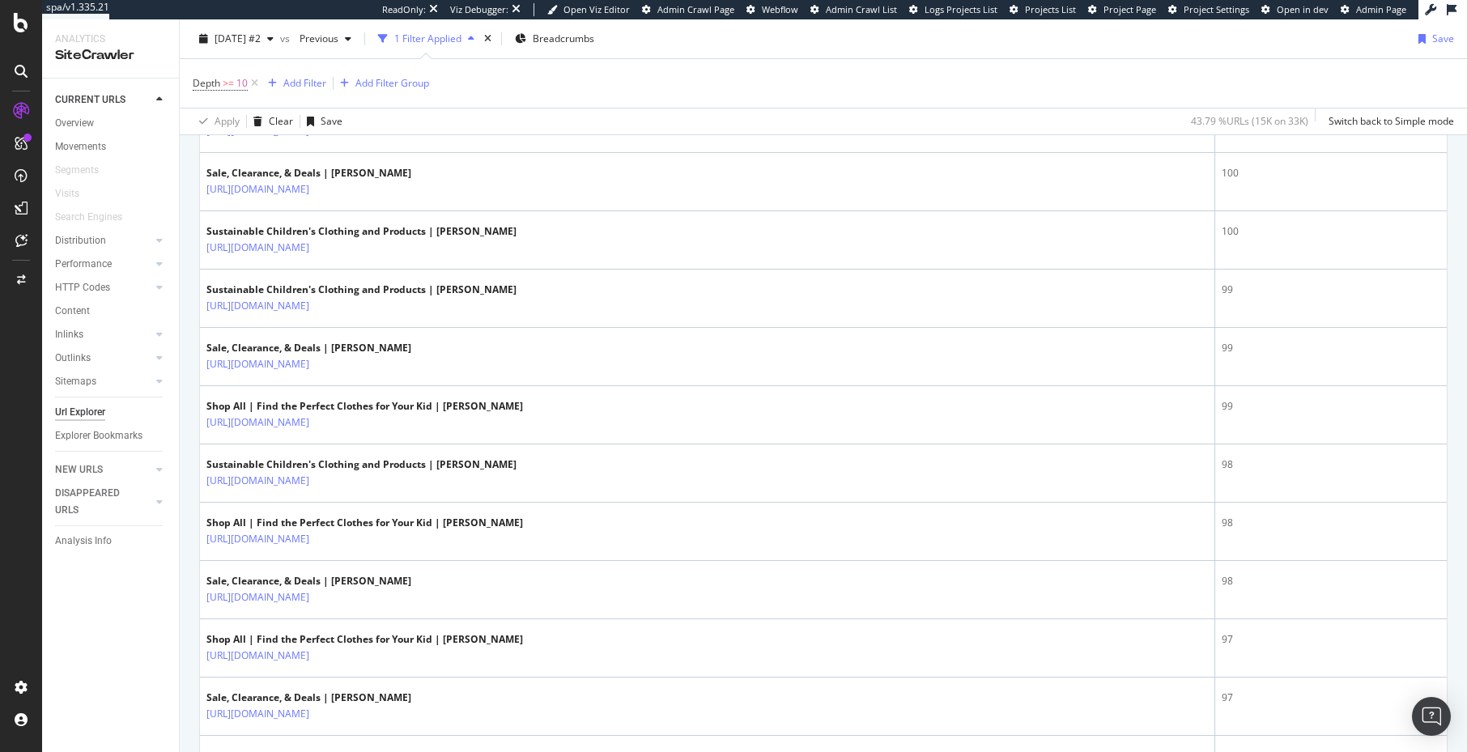
scroll to position [0, 0]
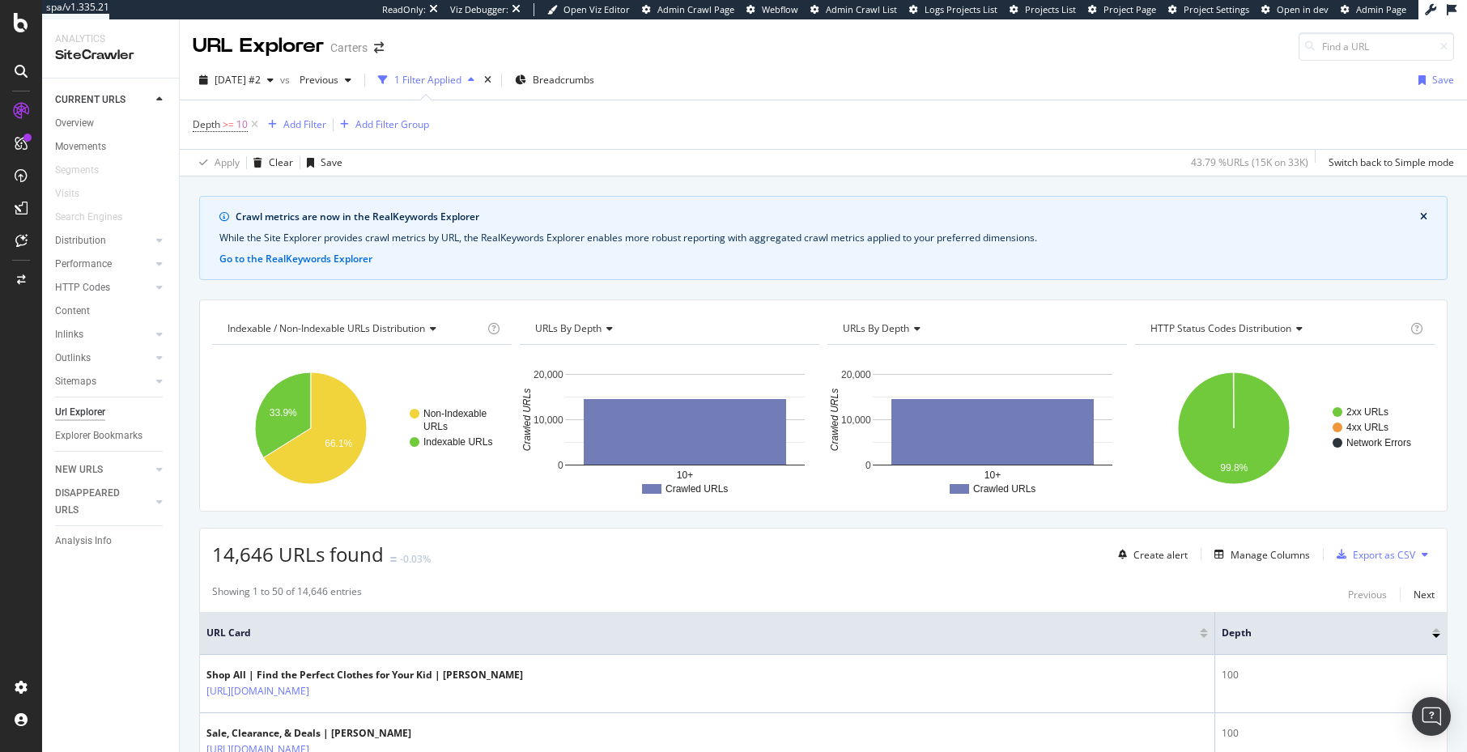
drag, startPoint x: 155, startPoint y: 647, endPoint x: 142, endPoint y: 649, distance: 13.2
click at [155, 647] on div "CURRENT URLS Overview Movements Segments Visits Search Engines Distribution Top…" at bounding box center [110, 416] width 137 height 674
click at [252, 75] on div "[DATE] #2" at bounding box center [236, 80] width 87 height 24
click at [564, 172] on div "Apply Clear Save 43.79 % URLs ( 15K on 33K ) Switch back to Simple mode" at bounding box center [823, 162] width 1287 height 27
click at [964, 169] on div "Apply Clear Save 43.79 % URLs ( 15K on 33K ) Switch back to Simple mode" at bounding box center [823, 162] width 1287 height 27
